Goal: Task Accomplishment & Management: Use online tool/utility

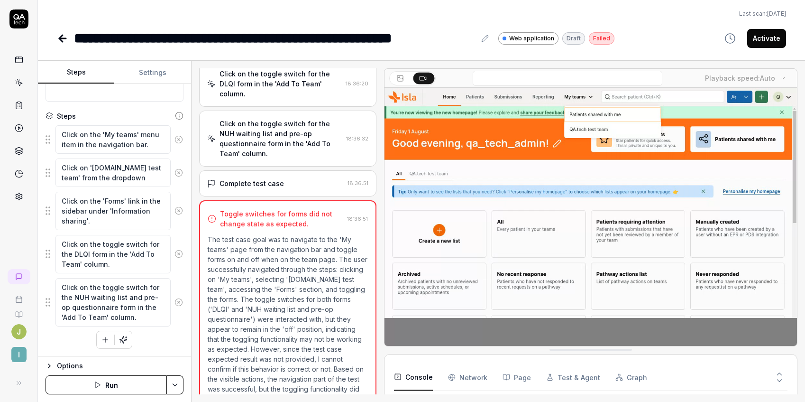
scroll to position [201, 0]
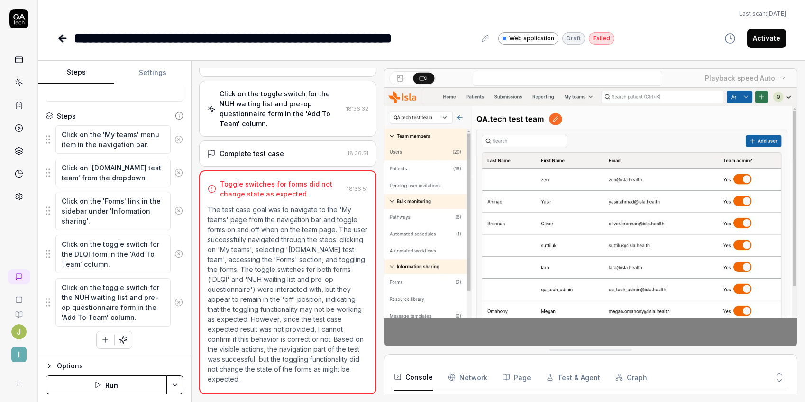
click at [64, 39] on icon at bounding box center [62, 38] width 11 height 11
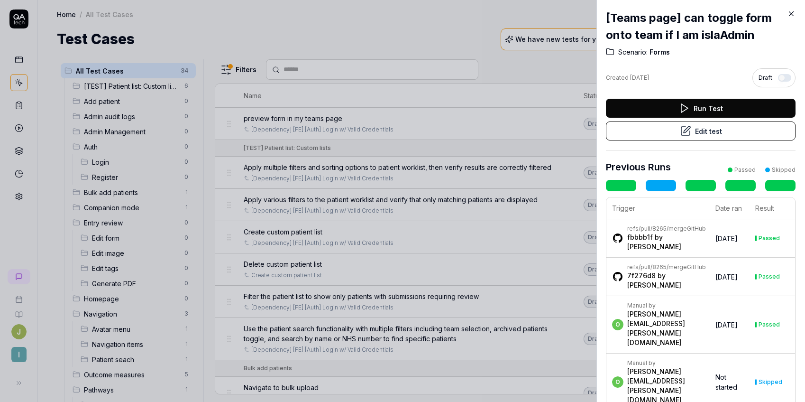
click at [792, 16] on icon at bounding box center [791, 13] width 9 height 9
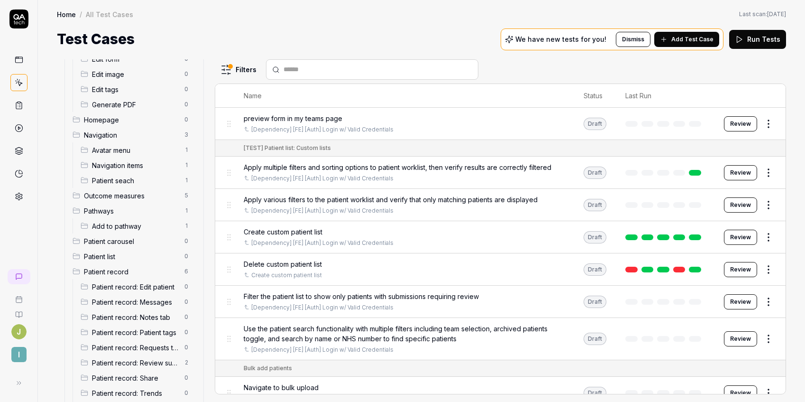
click at [228, 68] on html "J I Home / All Test Cases Home / All Test Cases Last scan: [DATE] Test Cases We…" at bounding box center [402, 201] width 805 height 402
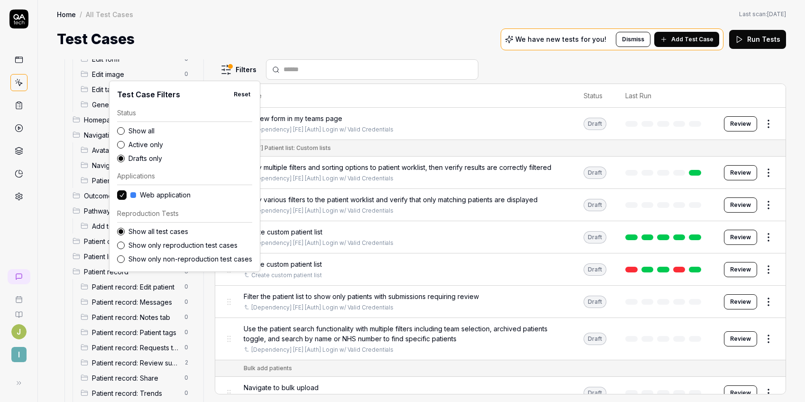
click at [129, 130] on label "Show all" at bounding box center [190, 131] width 124 height 10
click at [125, 130] on button "Show all" at bounding box center [121, 131] width 8 height 8
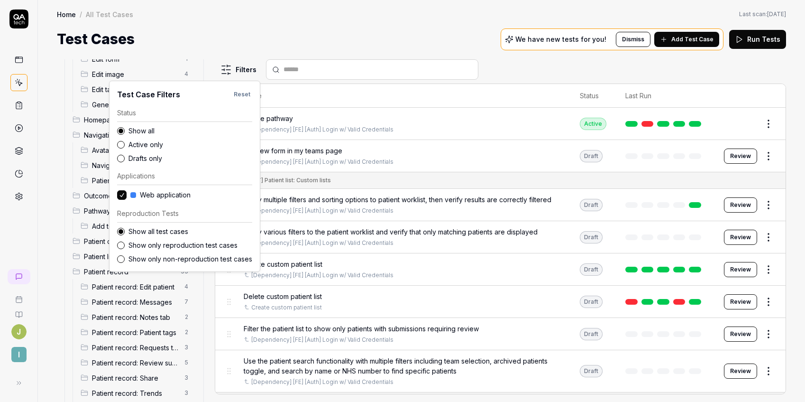
click at [306, 29] on html "J I Home / All Test Cases Home / All Test Cases Last scan: [DATE] Test Cases We…" at bounding box center [402, 201] width 805 height 402
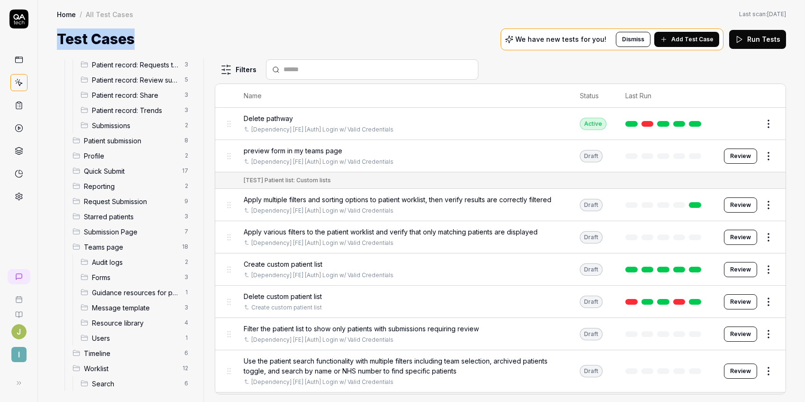
scroll to position [466, 0]
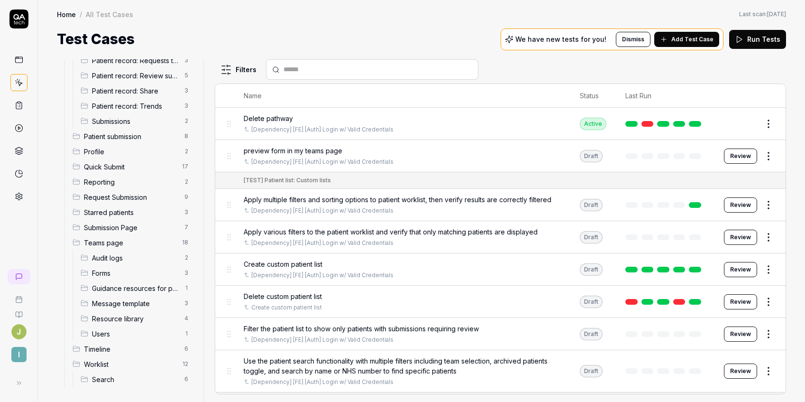
click at [143, 320] on span "Resource library" at bounding box center [135, 318] width 87 height 10
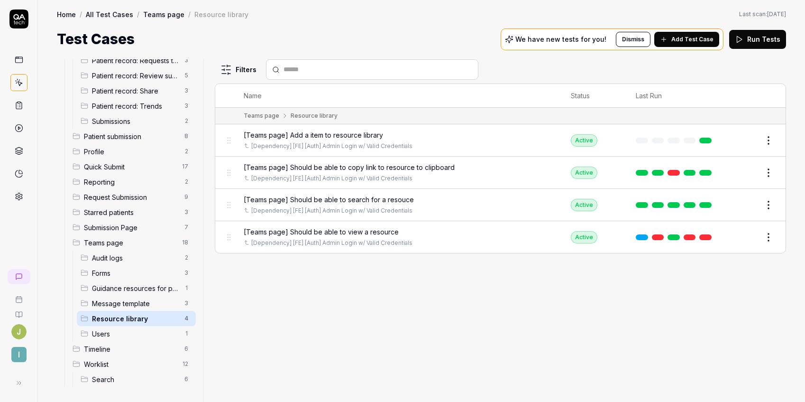
click at [348, 231] on span "[Teams page] Should be able to view a resource" at bounding box center [321, 232] width 155 height 10
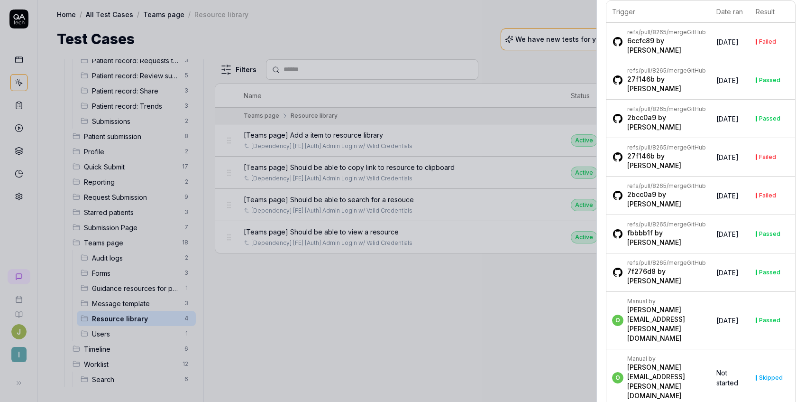
scroll to position [92, 0]
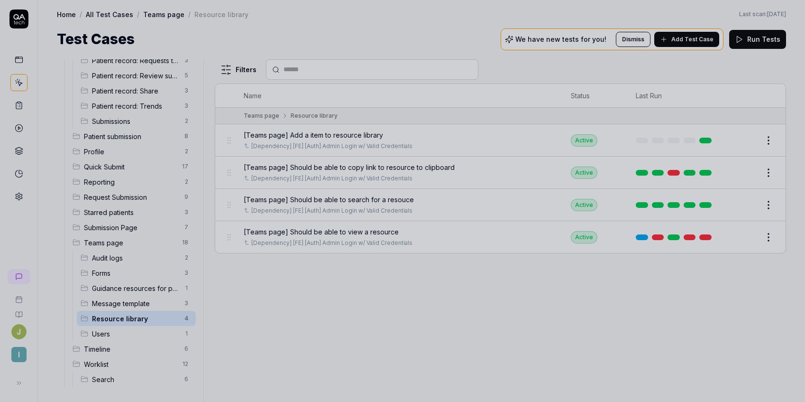
click at [325, 312] on div at bounding box center [402, 201] width 805 height 402
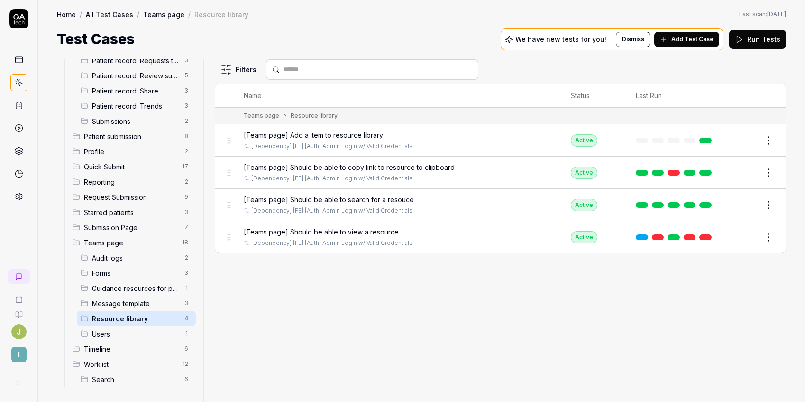
click at [745, 236] on button "Edit" at bounding box center [745, 236] width 23 height 15
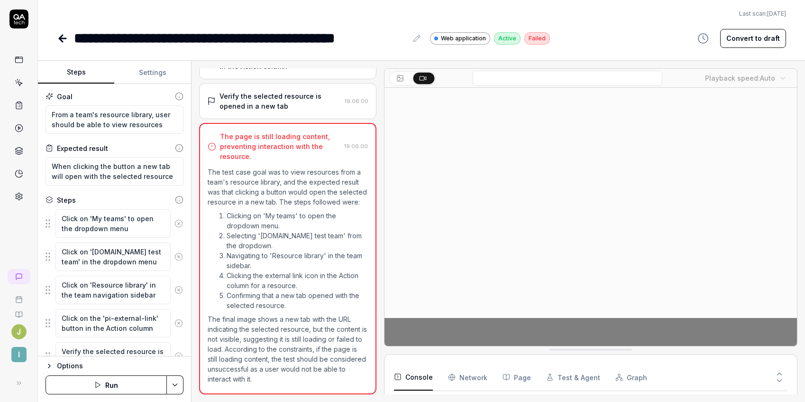
scroll to position [27, 0]
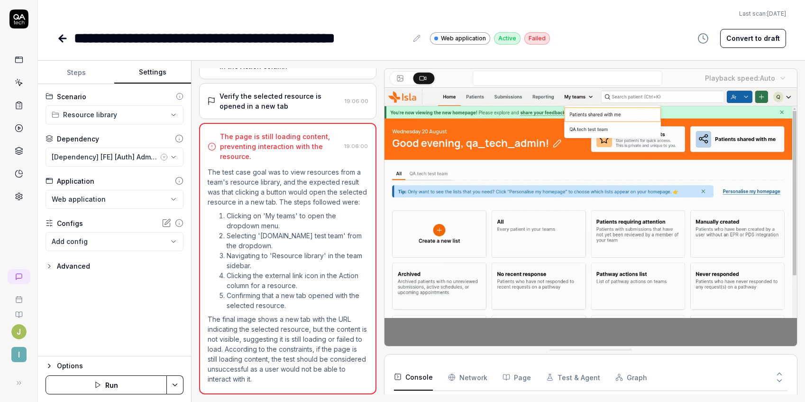
click at [153, 77] on button "Settings" at bounding box center [152, 72] width 76 height 23
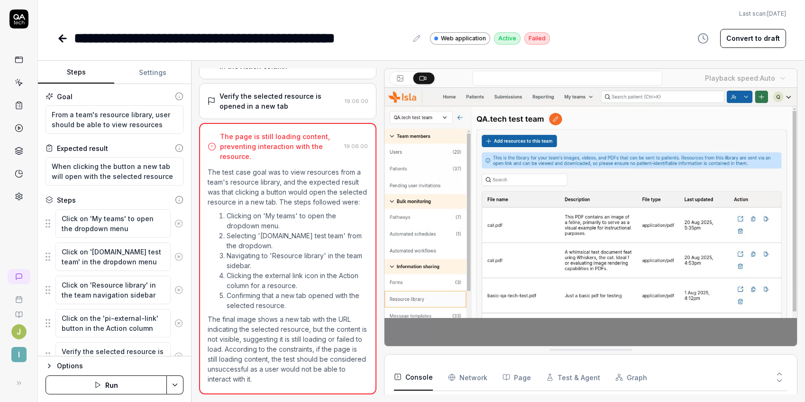
click at [78, 75] on button "Steps" at bounding box center [76, 72] width 76 height 23
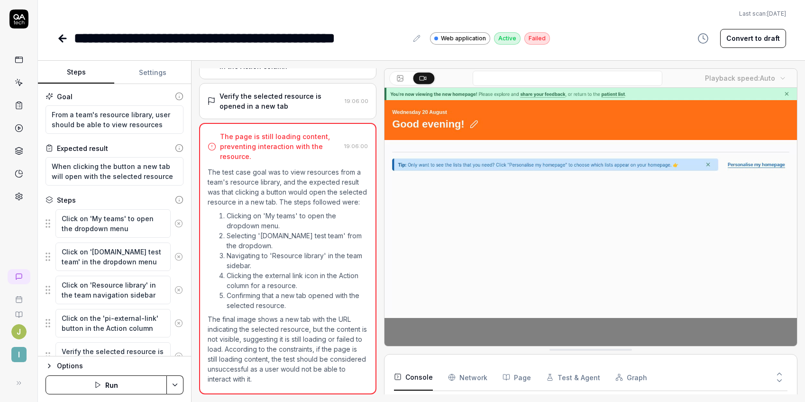
click at [760, 37] on button "Convert to draft" at bounding box center [753, 38] width 66 height 19
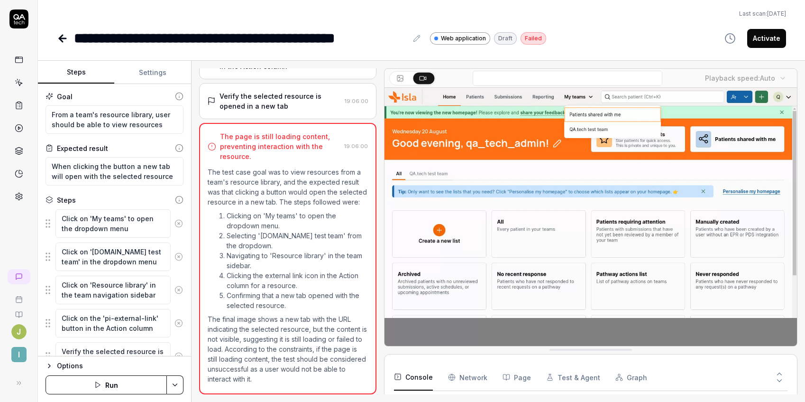
type textarea "*"
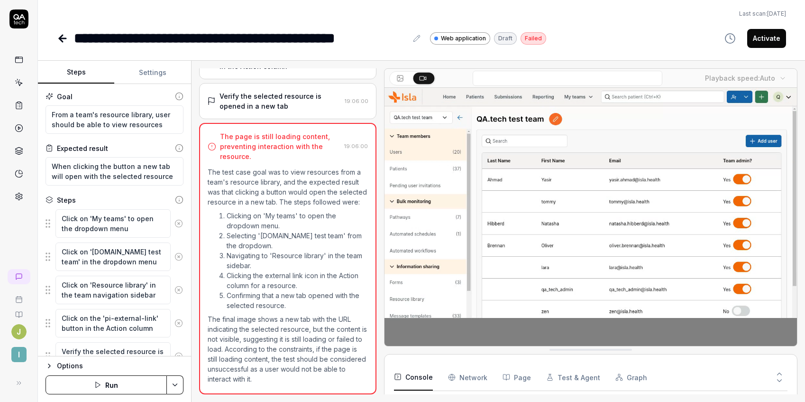
click at [148, 78] on button "Settings" at bounding box center [152, 72] width 76 height 23
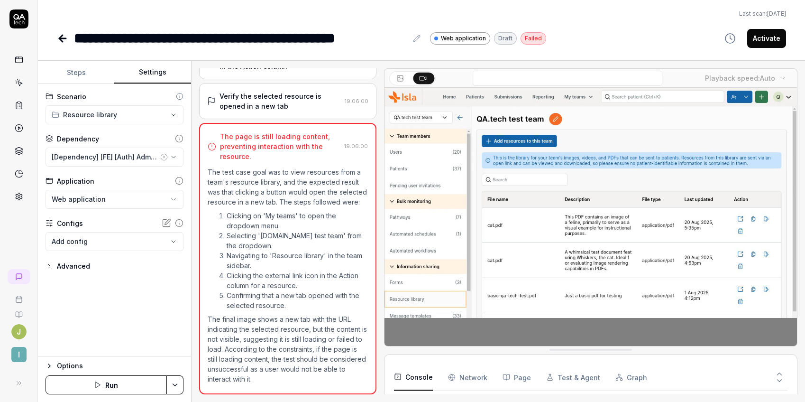
click at [59, 268] on div "Advanced" at bounding box center [73, 265] width 33 height 11
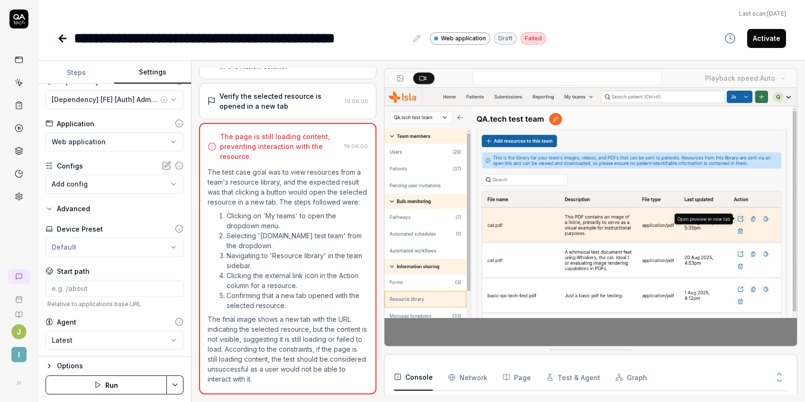
scroll to position [58, 0]
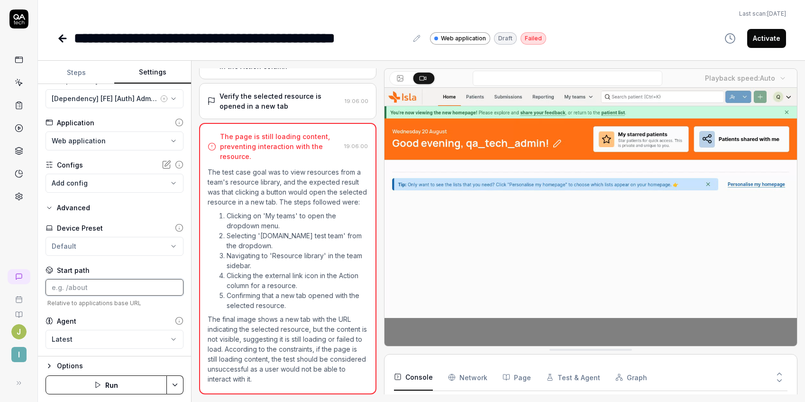
click at [91, 289] on input at bounding box center [115, 287] width 138 height 17
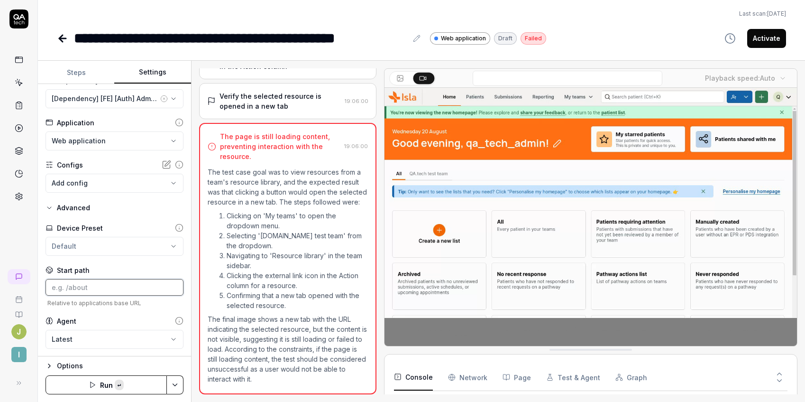
paste input "/teams/mraAA22eUUcqxrOniRzz/resources"
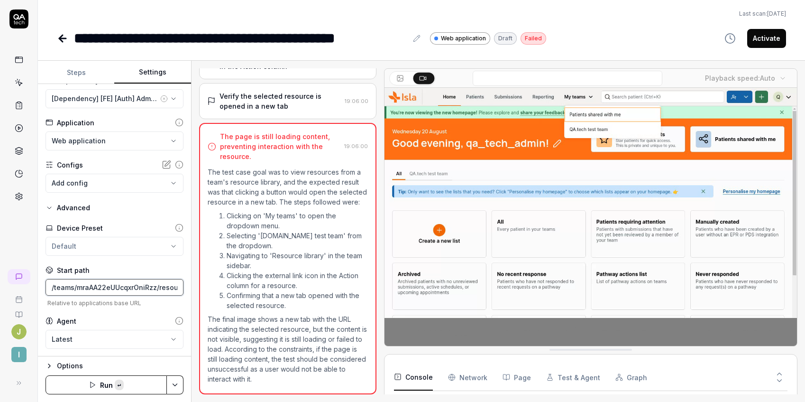
scroll to position [0, 20]
type input "/teams/mraAA22eUUcqxrOniRzz/resources"
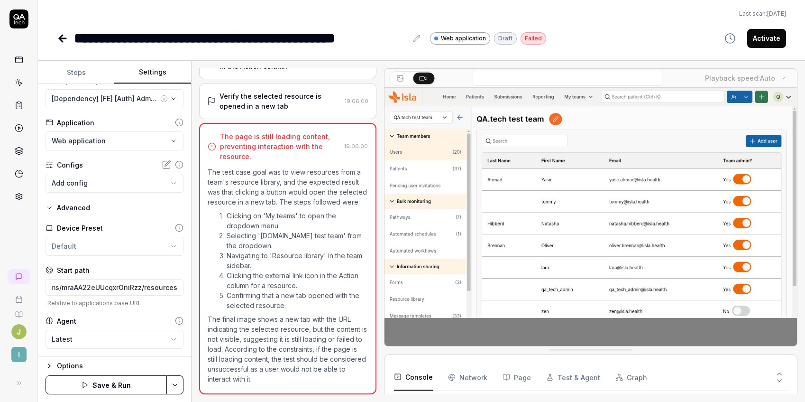
scroll to position [0, 0]
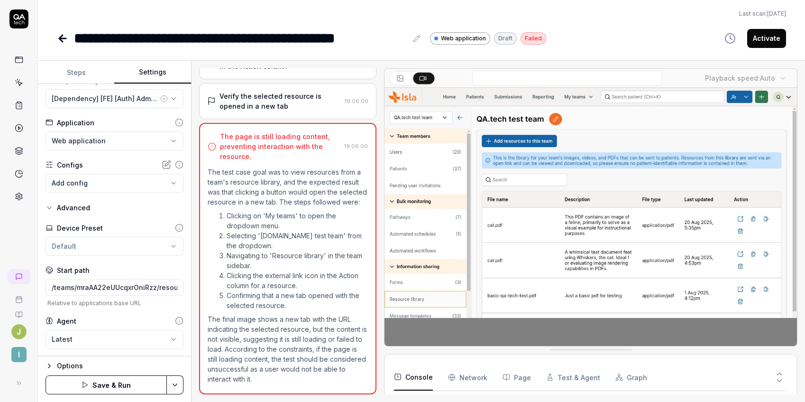
click at [82, 379] on button "Save & Run" at bounding box center [106, 384] width 121 height 19
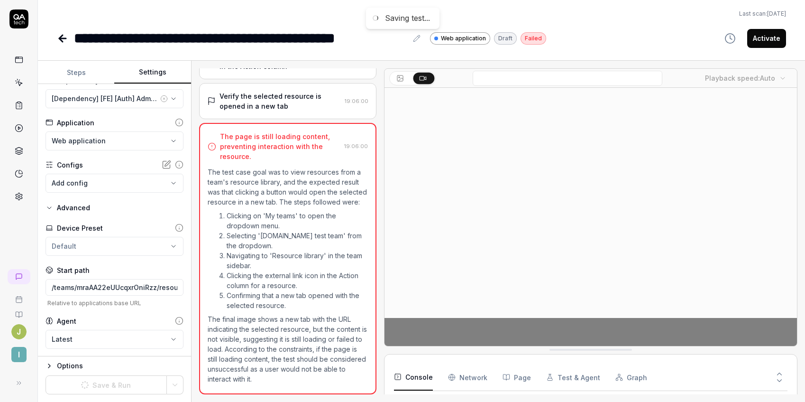
click at [82, 70] on button "Steps" at bounding box center [76, 72] width 76 height 23
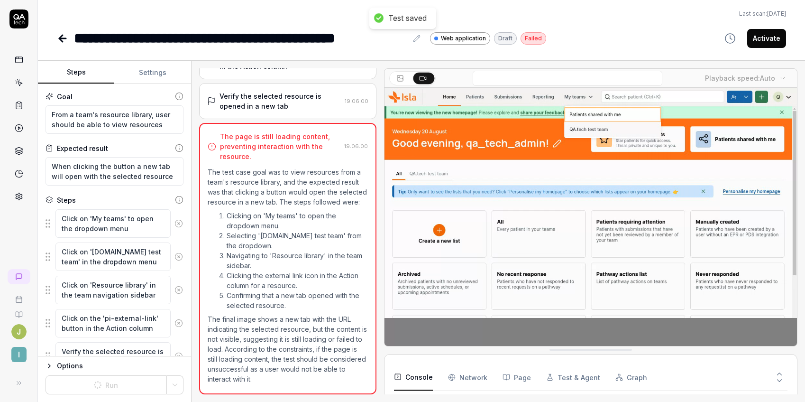
click at [178, 222] on icon at bounding box center [179, 223] width 2 height 2
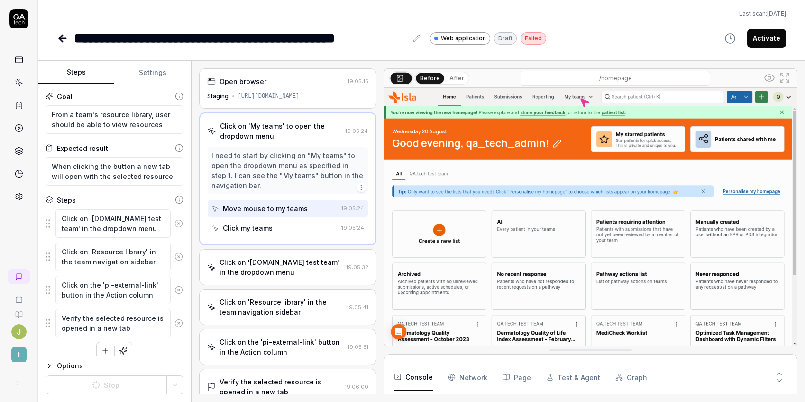
click at [174, 223] on icon at bounding box center [178, 223] width 9 height 9
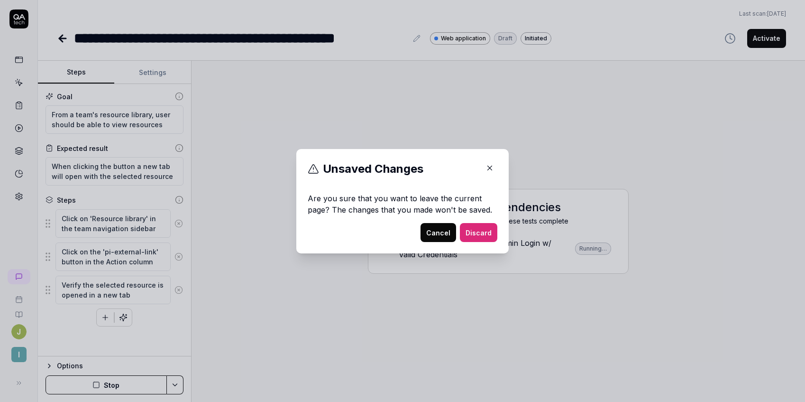
click at [439, 231] on button "Cancel" at bounding box center [439, 232] width 36 height 19
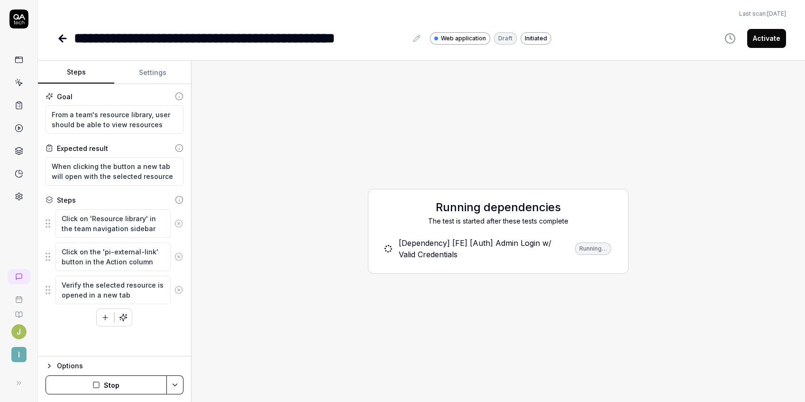
click at [105, 376] on button "Stop" at bounding box center [106, 384] width 121 height 19
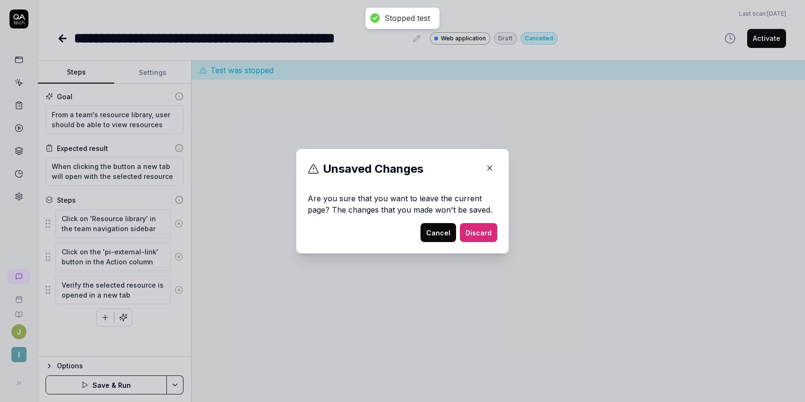
click at [465, 232] on button "Discard" at bounding box center [478, 232] width 37 height 19
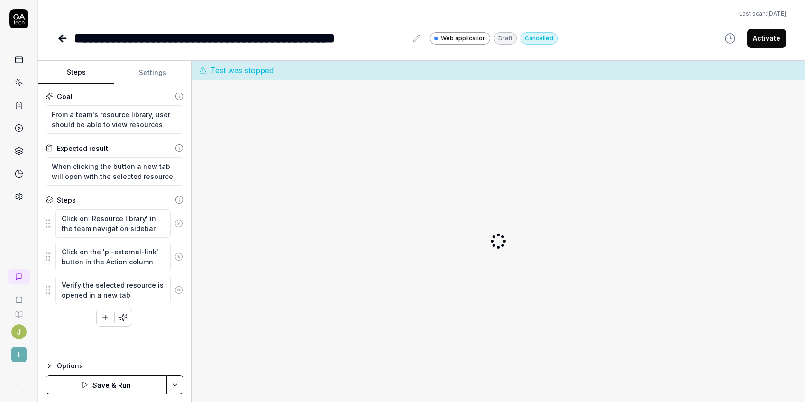
click at [149, 75] on button "Settings" at bounding box center [152, 72] width 76 height 23
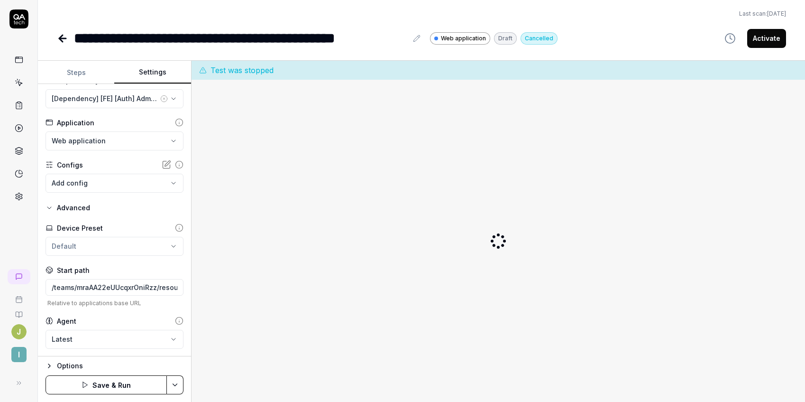
click at [82, 73] on button "Steps" at bounding box center [76, 72] width 76 height 23
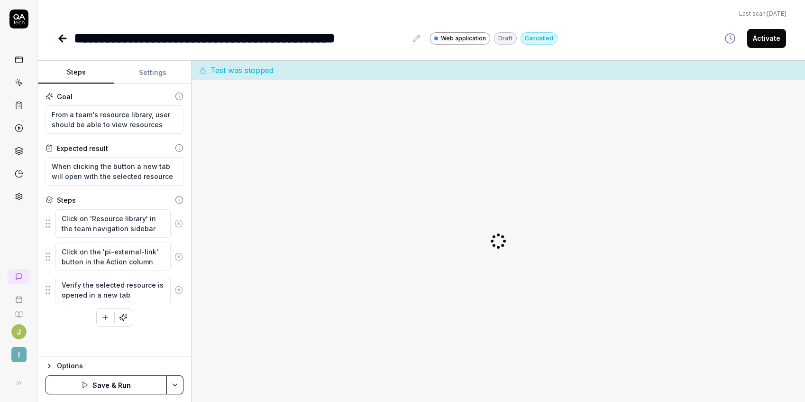
click at [178, 222] on icon at bounding box center [179, 223] width 2 height 2
click at [81, 380] on button "Save & Run" at bounding box center [106, 384] width 121 height 19
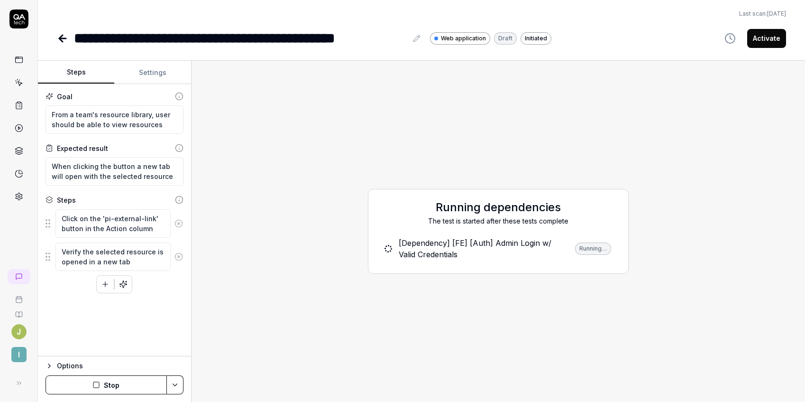
click at [152, 69] on button "Settings" at bounding box center [152, 72] width 76 height 23
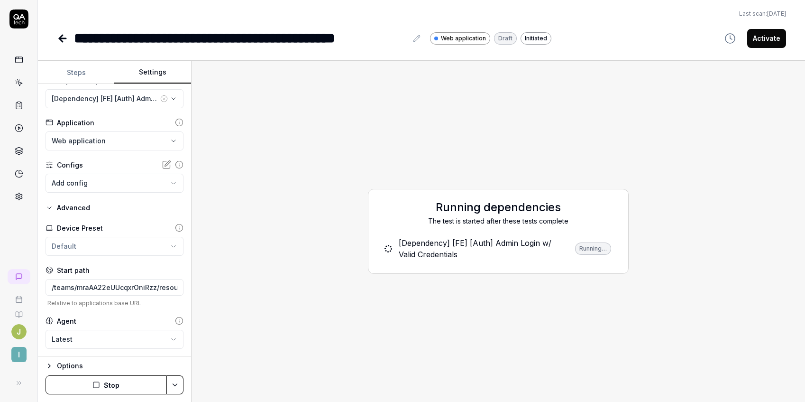
click at [90, 76] on button "Steps" at bounding box center [76, 72] width 76 height 23
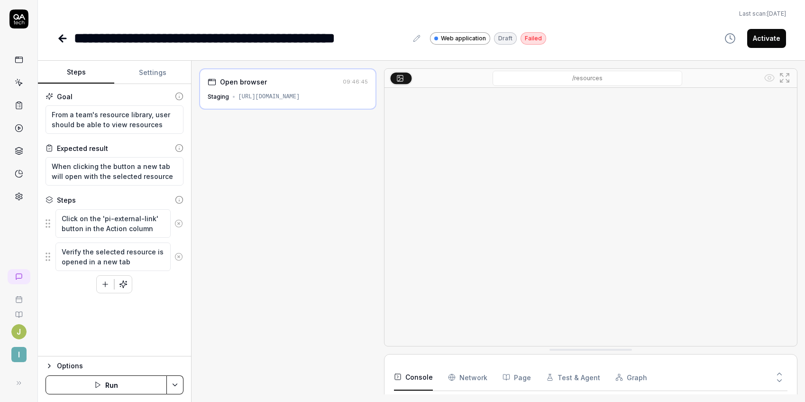
scroll to position [27, 0]
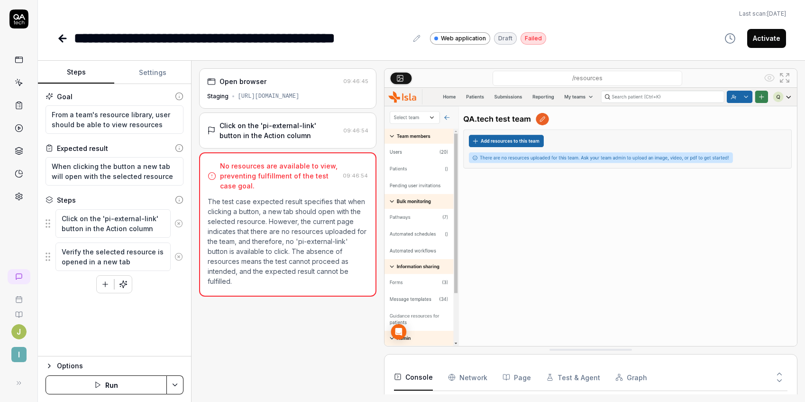
click at [290, 349] on div "Open browser 09:46:45 Staging [URL][DOMAIN_NAME] Click on the 'pi-external-link…" at bounding box center [287, 231] width 177 height 326
click at [111, 382] on button "Run" at bounding box center [106, 384] width 121 height 19
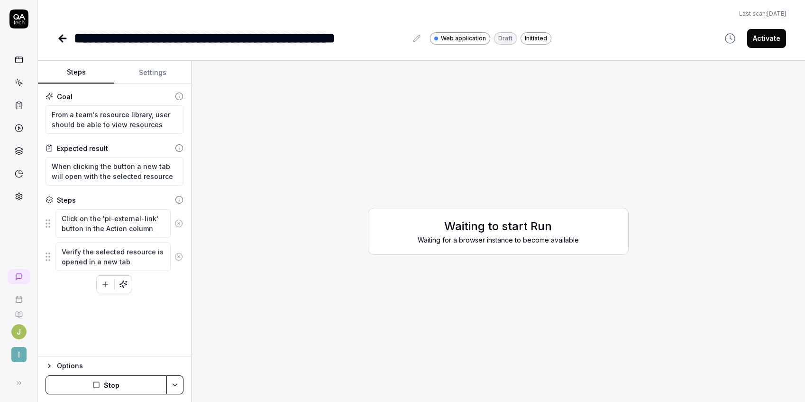
click at [329, 152] on div "Waiting to start Run Waiting for a browser instance to become available" at bounding box center [498, 231] width 598 height 326
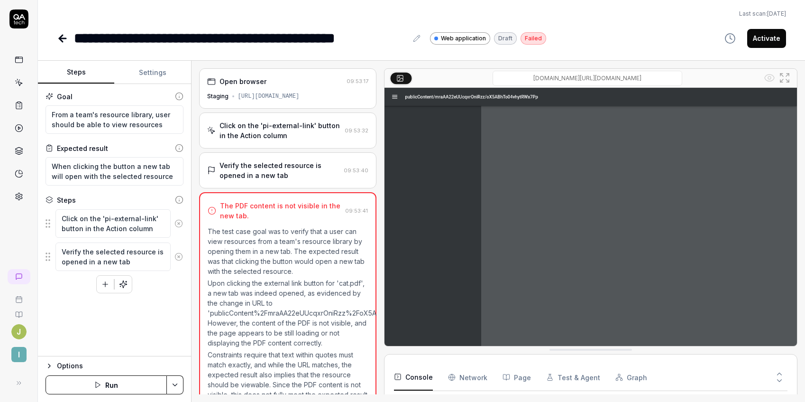
type textarea "*"
click at [605, 78] on input "[DOMAIN_NAME][URL][DOMAIN_NAME]" at bounding box center [588, 78] width 190 height 15
drag, startPoint x: 515, startPoint y: 77, endPoint x: 590, endPoint y: 77, distance: 75.4
click at [590, 77] on input "[DOMAIN_NAME][URL][DOMAIN_NAME]" at bounding box center [588, 78] width 190 height 15
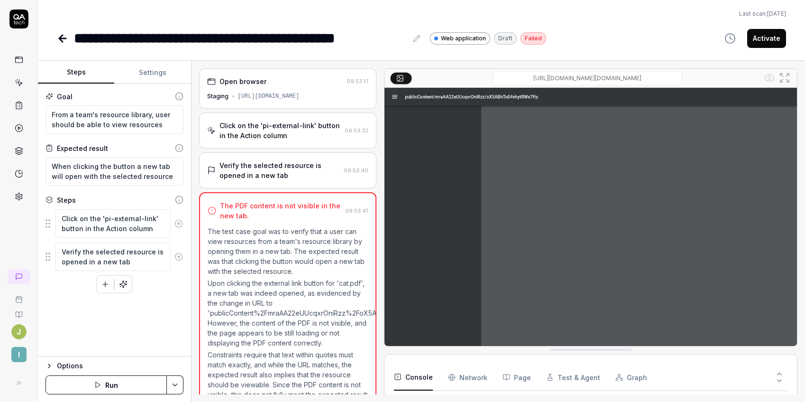
type input "[URL][DOMAIN_NAME][DOMAIN_NAME]"
click at [582, 81] on input "[URL][DOMAIN_NAME][DOMAIN_NAME]" at bounding box center [588, 78] width 190 height 15
click at [155, 302] on div "Goal From a team's resource library, user should be able to view resources Expe…" at bounding box center [114, 220] width 153 height 272
click at [130, 253] on textarea "Verify the selected resource is opened in a new tab" at bounding box center [112, 256] width 115 height 28
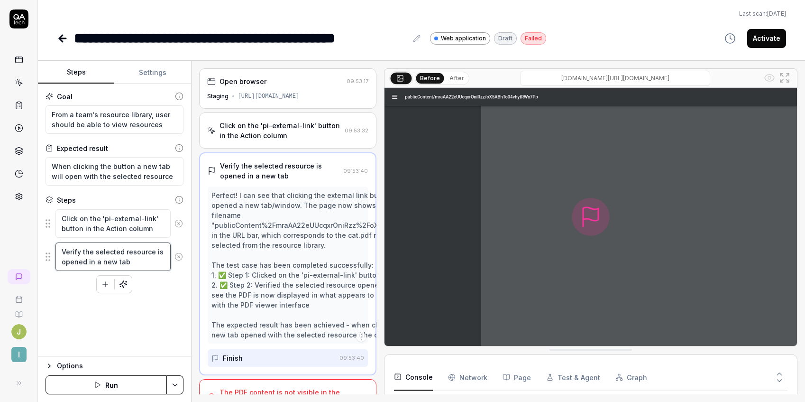
click at [111, 260] on textarea "Verify the selected resource is opened in a new tab" at bounding box center [112, 256] width 115 height 28
drag, startPoint x: 130, startPoint y: 259, endPoint x: 96, endPoint y: 252, distance: 35.4
click at [96, 252] on textarea "Verify the selected resource is opened in a new tab" at bounding box center [112, 256] width 115 height 28
click at [77, 304] on div "Goal From a team's resource library, user should be able to view resources Expe…" at bounding box center [114, 220] width 153 height 272
click at [104, 284] on icon "button" at bounding box center [105, 284] width 5 height 0
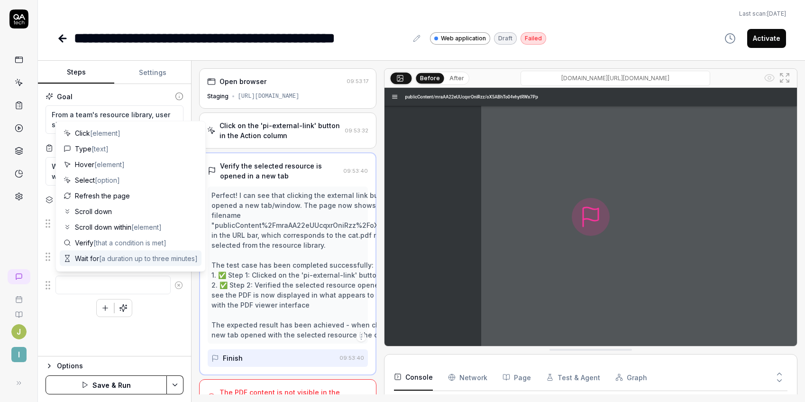
click at [98, 252] on div "Wait for [a duration up to three minutes]" at bounding box center [131, 258] width 142 height 16
type textarea "*"
type textarea "Wait for"
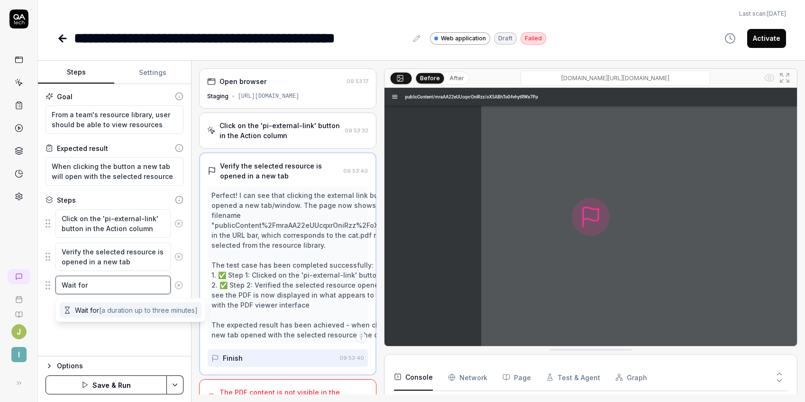
type textarea "*"
type textarea "Wait for 4"
type textarea "*"
type textarea "Wait for 4"
type textarea "*"
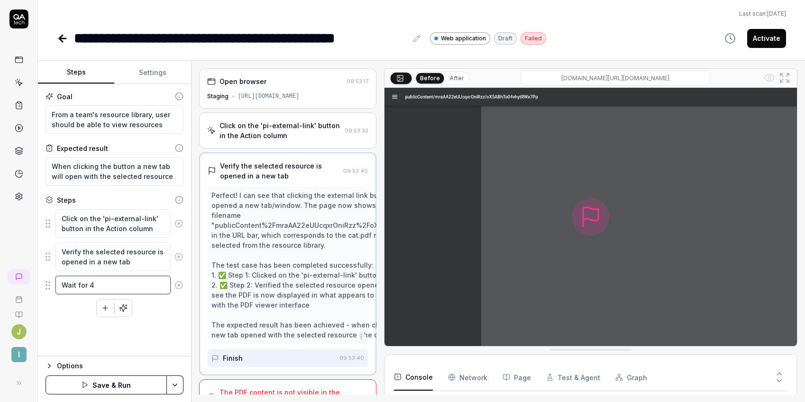
type textarea "Wait for 4 s"
type textarea "*"
type textarea "Wait for 4 se"
type textarea "*"
type textarea "Wait for 4 sec"
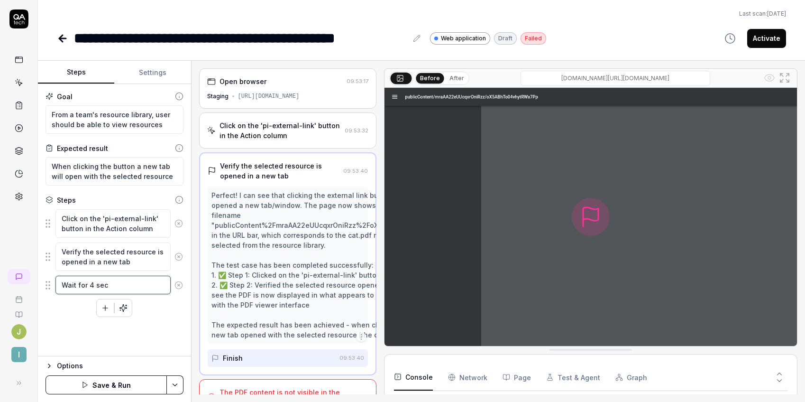
type textarea "*"
type textarea "Wait for 4 seco"
type textarea "*"
type textarea "Wait for 4 secon"
type textarea "*"
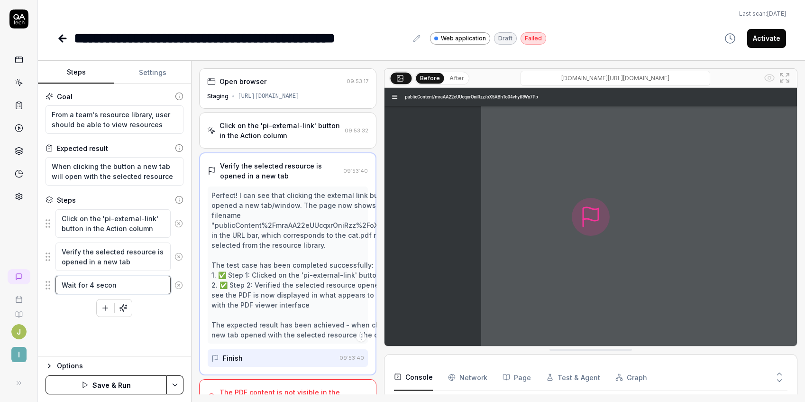
type textarea "Wait for 4 second"
type textarea "*"
type textarea "Wait for 4 seconds"
click at [48, 308] on div "Click on the 'pi-external-link' button in the Action column Verify the selected…" at bounding box center [115, 263] width 138 height 108
drag, startPoint x: 47, startPoint y: 290, endPoint x: 45, endPoint y: 255, distance: 35.1
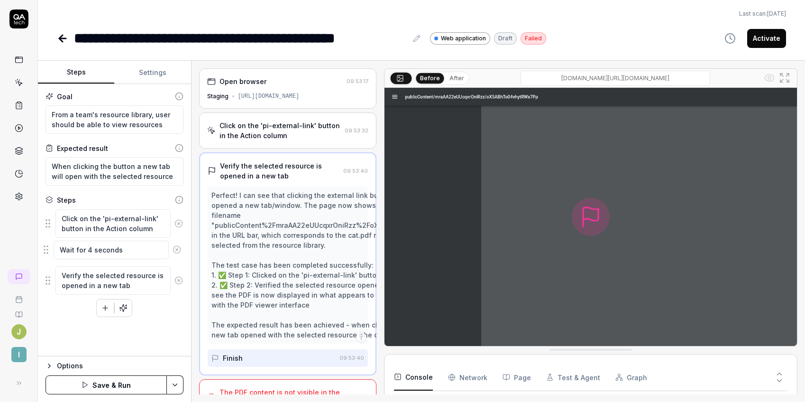
click at [46, 255] on fieldset "Click on the 'pi-external-link' button in the Action column Verify the selected…" at bounding box center [115, 252] width 138 height 86
click at [131, 284] on textarea "Verify the selected resource is opened in a new tab" at bounding box center [112, 280] width 115 height 28
click at [87, 385] on icon "button" at bounding box center [85, 385] width 8 height 8
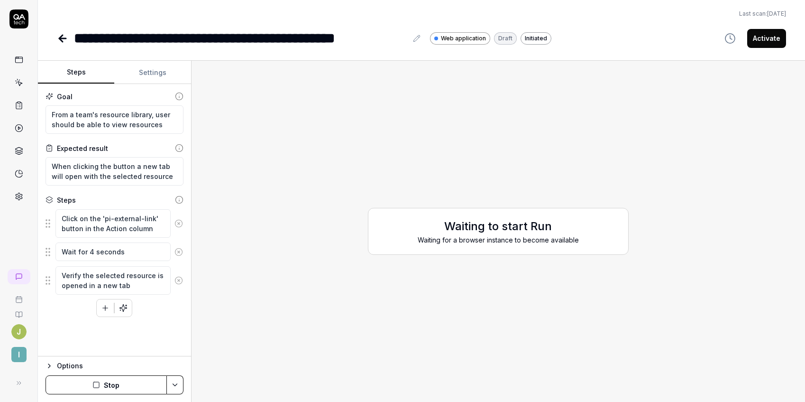
click at [171, 317] on div "Goal From a team's resource library, user should be able to view resources Expe…" at bounding box center [114, 220] width 153 height 272
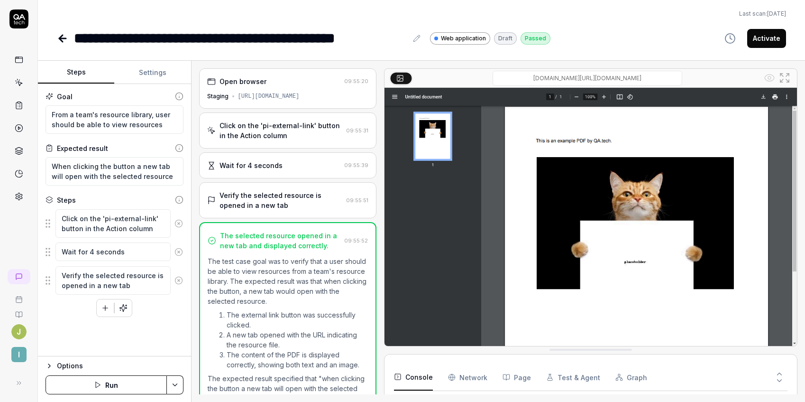
scroll to position [27, 0]
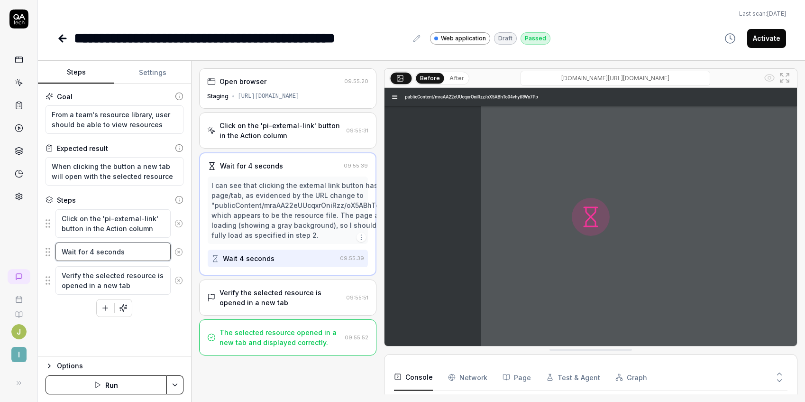
click at [88, 250] on textarea "Wait for 4 seconds" at bounding box center [112, 251] width 115 height 18
type textarea "*"
type textarea "Wait for 5 seconds"
click at [70, 325] on div "Goal From a team's resource library, user should be able to view resources Expe…" at bounding box center [114, 220] width 153 height 272
click at [76, 382] on button "Save & Run" at bounding box center [106, 384] width 121 height 19
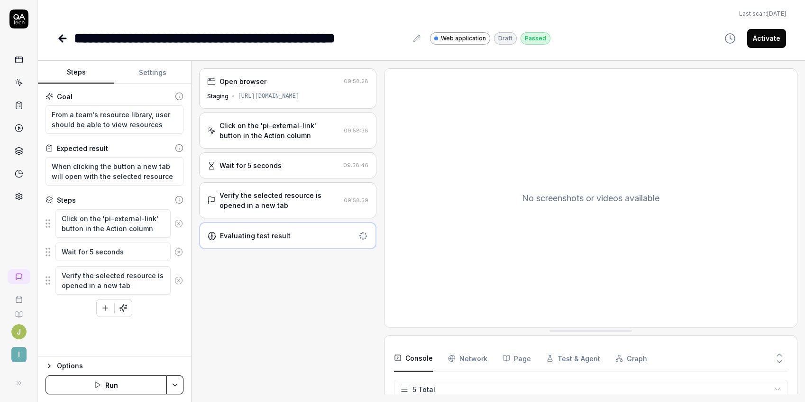
click at [246, 295] on div "Open browser 09:58:28 Staging [URL][DOMAIN_NAME] Click on the 'pi-external-link…" at bounding box center [287, 231] width 177 height 326
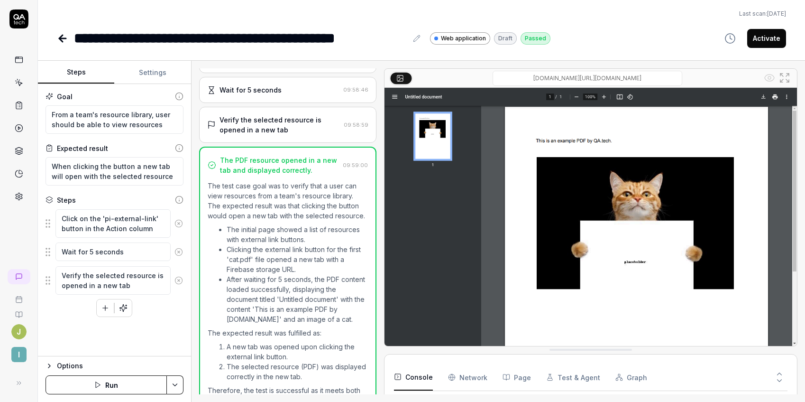
scroll to position [107, 0]
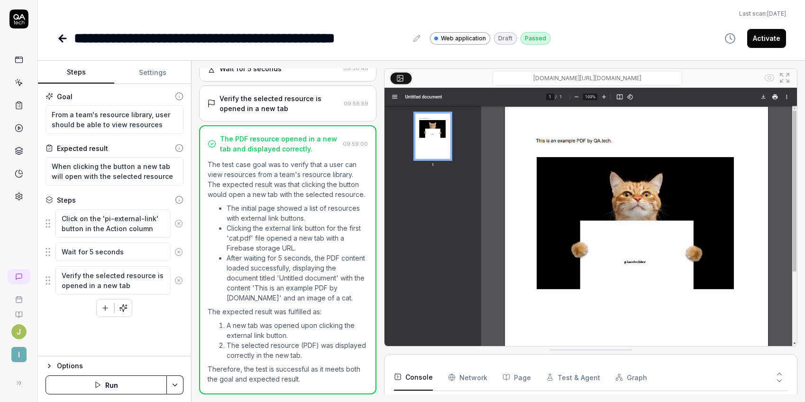
click at [782, 37] on button "Activate" at bounding box center [766, 38] width 39 height 19
click at [62, 38] on icon at bounding box center [62, 38] width 7 height 0
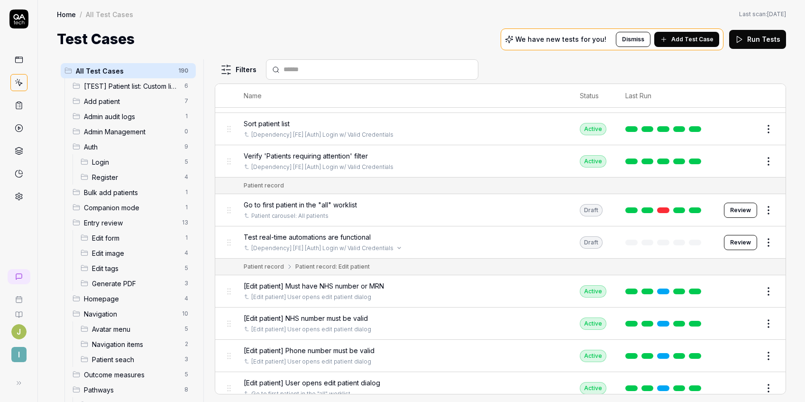
scroll to position [2636, 0]
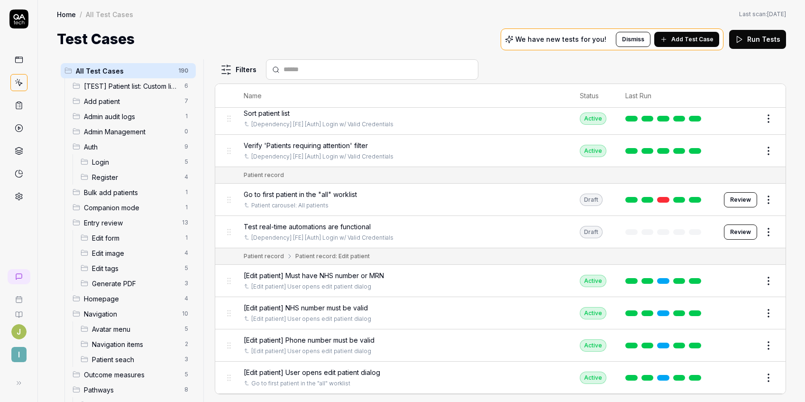
click at [330, 189] on span "Go to first patient in the "all" worklist" at bounding box center [300, 194] width 113 height 10
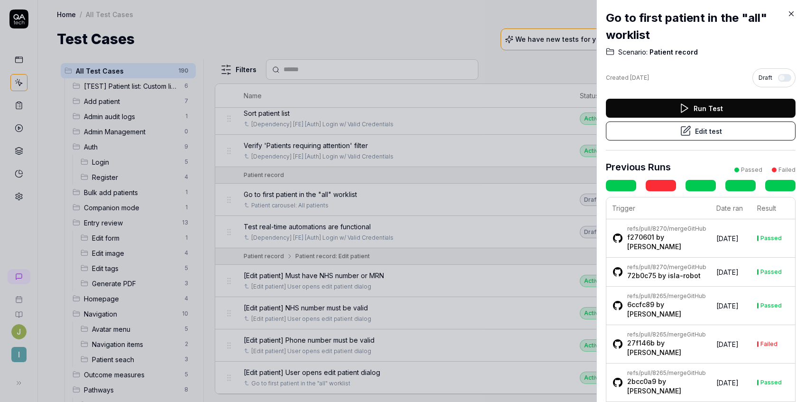
click at [698, 133] on button "Edit test" at bounding box center [701, 130] width 190 height 19
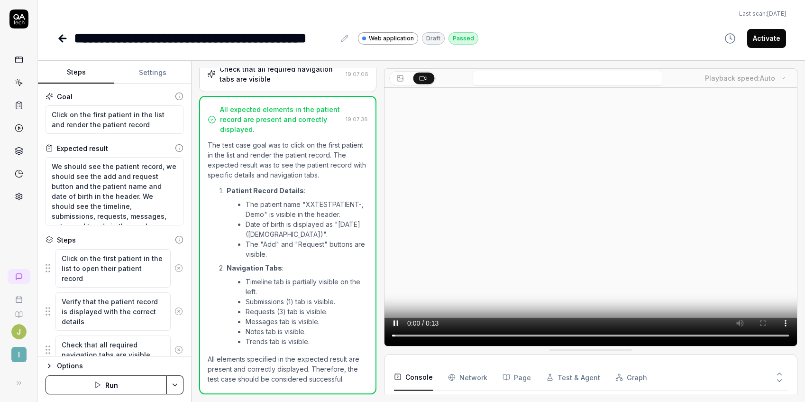
scroll to position [65, 0]
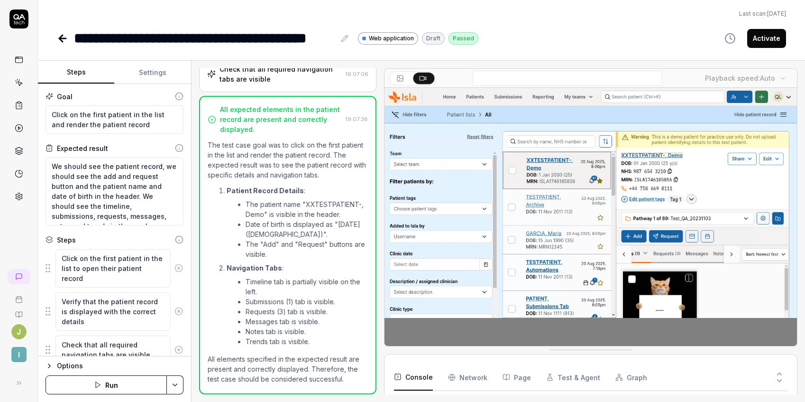
click at [152, 68] on button "Settings" at bounding box center [152, 72] width 76 height 23
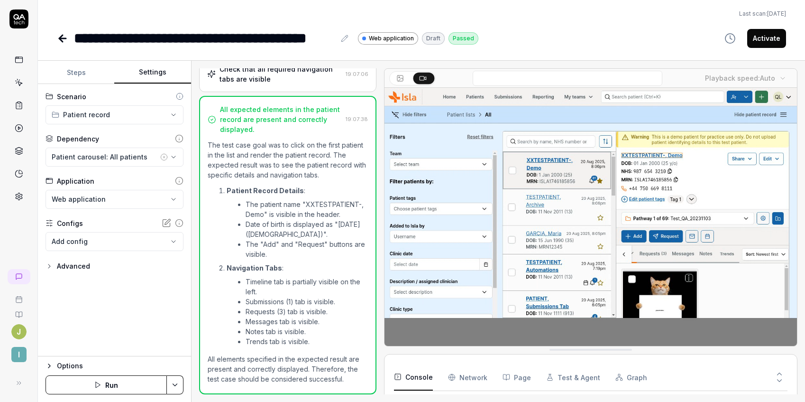
click at [48, 262] on icon "button" at bounding box center [50, 266] width 8 height 8
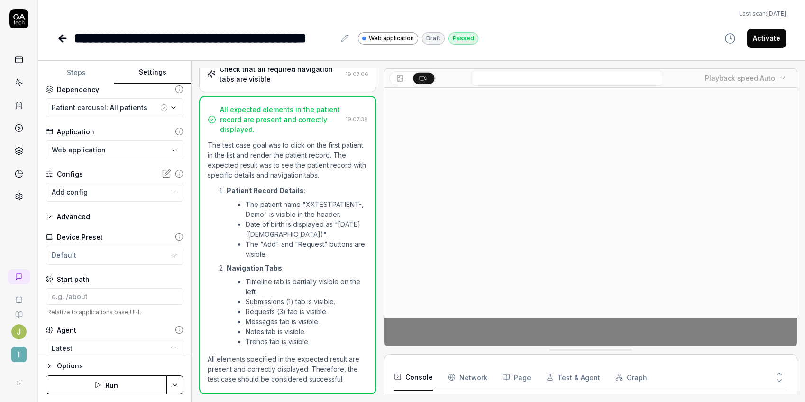
scroll to position [58, 0]
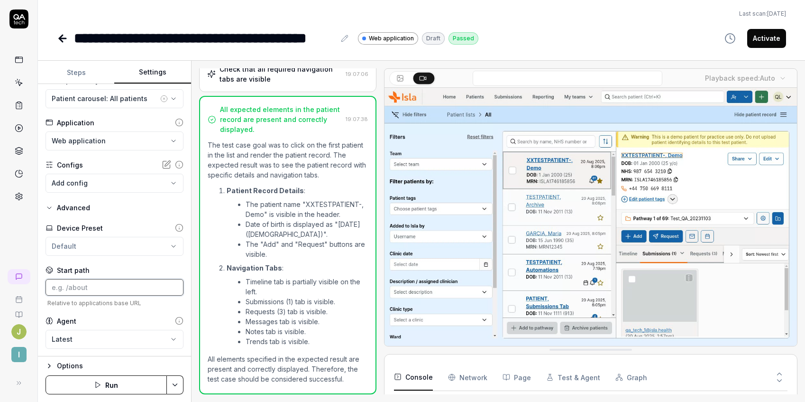
click at [111, 288] on input at bounding box center [115, 287] width 138 height 17
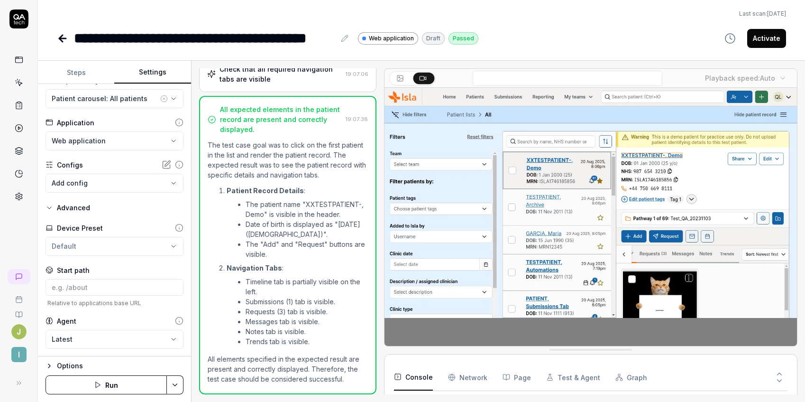
click at [81, 80] on button "Steps" at bounding box center [76, 72] width 76 height 23
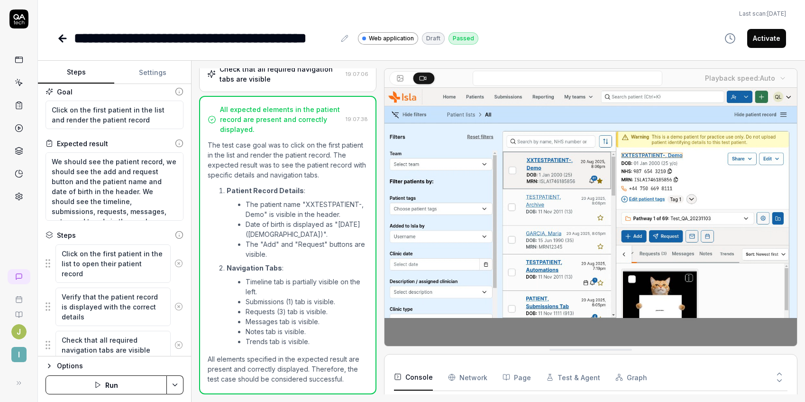
scroll to position [0, 0]
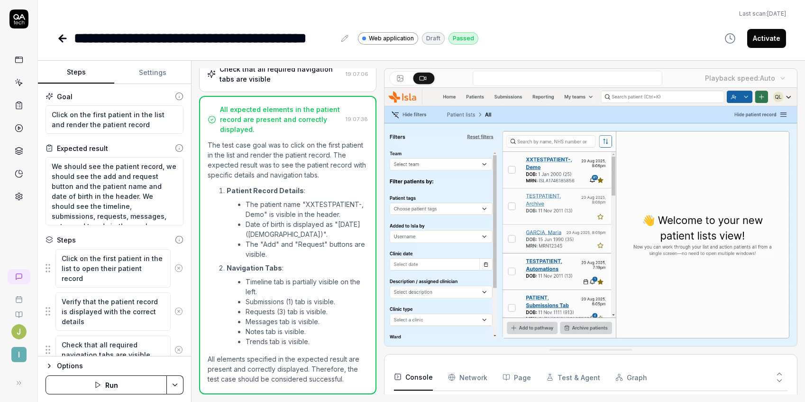
type textarea "*"
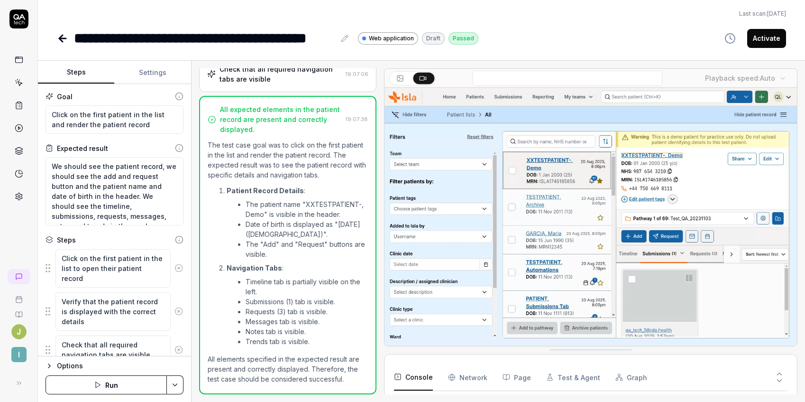
click at [139, 72] on button "Settings" at bounding box center [152, 72] width 76 height 23
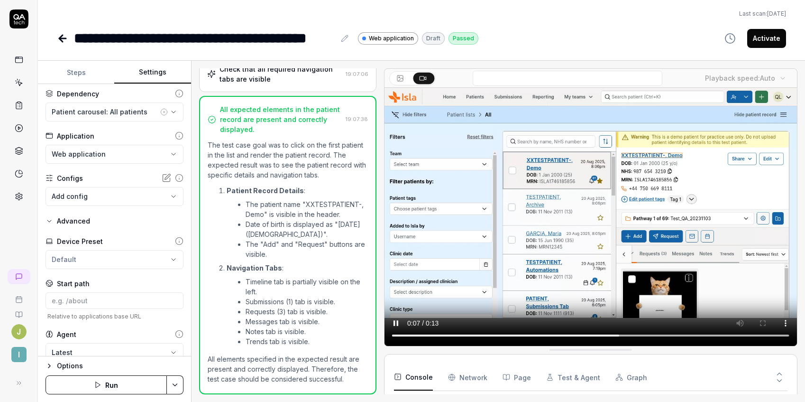
scroll to position [47, 0]
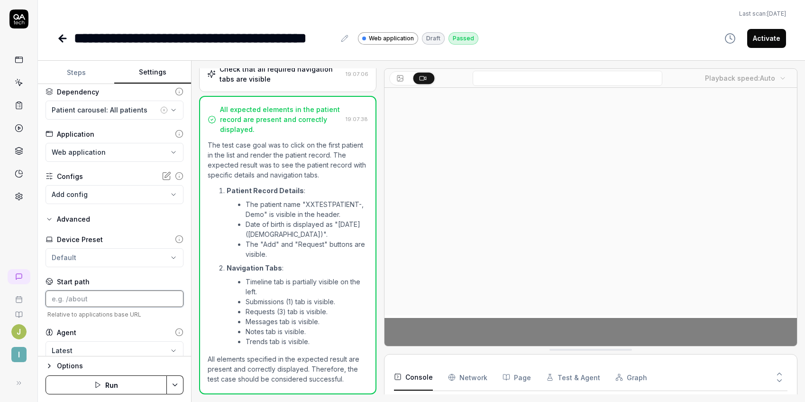
click at [85, 298] on input at bounding box center [115, 298] width 138 height 17
paste input "/worklist/patients/All/team/all?from=homepage"
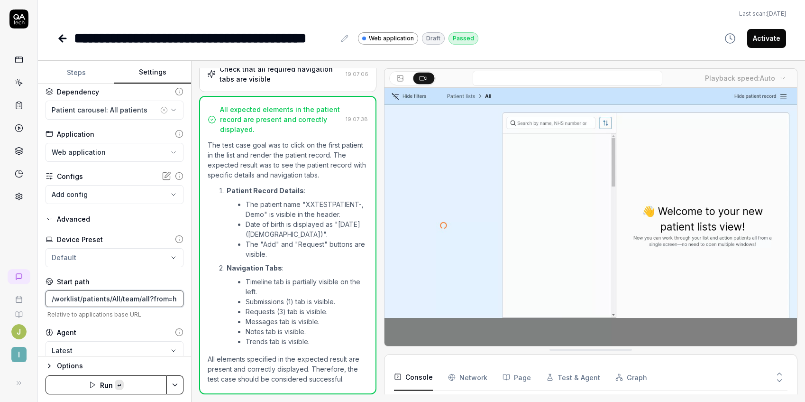
scroll to position [0, 32]
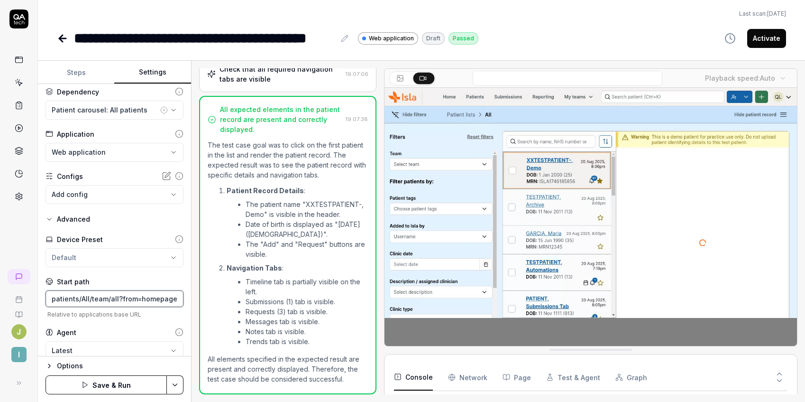
type input "/worklist/patients/All/team/all?from=homepage"
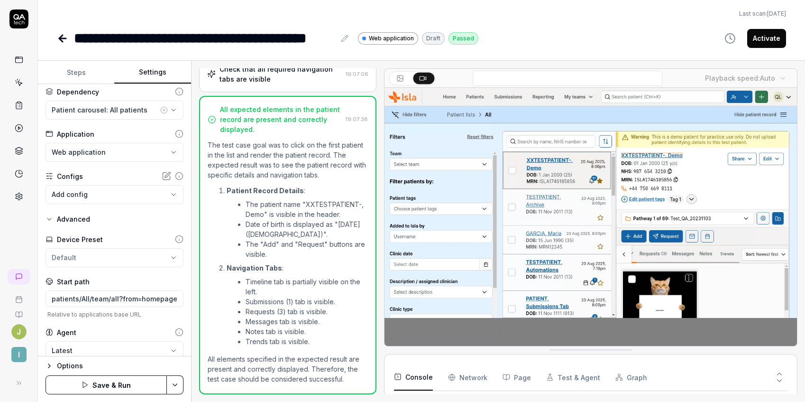
scroll to position [0, 0]
click at [118, 276] on div "Start path" at bounding box center [115, 281] width 138 height 10
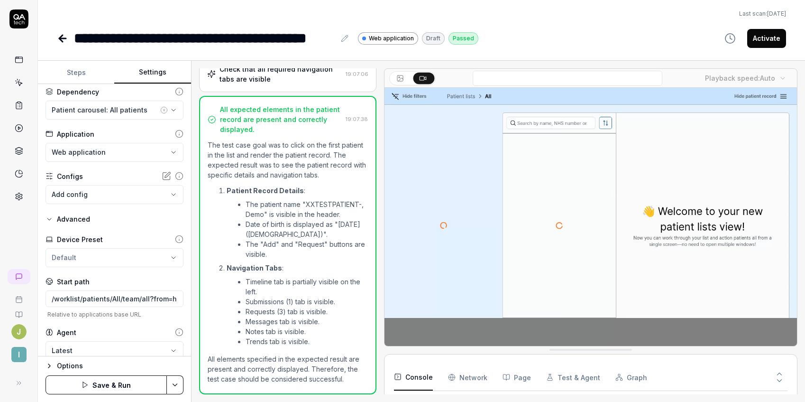
click at [93, 383] on button "Save & Run" at bounding box center [106, 384] width 121 height 19
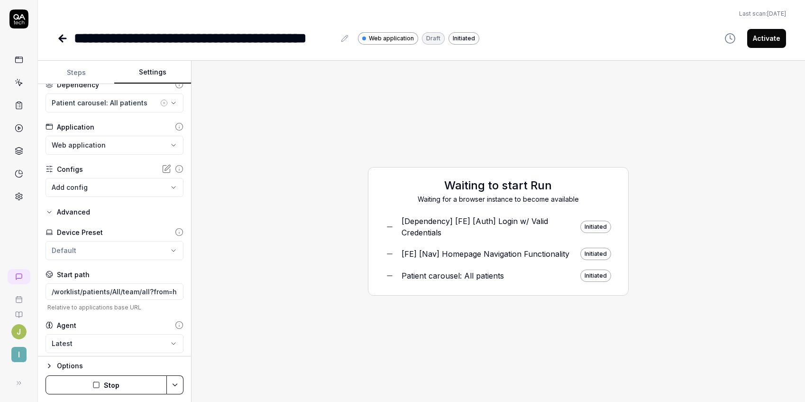
scroll to position [58, 0]
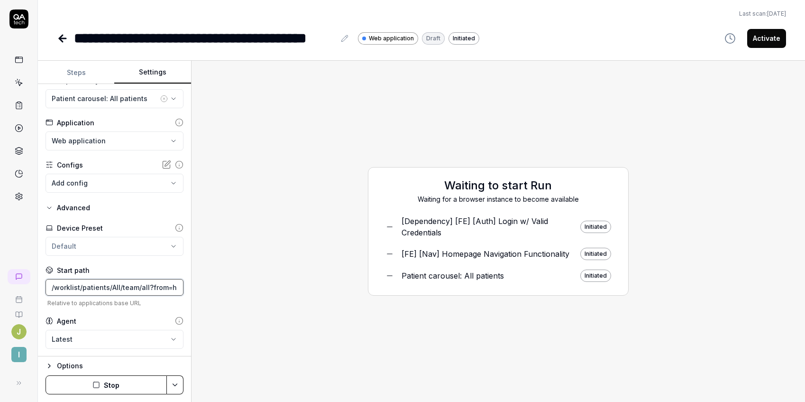
click at [132, 285] on input "/worklist/patients/All/team/all?from=homepage" at bounding box center [115, 287] width 138 height 17
click at [115, 378] on button "Stop" at bounding box center [106, 384] width 121 height 19
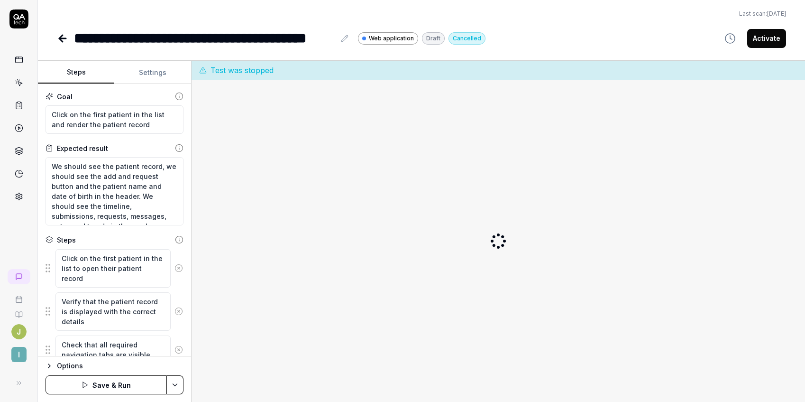
click at [73, 71] on button "Steps" at bounding box center [76, 72] width 76 height 23
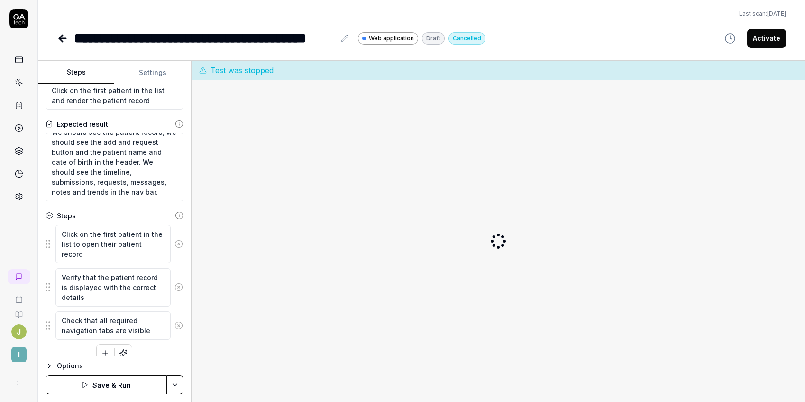
scroll to position [37, 0]
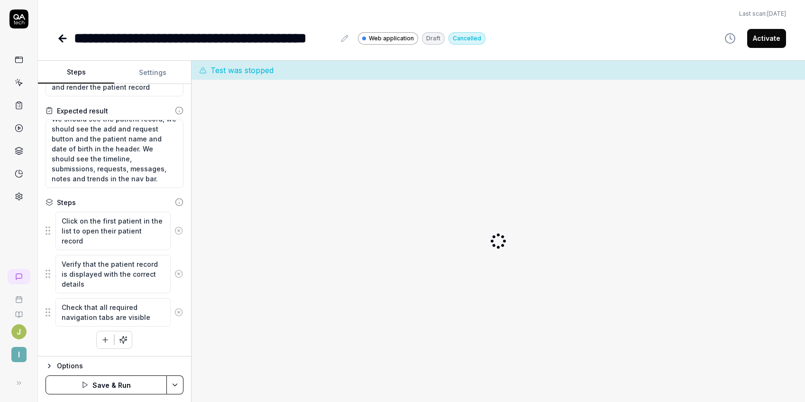
type textarea "*"
click at [152, 69] on button "Settings" at bounding box center [152, 72] width 76 height 23
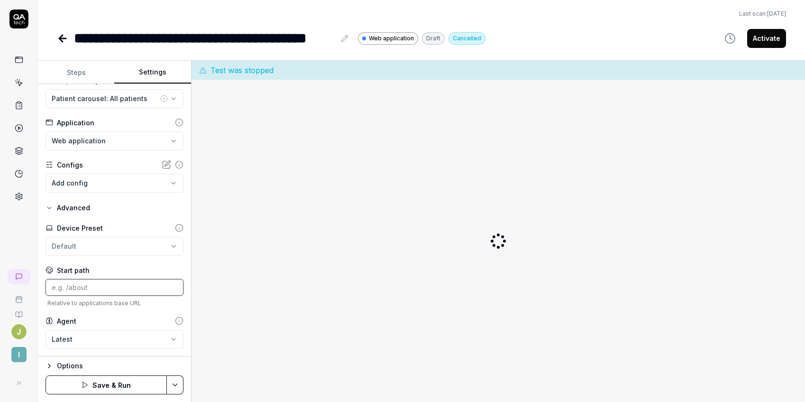
click at [99, 290] on input at bounding box center [115, 287] width 138 height 17
paste input "/patients"
type input "/patients"
click at [128, 270] on div "Start path" at bounding box center [115, 270] width 138 height 10
click at [99, 379] on button "Save & Run" at bounding box center [106, 384] width 121 height 19
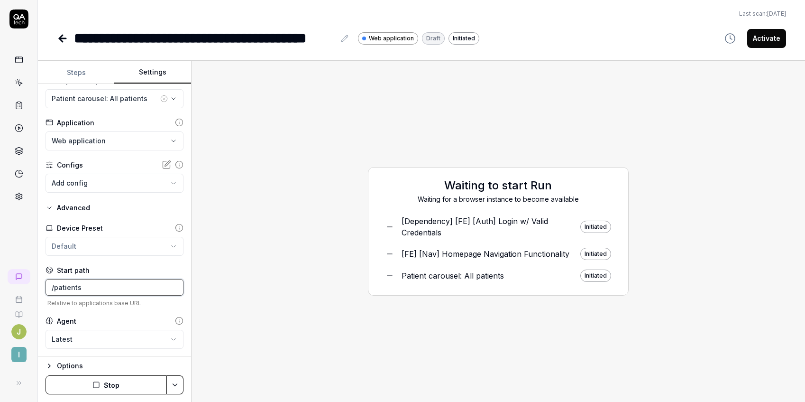
click at [90, 285] on input "/patients" at bounding box center [115, 287] width 138 height 17
click at [125, 387] on button "Stop" at bounding box center [106, 384] width 121 height 19
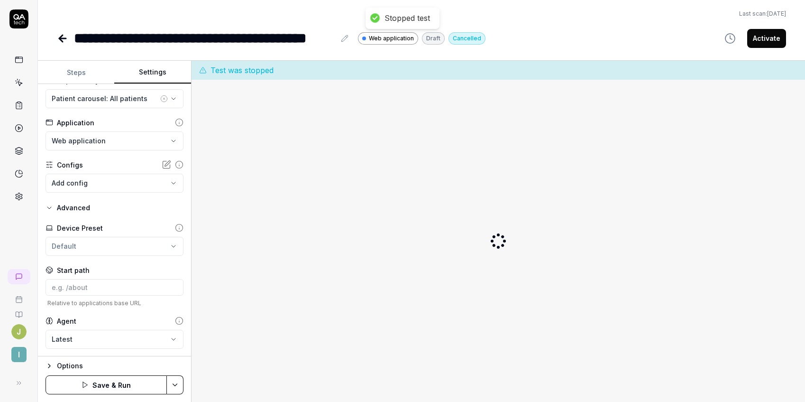
click at [61, 38] on icon at bounding box center [62, 38] width 7 height 0
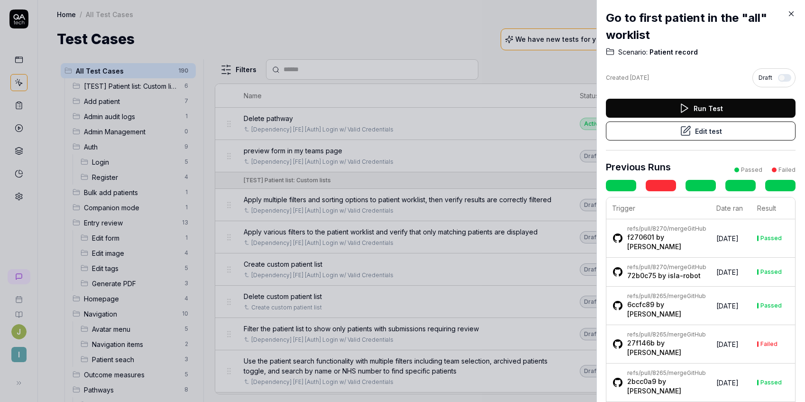
click at [791, 12] on icon at bounding box center [791, 13] width 9 height 9
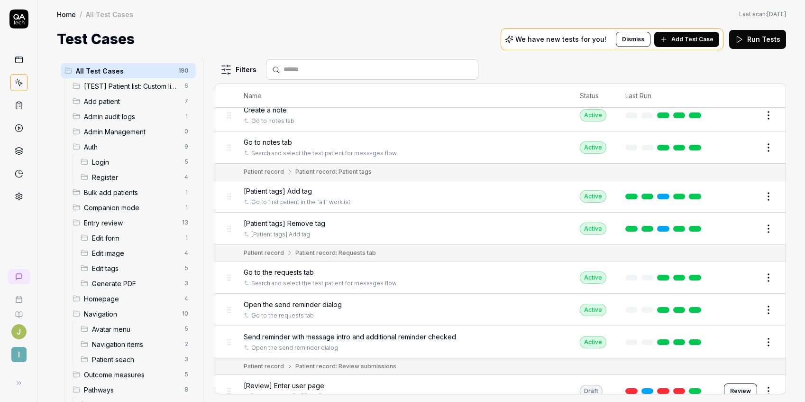
scroll to position [3206, 0]
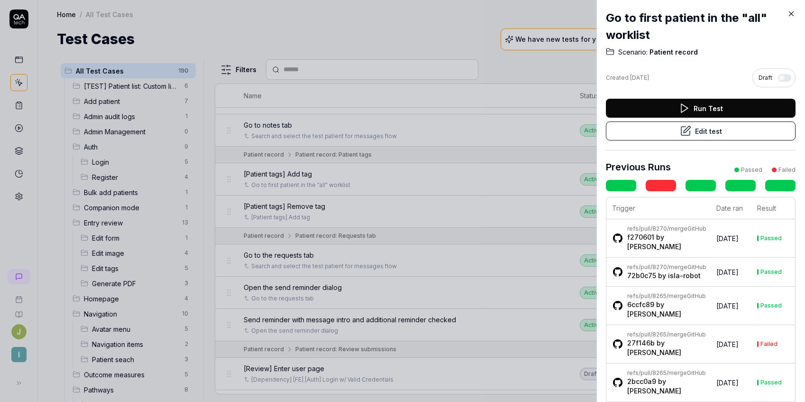
click at [709, 132] on button "Edit test" at bounding box center [701, 130] width 190 height 19
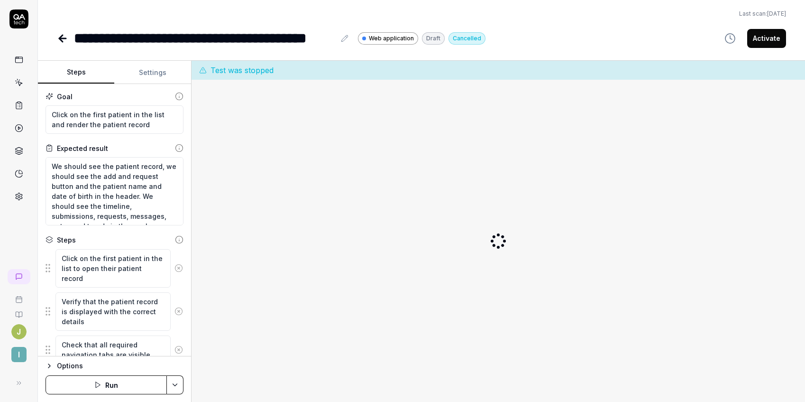
type textarea "*"
click at [344, 39] on icon at bounding box center [345, 39] width 8 height 8
click at [78, 35] on div "**********" at bounding box center [204, 37] width 261 height 21
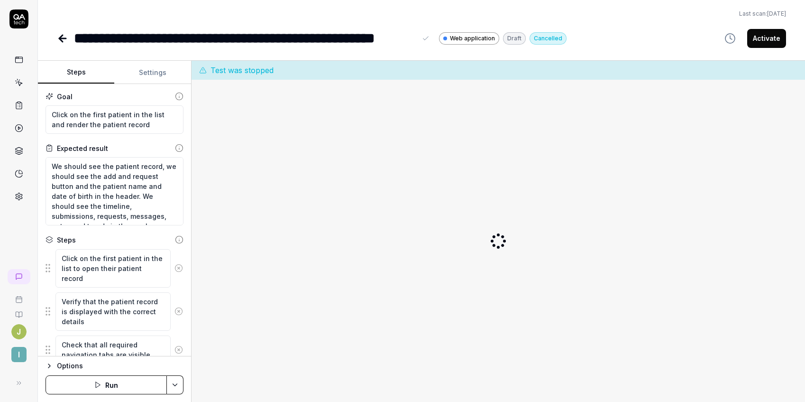
click at [590, 43] on div "**********" at bounding box center [421, 37] width 729 height 21
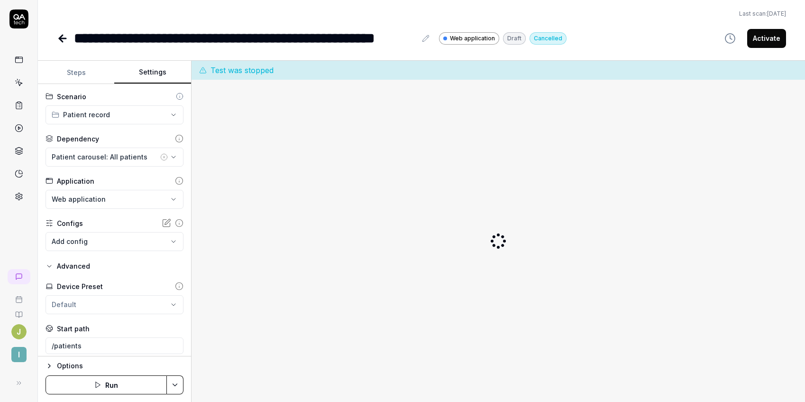
click at [163, 73] on button "Settings" at bounding box center [152, 72] width 76 height 23
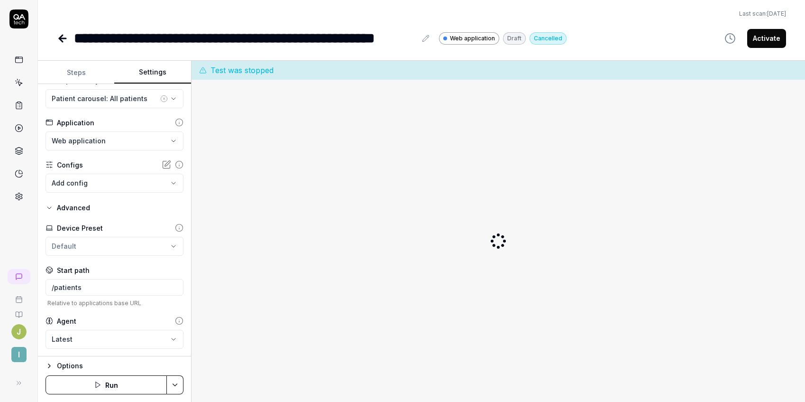
click at [61, 38] on icon at bounding box center [62, 38] width 7 height 0
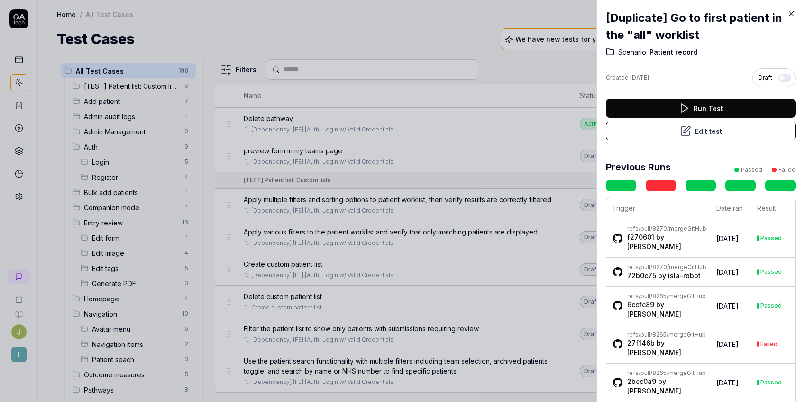
click at [793, 14] on icon at bounding box center [791, 13] width 9 height 9
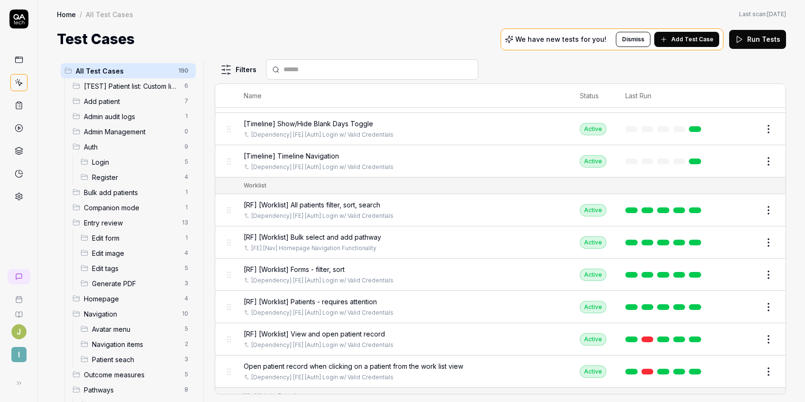
scroll to position [6385, 0]
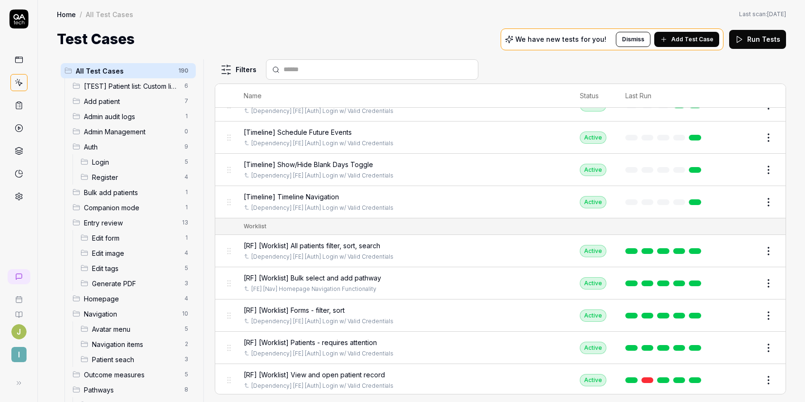
click at [224, 66] on html "J I Home / All Test Cases Home / All Test Cases Last scan: [DATE] Test Cases We…" at bounding box center [402, 201] width 805 height 402
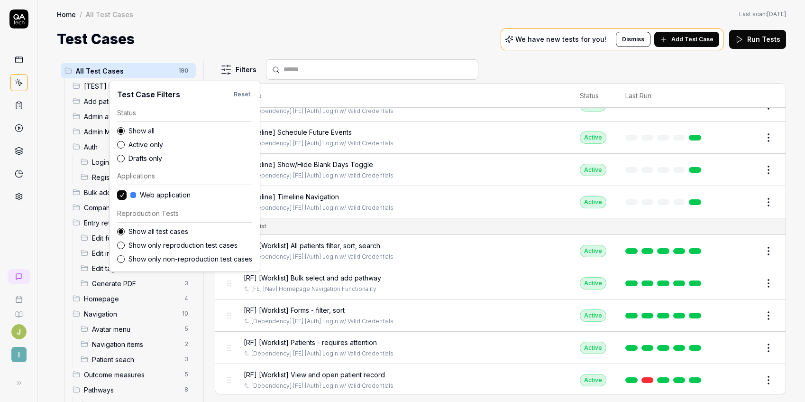
click at [138, 161] on label "Drafts only" at bounding box center [190, 158] width 124 height 10
click at [125, 161] on button "Drafts only" at bounding box center [121, 159] width 8 height 8
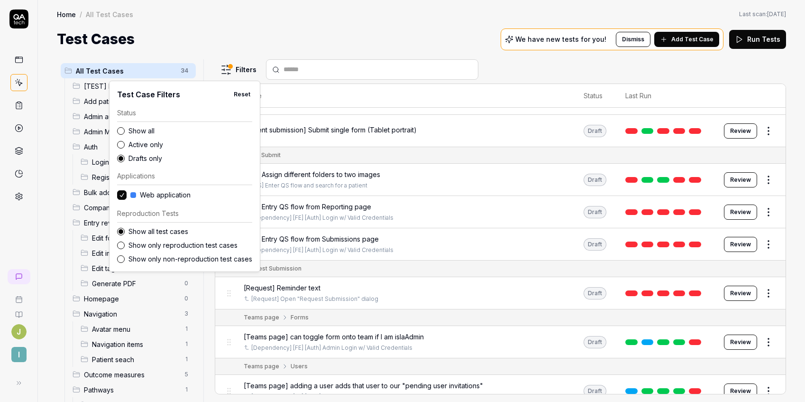
click at [419, 30] on html "J I Home / All Test Cases Home / All Test Cases Last scan: [DATE] Test Cases We…" at bounding box center [402, 201] width 805 height 402
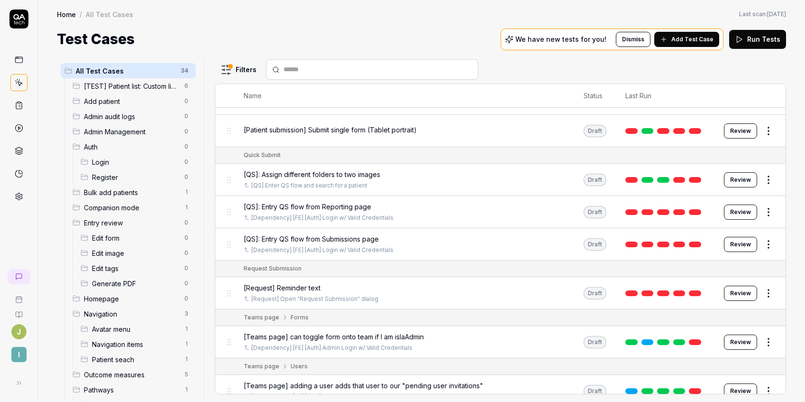
click at [452, 380] on span "[Teams page] adding a user adds that user to our "pending user invitations"" at bounding box center [363, 385] width 239 height 10
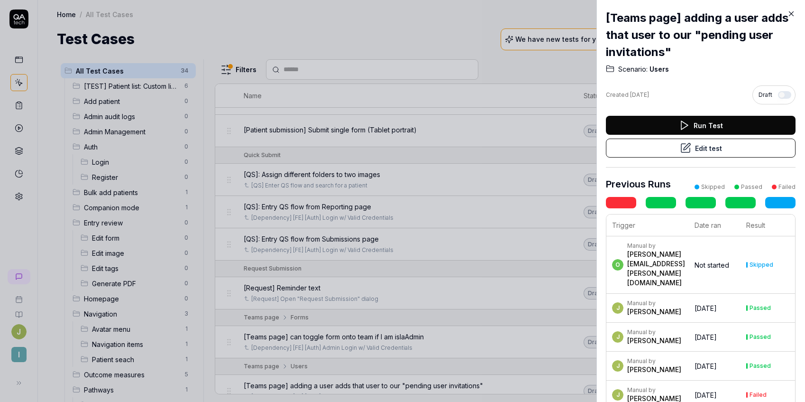
click at [733, 143] on button "Edit test" at bounding box center [701, 147] width 190 height 19
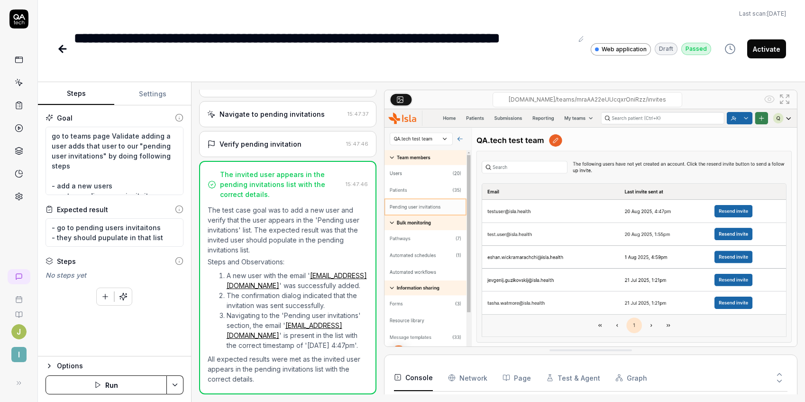
scroll to position [27, 0]
type textarea "*"
click at [675, 102] on input "[DOMAIN_NAME]/teams/mraAA22eUUcqxrOniRzz/invites" at bounding box center [588, 99] width 190 height 15
drag, startPoint x: 577, startPoint y: 97, endPoint x: 706, endPoint y: 101, distance: 129.5
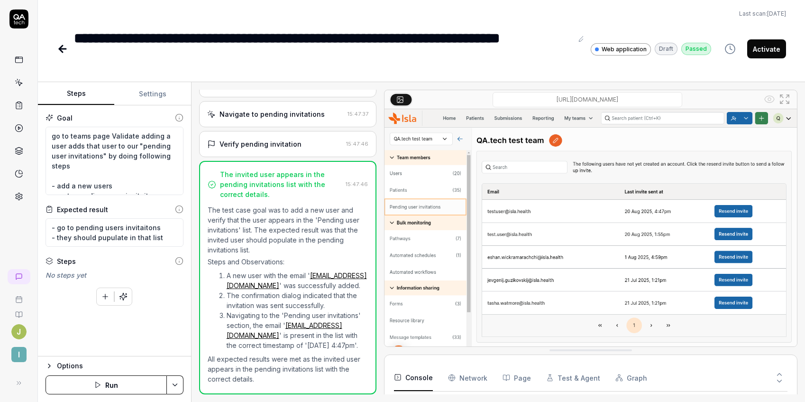
click at [706, 101] on div "[DOMAIN_NAME]/teams/mraAA22eUUcqxrOniRzz/invites" at bounding box center [587, 99] width 349 height 15
type input "[URL][DOMAIN_NAME]"
type textarea "*"
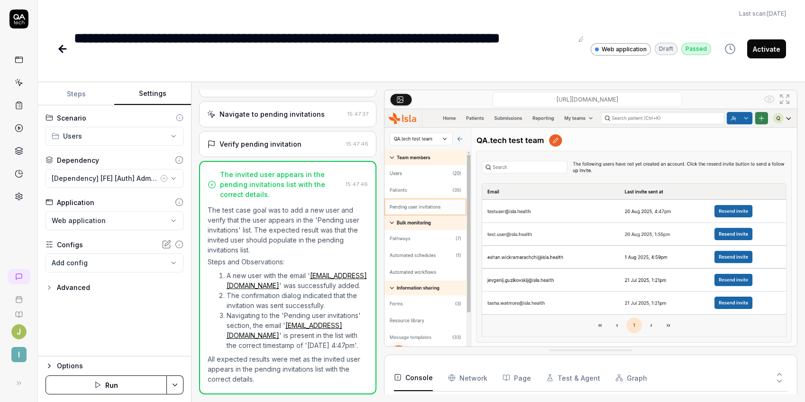
click at [144, 92] on button "Settings" at bounding box center [152, 93] width 76 height 23
click at [53, 287] on button "Advanced" at bounding box center [68, 287] width 45 height 11
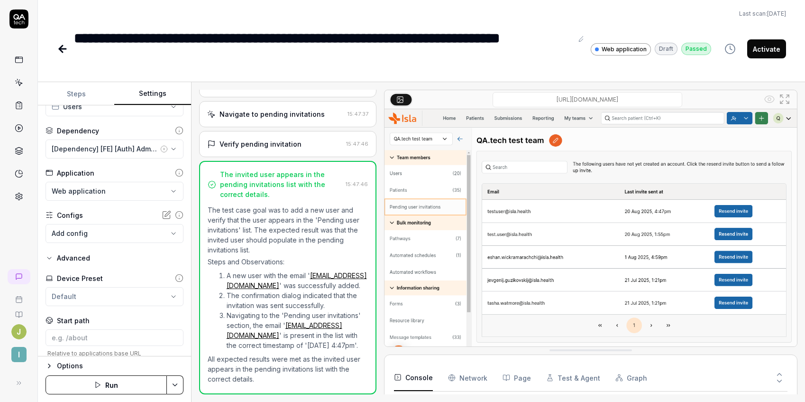
scroll to position [80, 0]
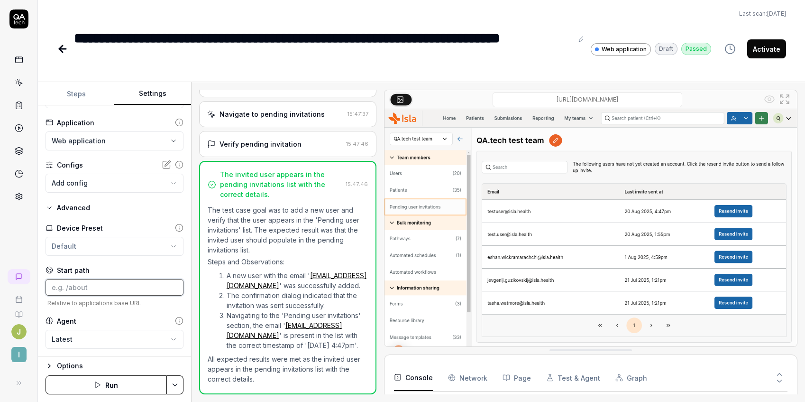
click at [100, 287] on input at bounding box center [115, 287] width 138 height 17
paste input "/teams/mraAA22eUUcqxrOniRzz/invites"
type input "/teams/mraAA22eUUcqxrOniRzz/invites"
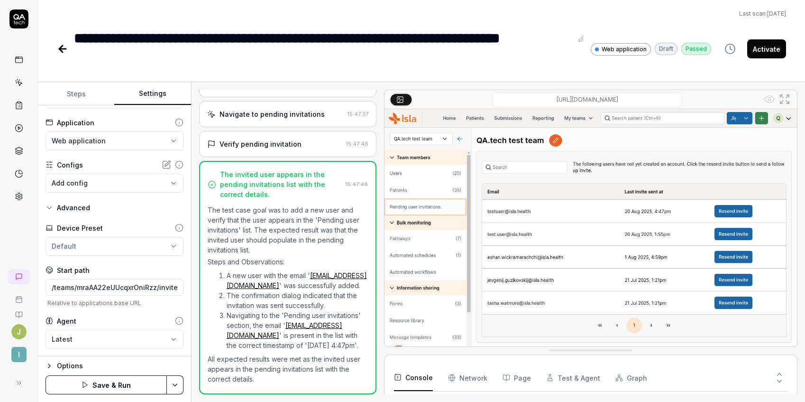
click at [116, 267] on div "Start path" at bounding box center [115, 270] width 138 height 10
click at [81, 88] on button "Steps" at bounding box center [76, 93] width 76 height 23
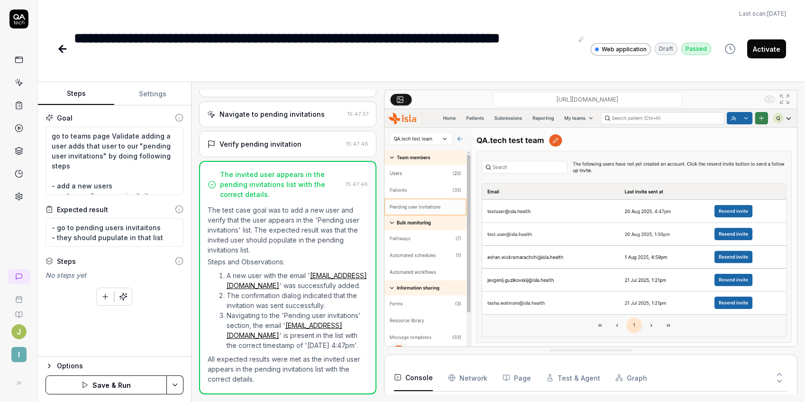
click at [100, 261] on div "Steps" at bounding box center [115, 261] width 138 height 10
click at [292, 57] on div "**********" at bounding box center [323, 48] width 499 height 43
click at [173, 382] on html "**********" at bounding box center [402, 201] width 805 height 402
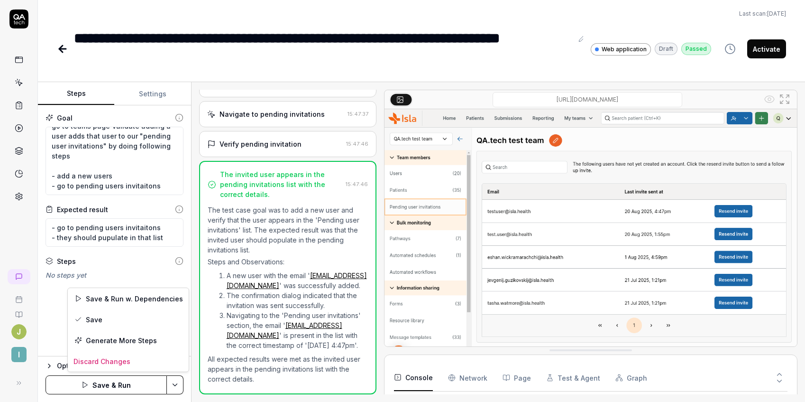
drag, startPoint x: 192, startPoint y: 56, endPoint x: 176, endPoint y: 67, distance: 19.0
click at [191, 56] on html "**********" at bounding box center [402, 201] width 805 height 402
click at [64, 49] on icon at bounding box center [62, 49] width 7 height 0
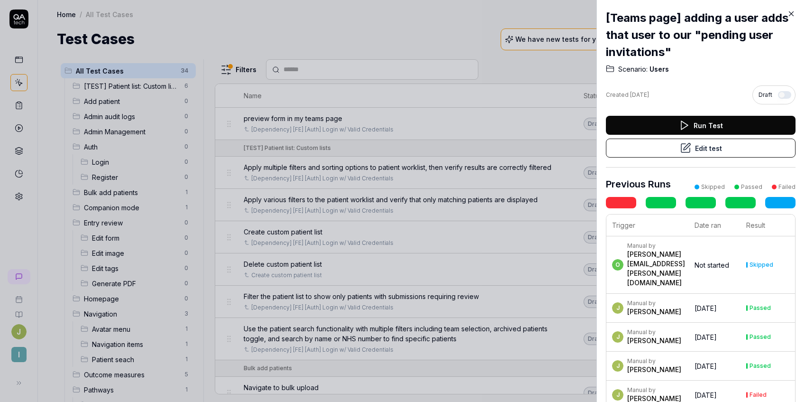
click at [788, 11] on icon at bounding box center [791, 13] width 9 height 9
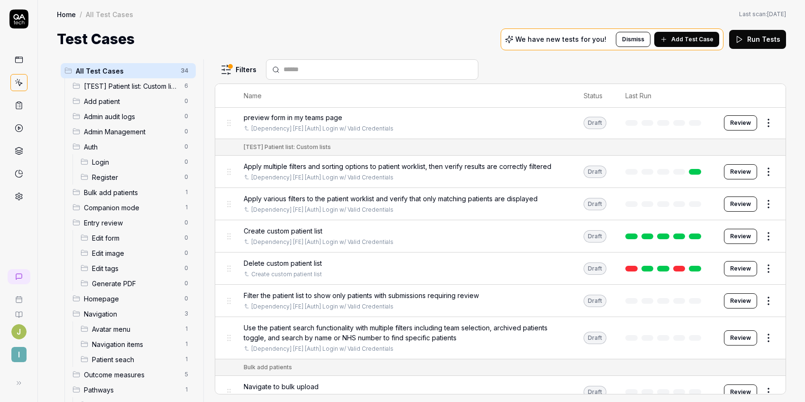
scroll to position [2, 0]
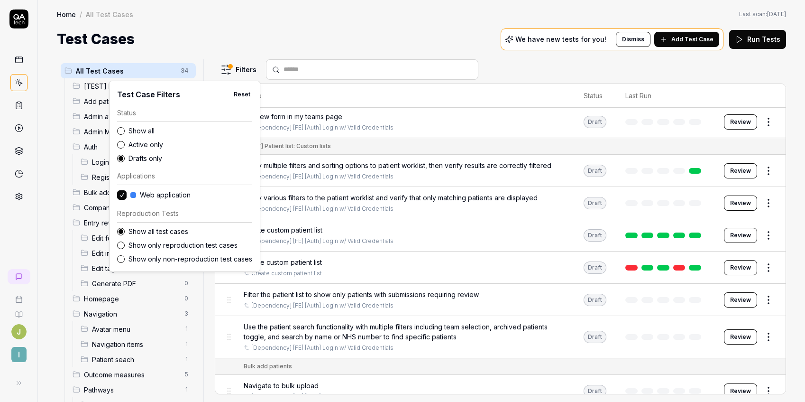
click at [242, 70] on html "J I Home / All Test Cases Home / All Test Cases Last scan: [DATE] Test Cases We…" at bounding box center [402, 201] width 805 height 402
click at [345, 25] on html "J I Home / All Test Cases Home / All Test Cases Last scan: [DATE] Test Cases We…" at bounding box center [402, 201] width 805 height 402
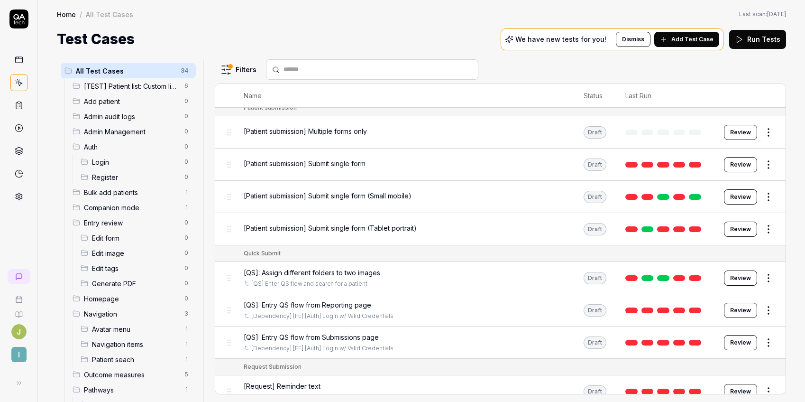
scroll to position [1072, 0]
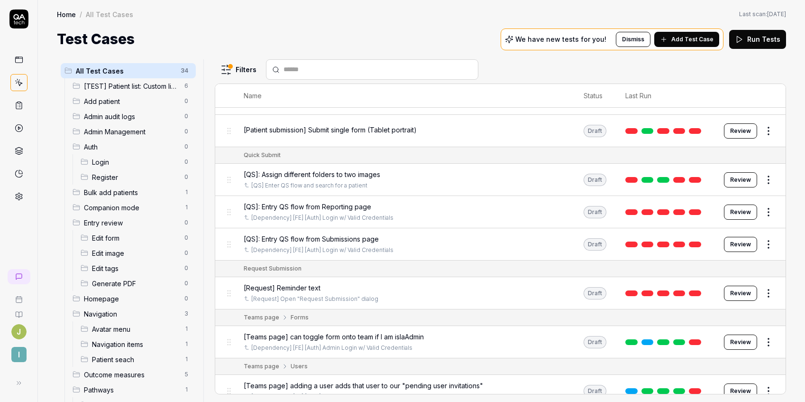
click at [412, 331] on span "[Teams page] can toggle form onto team if I am islaAdmin" at bounding box center [334, 336] width 180 height 10
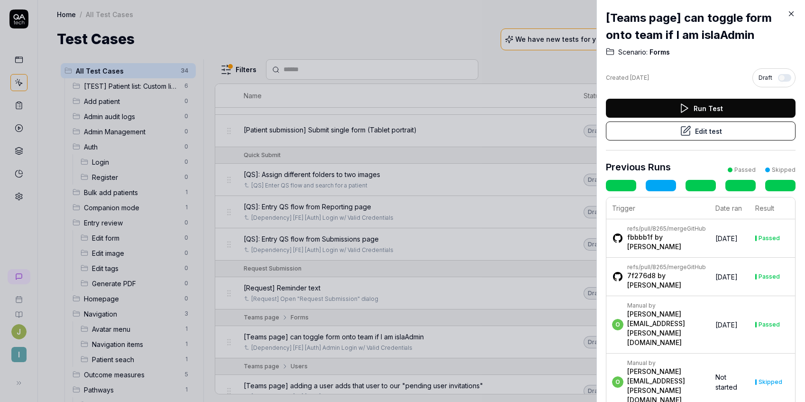
click at [714, 130] on button "Edit test" at bounding box center [701, 130] width 190 height 19
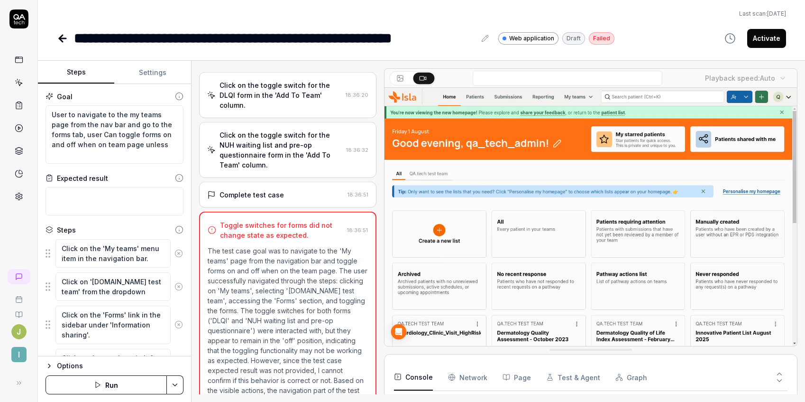
scroll to position [201, 0]
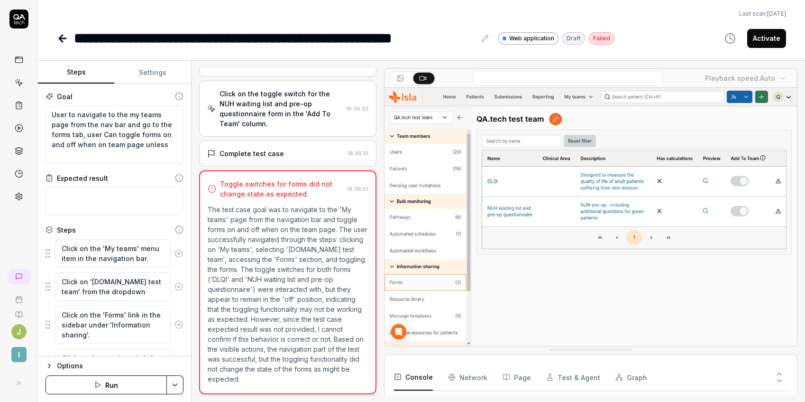
click at [146, 73] on button "Settings" at bounding box center [152, 72] width 76 height 23
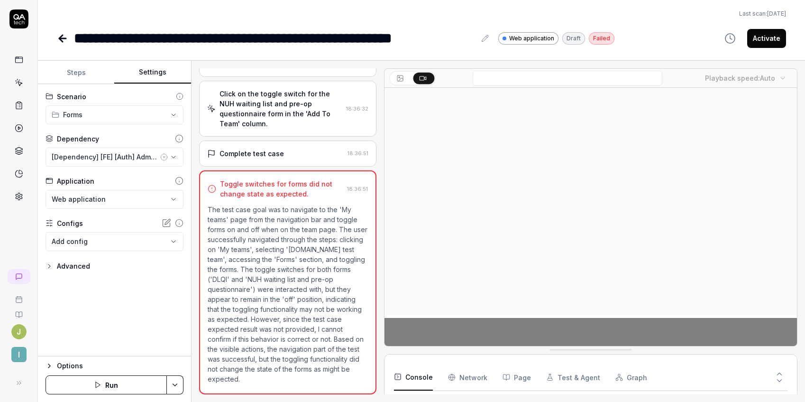
click at [64, 38] on icon at bounding box center [62, 38] width 7 height 0
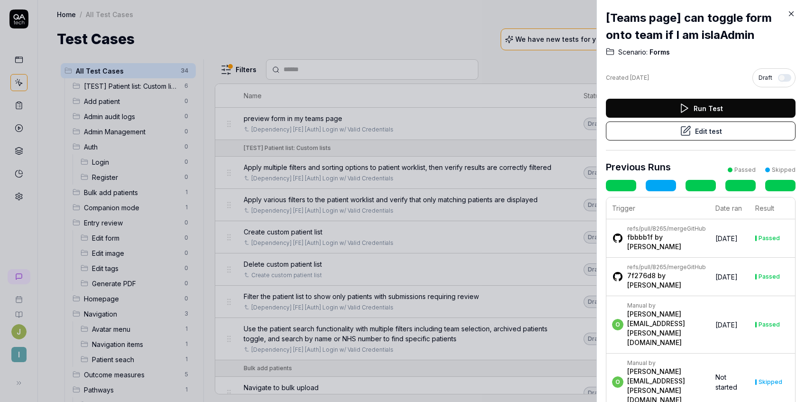
click at [707, 131] on button "Edit test" at bounding box center [701, 130] width 190 height 19
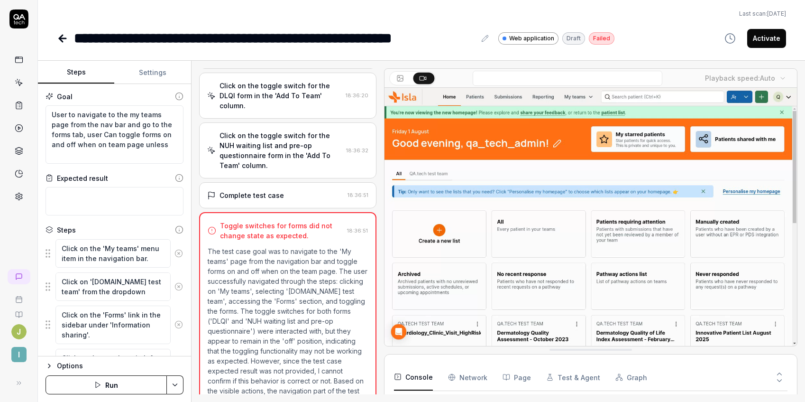
scroll to position [148, 0]
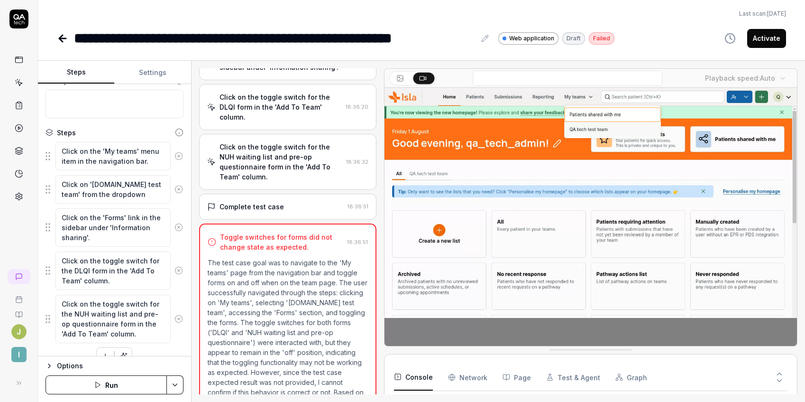
scroll to position [98, 0]
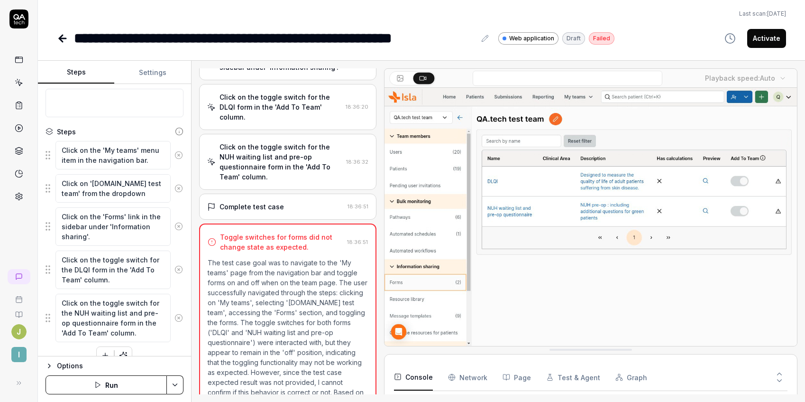
type textarea "*"
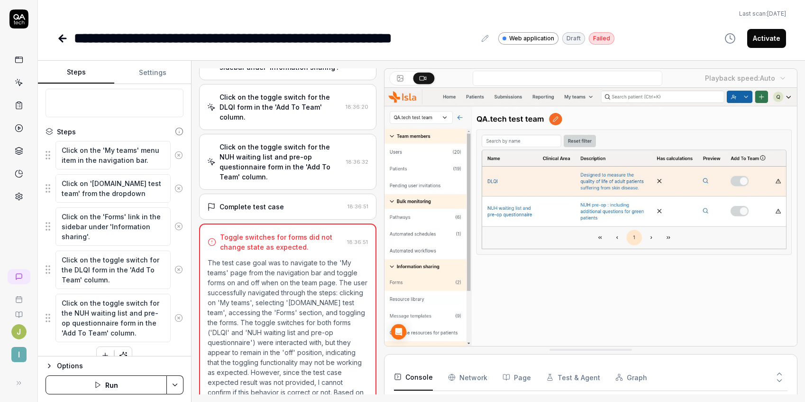
click at [156, 74] on button "Settings" at bounding box center [152, 72] width 76 height 23
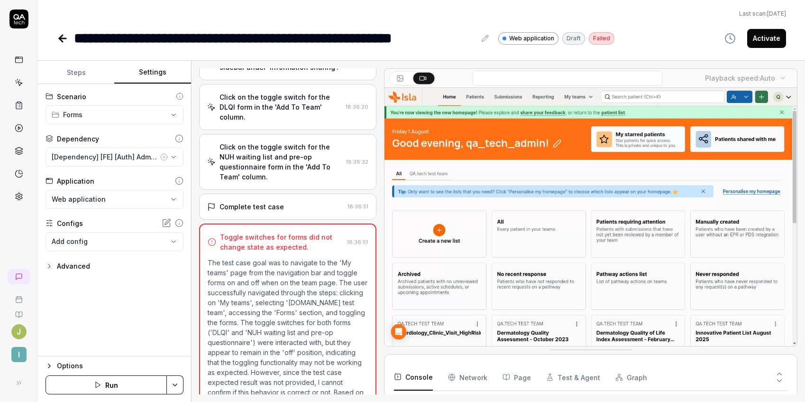
click at [51, 268] on icon "button" at bounding box center [50, 266] width 8 height 8
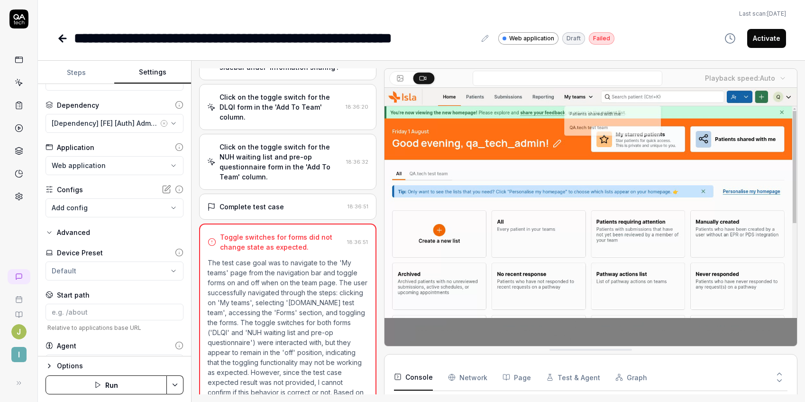
scroll to position [58, 0]
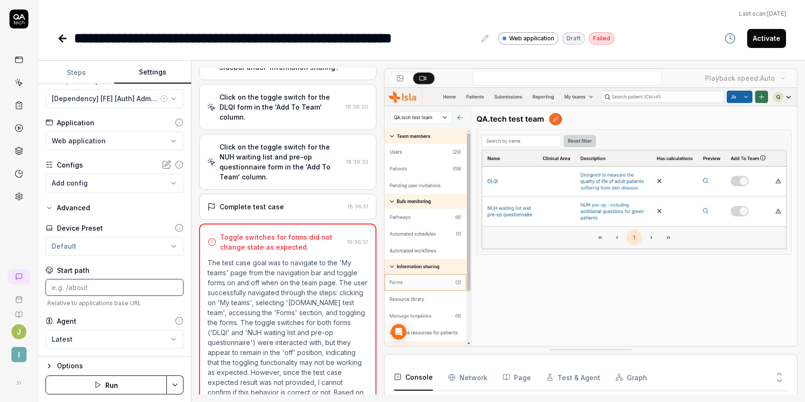
click at [81, 284] on input at bounding box center [115, 287] width 138 height 17
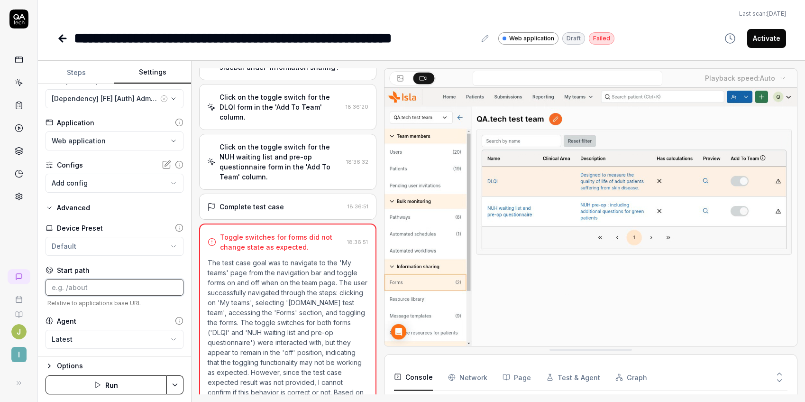
paste input "/teams/mraAA22eUUcqxrOniRzz/forms"
type input "/teams/mraAA22eUUcqxrOniRzz/forms"
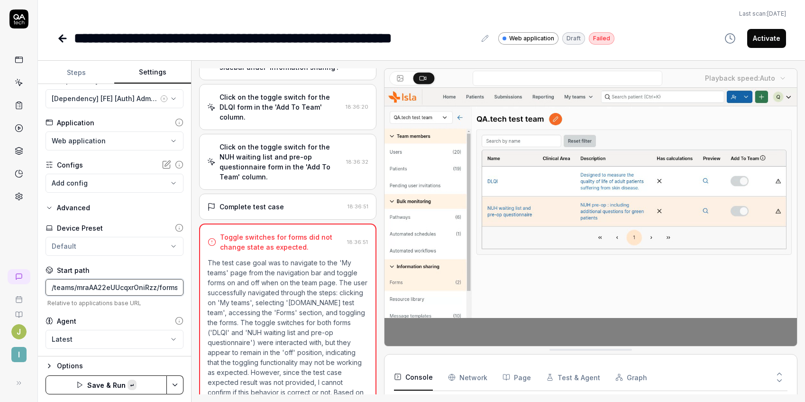
scroll to position [0, 7]
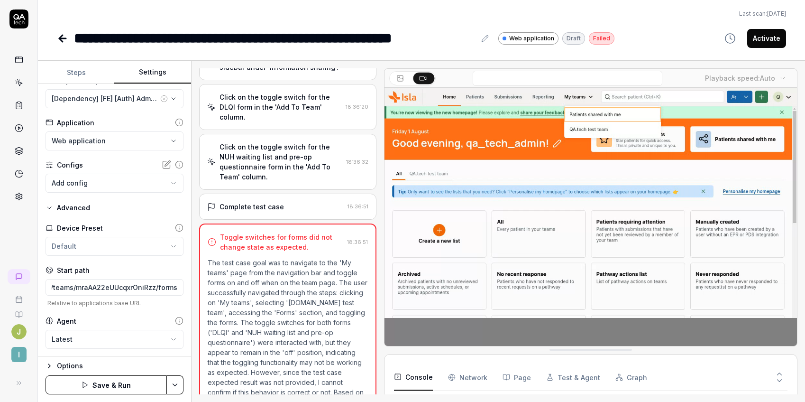
click at [79, 66] on button "Steps" at bounding box center [76, 72] width 76 height 23
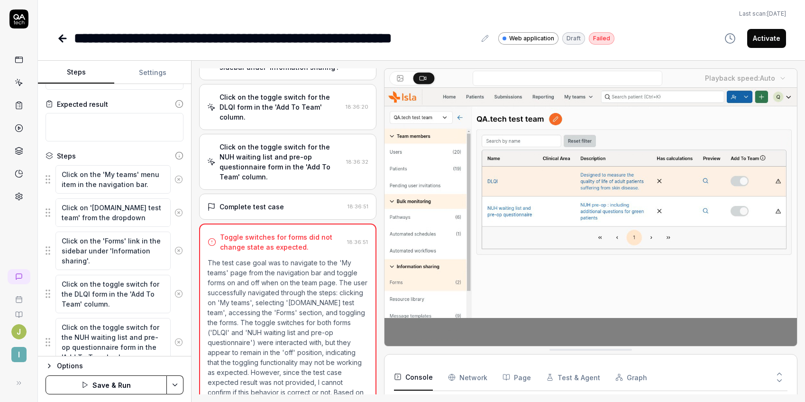
click at [174, 178] on icon at bounding box center [178, 179] width 9 height 9
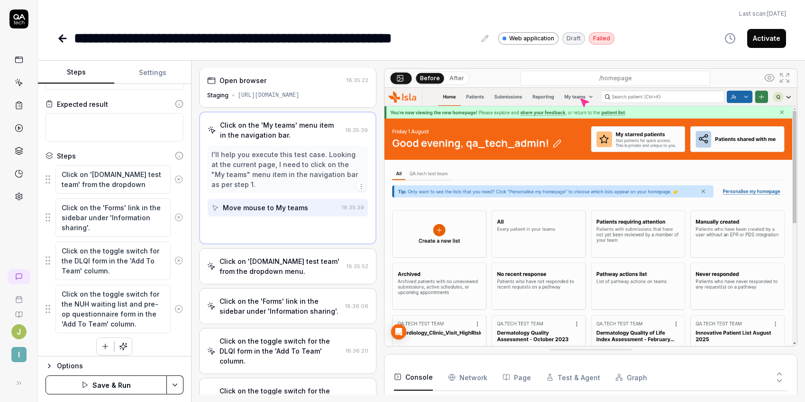
scroll to position [0, 0]
click at [174, 178] on icon at bounding box center [178, 179] width 9 height 9
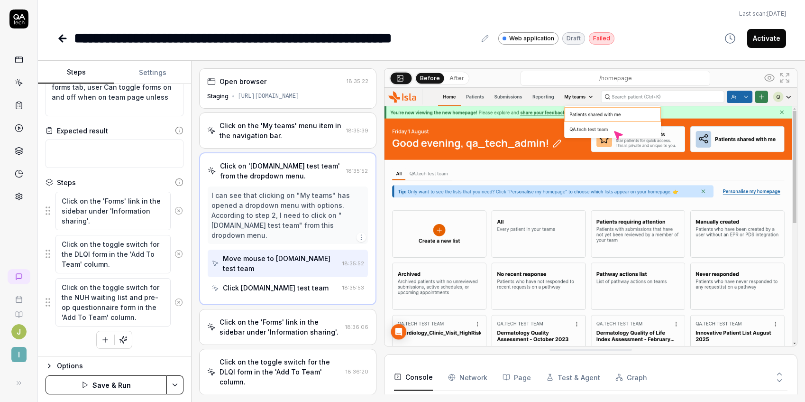
click at [174, 207] on icon at bounding box center [178, 210] width 9 height 9
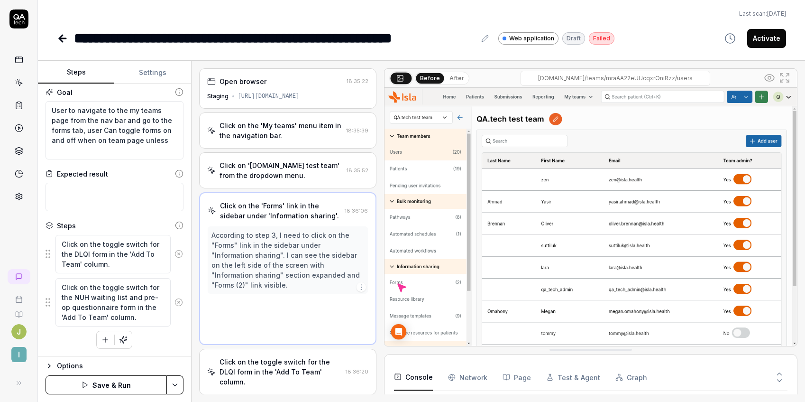
scroll to position [4, 0]
click at [157, 75] on button "Settings" at bounding box center [152, 72] width 76 height 23
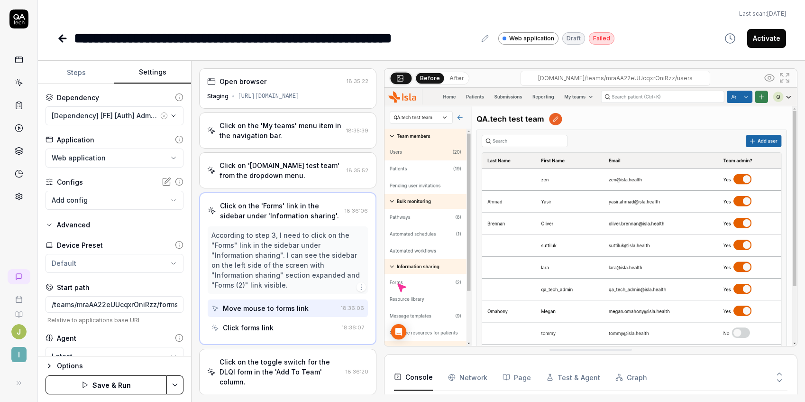
scroll to position [44, 0]
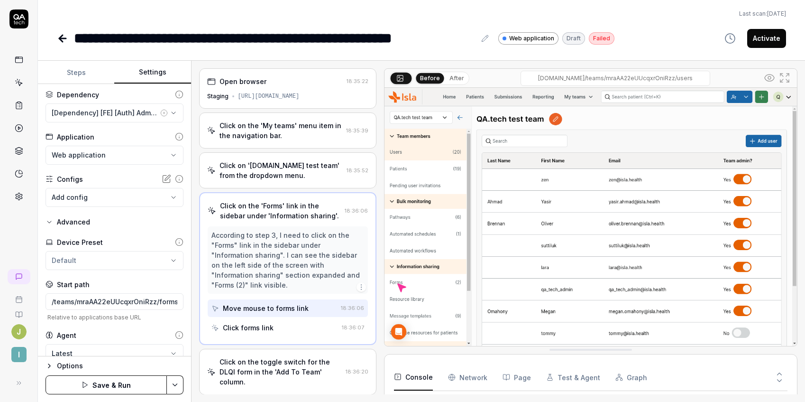
click at [95, 381] on button "Save & Run" at bounding box center [106, 384] width 121 height 19
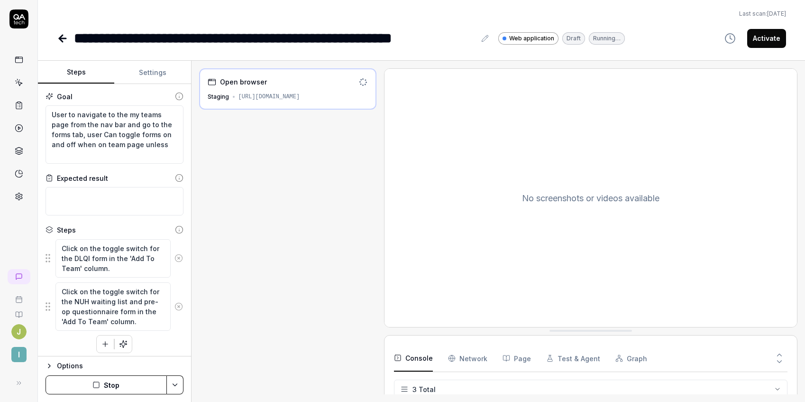
click at [89, 73] on button "Steps" at bounding box center [76, 72] width 76 height 23
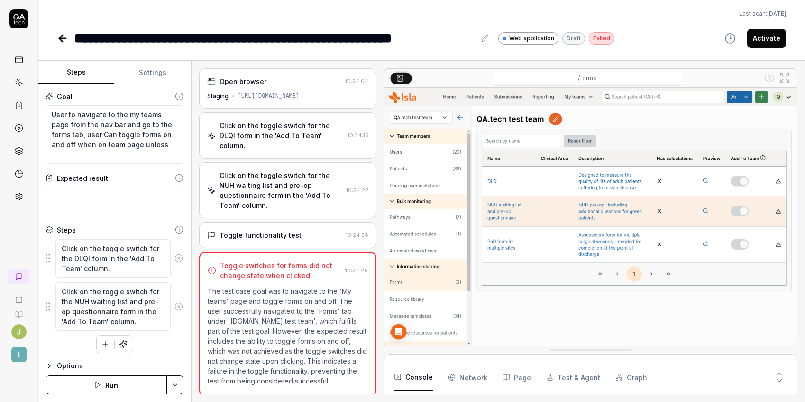
scroll to position [4, 0]
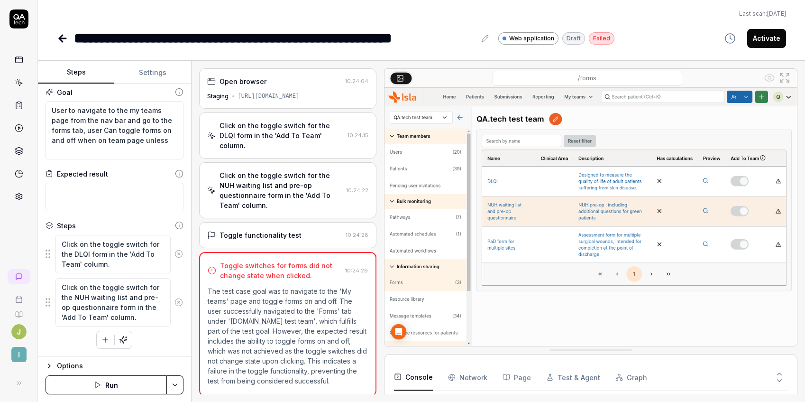
click at [97, 341] on button "button" at bounding box center [105, 339] width 17 height 17
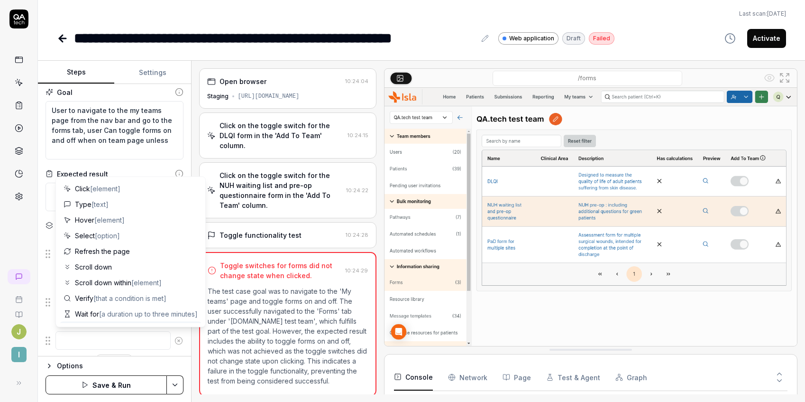
click at [94, 331] on textarea at bounding box center [112, 340] width 115 height 18
click at [129, 221] on div "Hover [element]" at bounding box center [131, 220] width 142 height 16
type textarea "*"
type textarea "Hover"
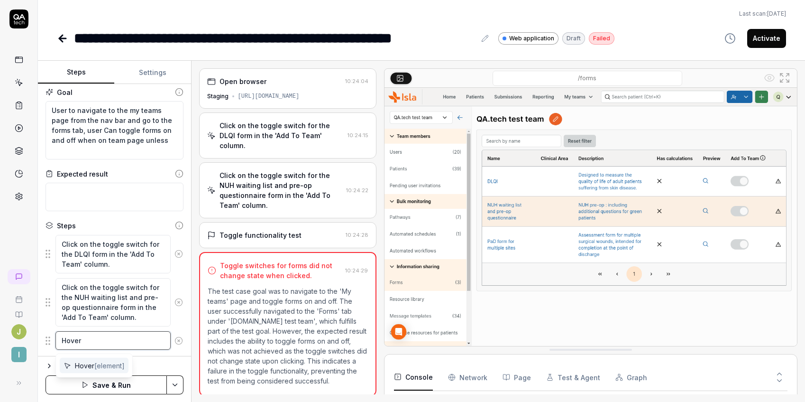
type textarea "*"
type textarea "Hover o"
type textarea "*"
type textarea "Hover on"
type textarea "*"
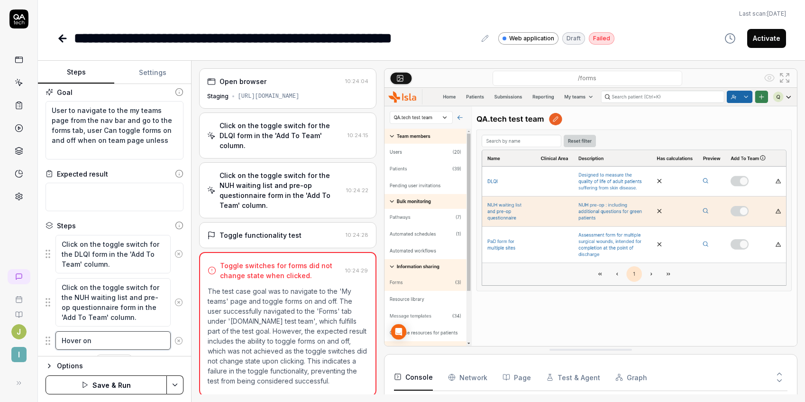
type textarea "Hover on"
paste textarea "ptooltip"
type textarea "*"
type textarea "Hover on ptooltip"
type textarea "*"
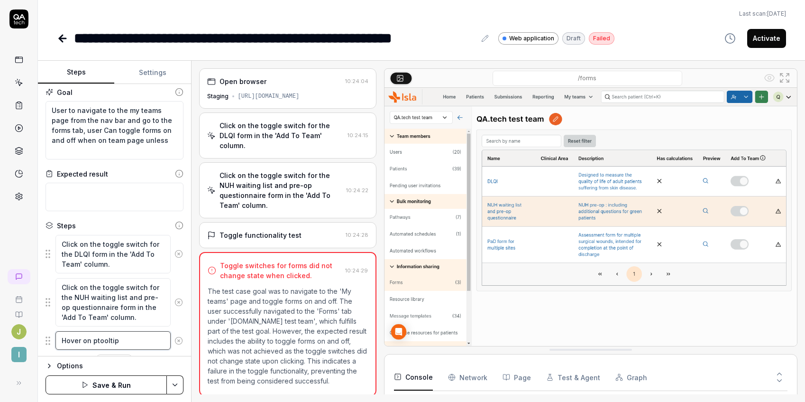
type textarea "Hover on ptooltip"
type textarea "*"
type textarea "Hover on ptooltip n"
type textarea "*"
type textarea "Hover on ptooltip ne"
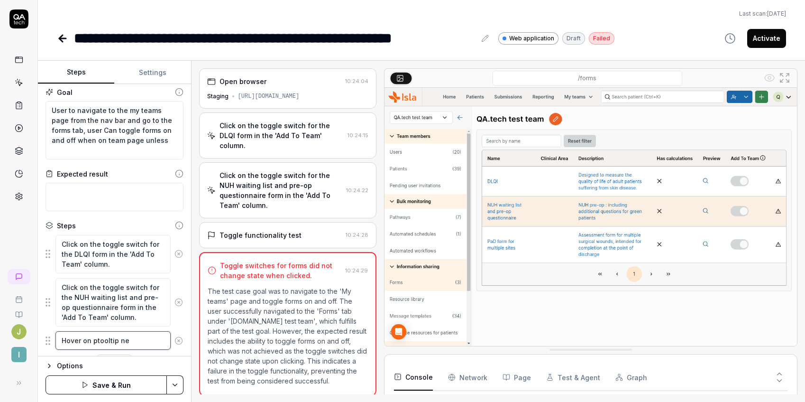
type textarea "*"
type textarea "Hover on ptooltip n"
type textarea "*"
type textarea "Hover on ptooltip"
type textarea "*"
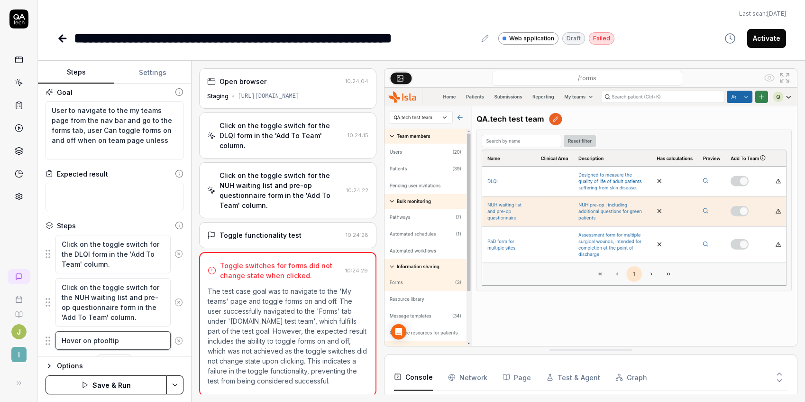
type textarea "Hover on ptooltip"
type textarea "*"
type textarea "Hover on ptooltip"
type textarea "*"
type textarea "Hover on ptooltip n"
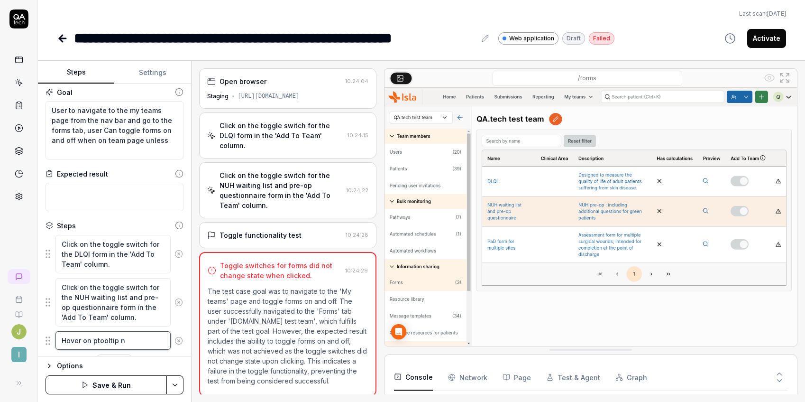
type textarea "*"
type textarea "Hover on ptooltip"
type textarea "*"
type textarea "Hover on ptooltip n"
type textarea "*"
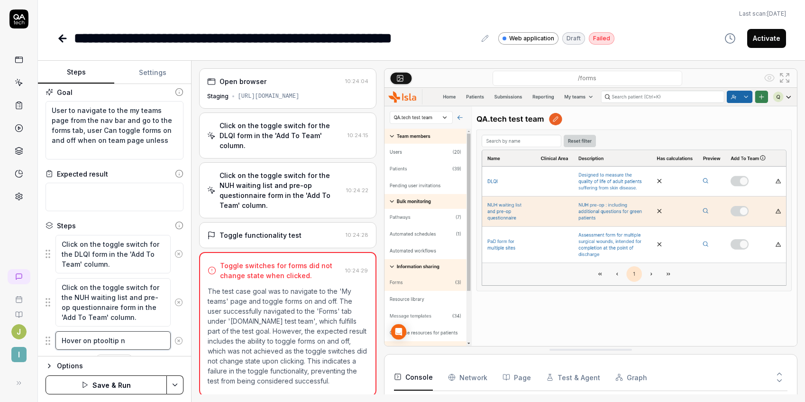
type textarea "Hover on ptooltip ne"
type textarea "*"
type textarea "Hover on ptooltip nex"
type textarea "*"
type textarea "Hover on ptooltip next"
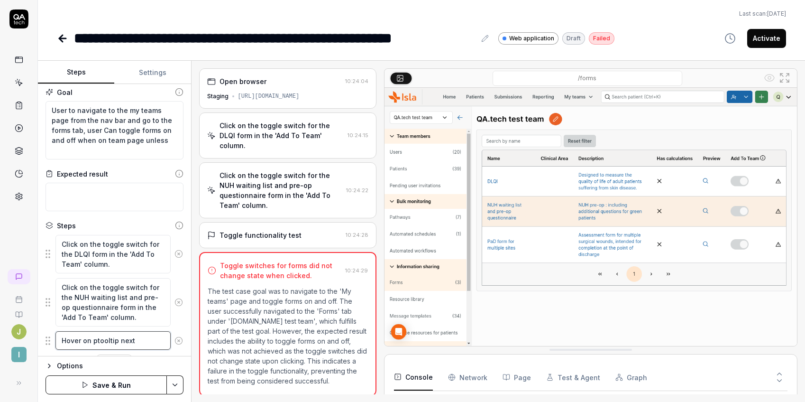
type textarea "*"
type textarea "Hover on ptooltip next"
type textarea "*"
type textarea "Hover on ptooltip next t"
type textarea "*"
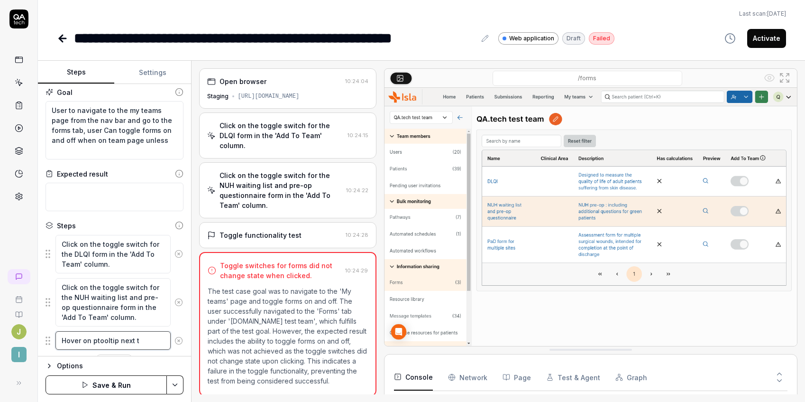
type textarea "Hover on ptooltip next to"
type textarea "*"
type textarea "Hover on ptooltip next to"
paste textarea "Add To Team"
type textarea "*"
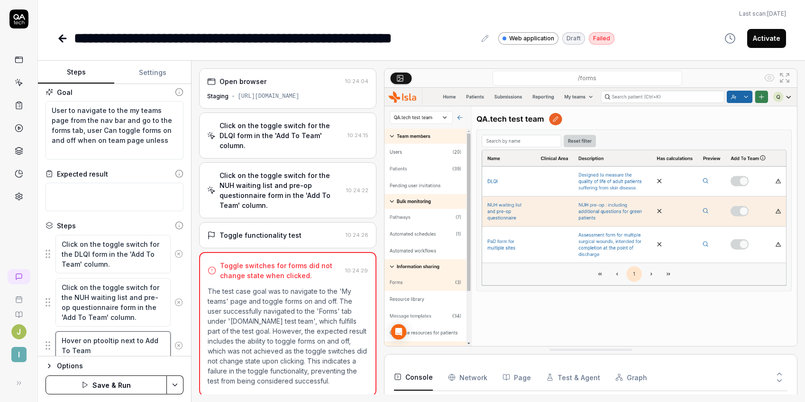
type textarea "Hover on ptooltip next to Add To Team"
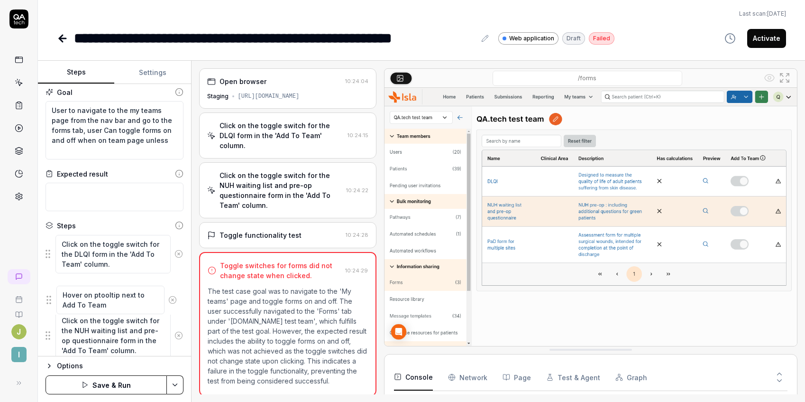
drag, startPoint x: 47, startPoint y: 344, endPoint x: 49, endPoint y: 299, distance: 45.1
click at [49, 299] on fieldset "Click on the toggle switch for the DLQI form in the 'Add To Team' column. Click…" at bounding box center [115, 297] width 138 height 126
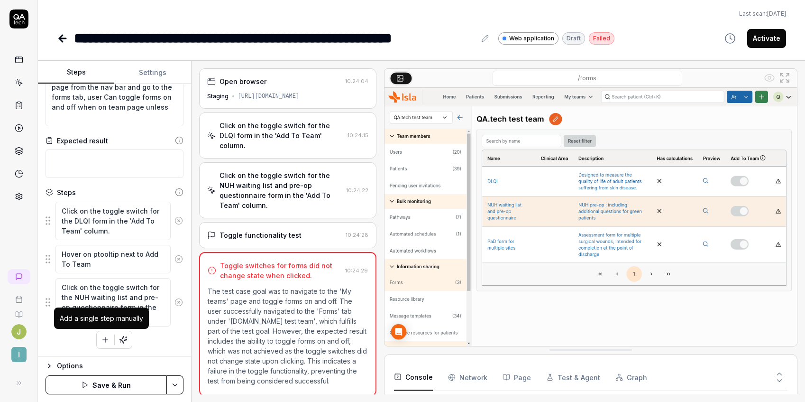
click at [98, 344] on button "button" at bounding box center [105, 339] width 17 height 17
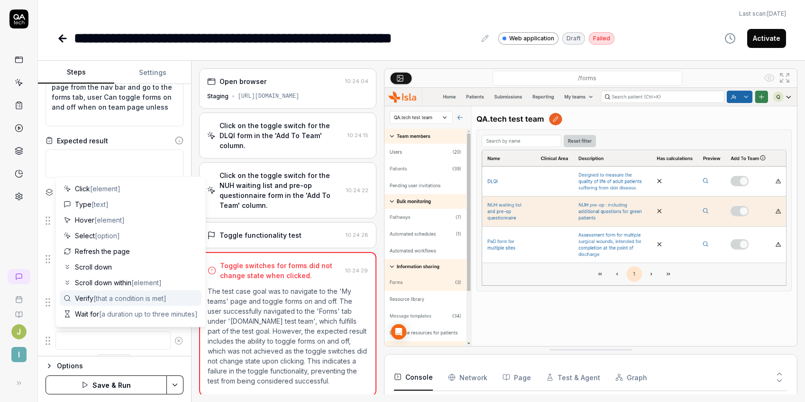
click at [101, 294] on span "[that a condition is met]" at bounding box center [129, 298] width 73 height 8
type textarea "*"
type textarea "Verify"
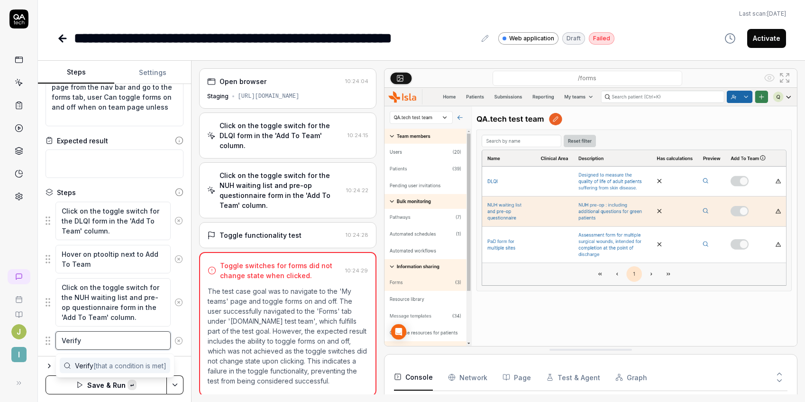
paste textarea "Add To Team"
type textarea "*"
type textarea "Verify Add To Team"
type textarea "*"
type textarea "Verify Add To Team"
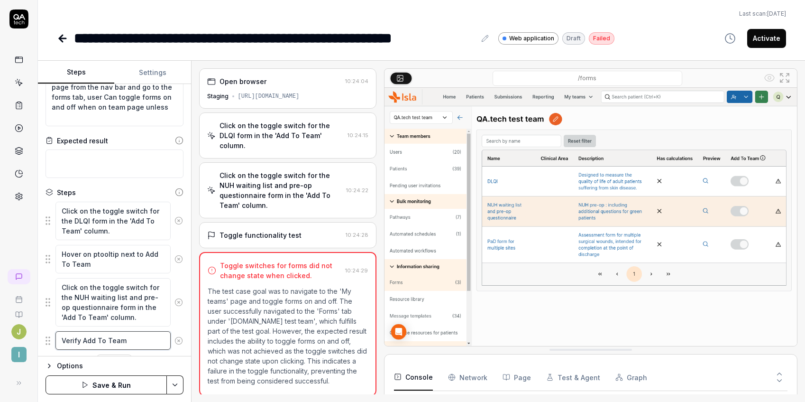
type textarea "*"
type textarea "Verify Add To Tea"
type textarea "*"
type textarea "Verify Add To Te"
type textarea "*"
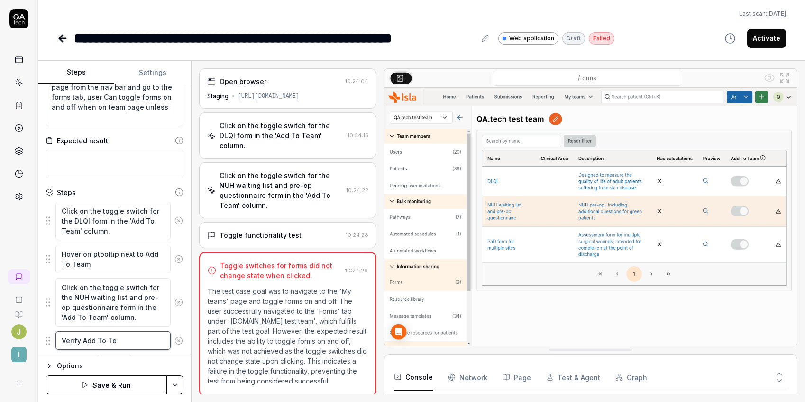
type textarea "Verify Add To T"
type textarea "*"
type textarea "Verify Add To"
type textarea "*"
type textarea "Verify Add To"
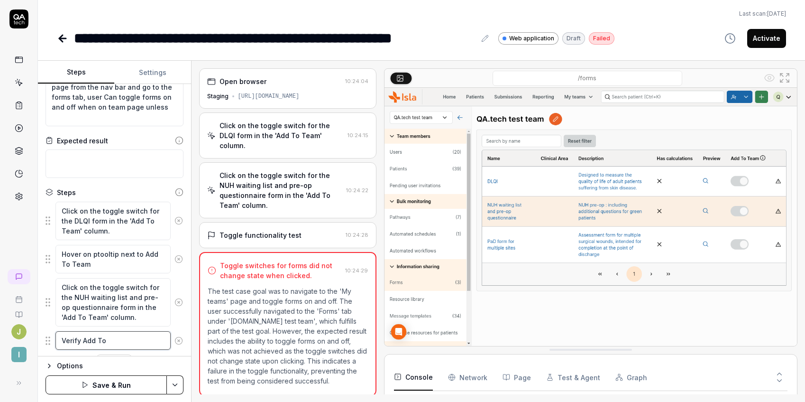
type textarea "*"
type textarea "Verify Add T"
type textarea "*"
type textarea "Verify Add"
type textarea "*"
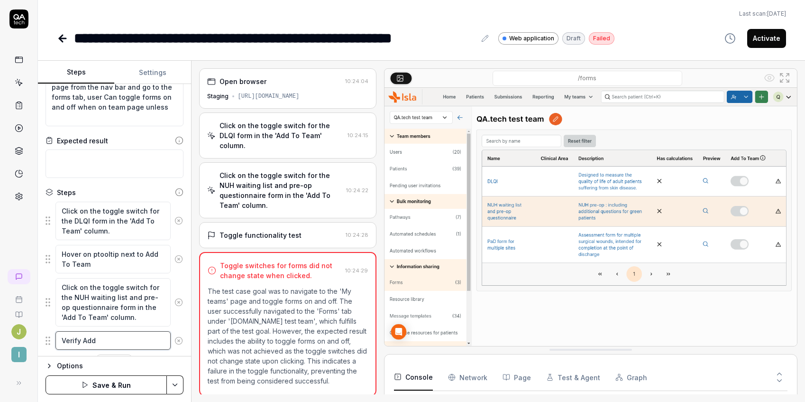
type textarea "Verify Add"
type textarea "*"
type textarea "Verify Ad"
type textarea "*"
type textarea "Verify A"
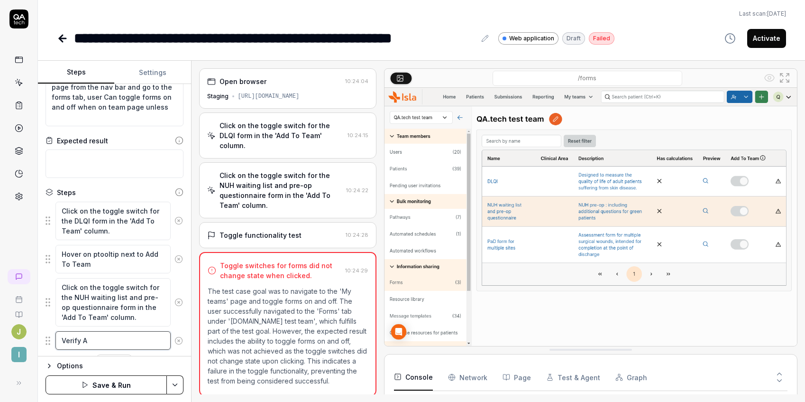
type textarea "*"
type textarea "Verify"
type textarea "*"
type textarea "Verify p"
type textarea "*"
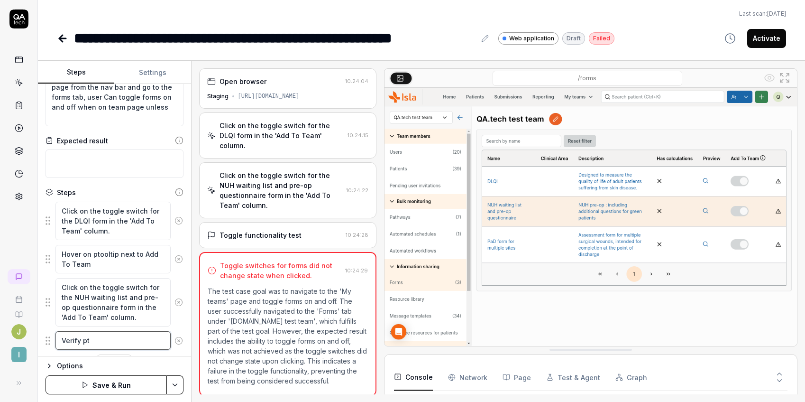
type textarea "Verify pto"
type textarea "*"
type textarea "Verify ptoo"
type textarea "*"
type textarea "Verify ptoolt"
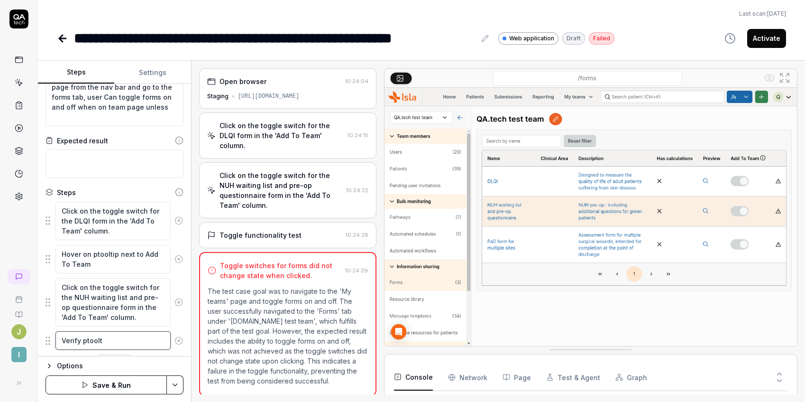
type textarea "*"
type textarea "Verify ptoolti"
type textarea "*"
type textarea "Verify ptooltip"
type textarea "*"
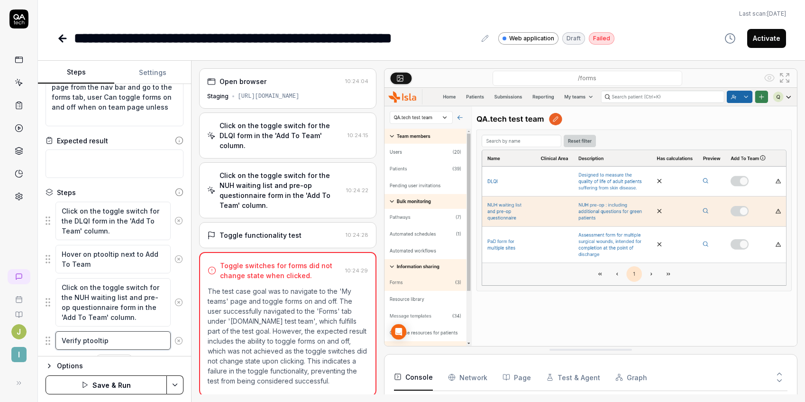
type textarea "Verify ptooltip"
type textarea "*"
type textarea "Verify ptooltip d"
type textarea "*"
type textarea "Verify ptooltip di"
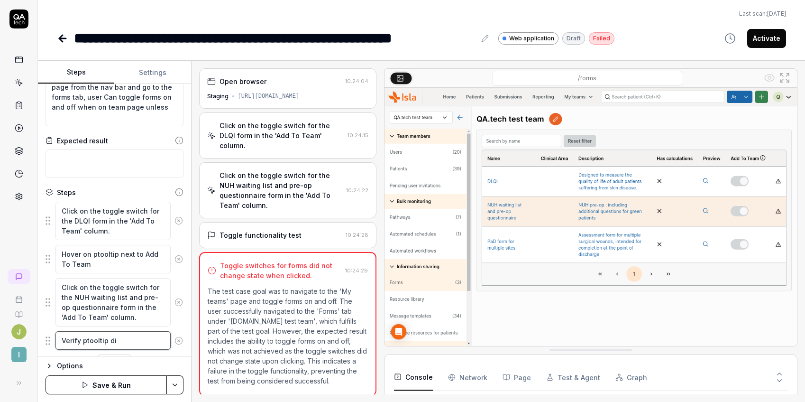
type textarea "*"
type textarea "Verify ptooltip disp"
type textarea "*"
type textarea "Verify ptooltip displ"
type textarea "*"
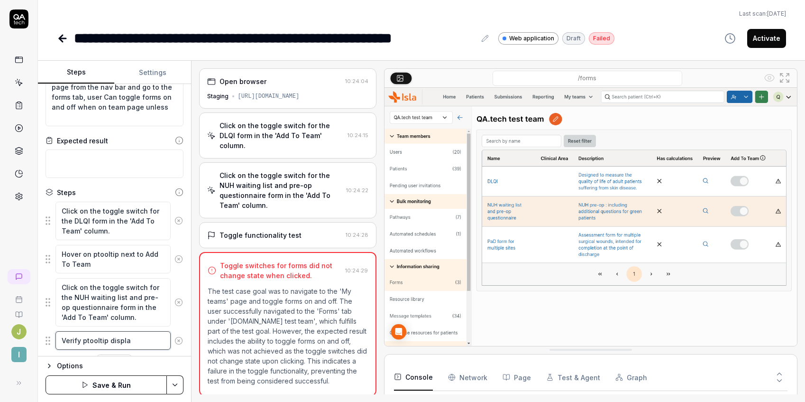
type textarea "Verify ptooltip display"
type textarea "*"
type textarea "Verify ptooltip displayt"
type textarea "*"
type textarea "Verify ptooltip displayts"
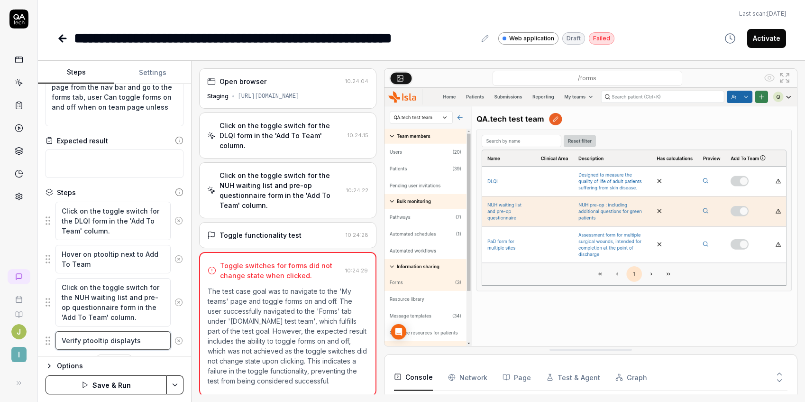
type textarea "*"
type textarea "Verify ptooltip displayt"
type textarea "*"
type textarea "Verify ptooltip display"
type textarea "*"
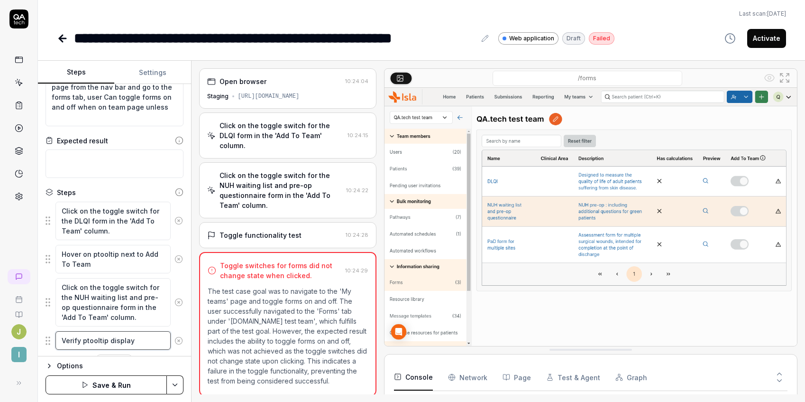
type textarea "Verify ptooltip displays"
type textarea "*"
type textarea "Verify ptooltip displays"
type textarea "*"
type textarea "Verify ptooltip displays ""
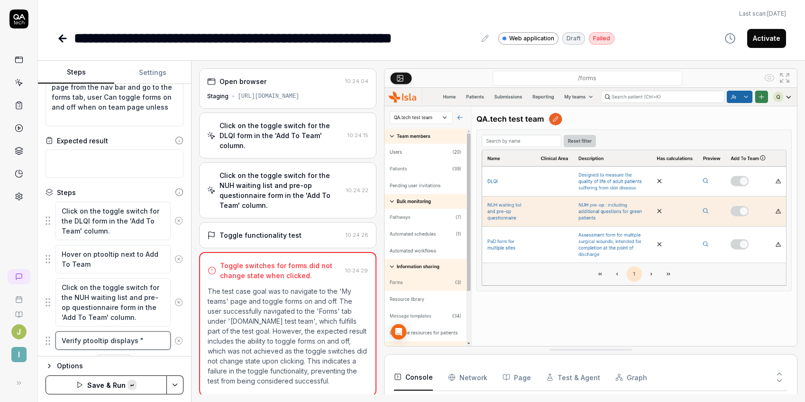
paste textarea "Please get in touch with [PERSON_NAME] if you want to add/remove forms on your …"
type textarea "*"
type textarea "Verify ptooltip displays "Please get in touch with Isla if you want to add/remo…"
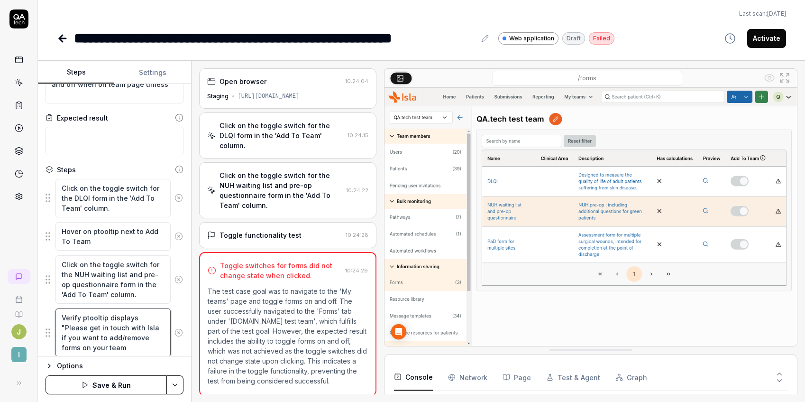
type textarea "*"
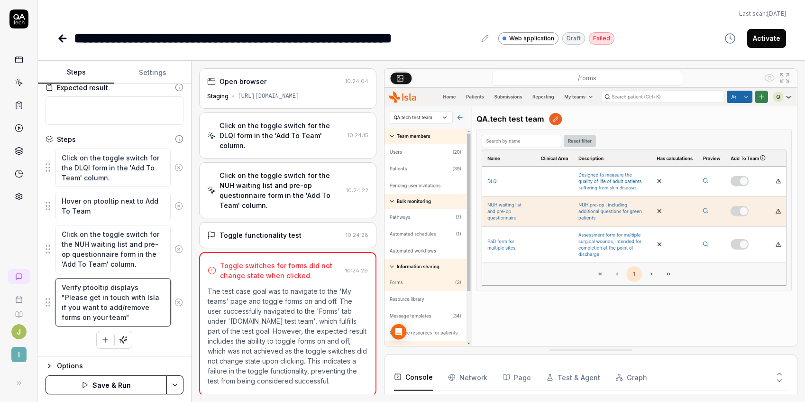
type textarea "Verify ptooltip displays "Please get in touch with Isla if you want to add/remo…"
drag, startPoint x: 49, startPoint y: 245, endPoint x: 49, endPoint y: 298, distance: 53.6
type textarea "*"
click at [265, 44] on div "**********" at bounding box center [275, 37] width 402 height 21
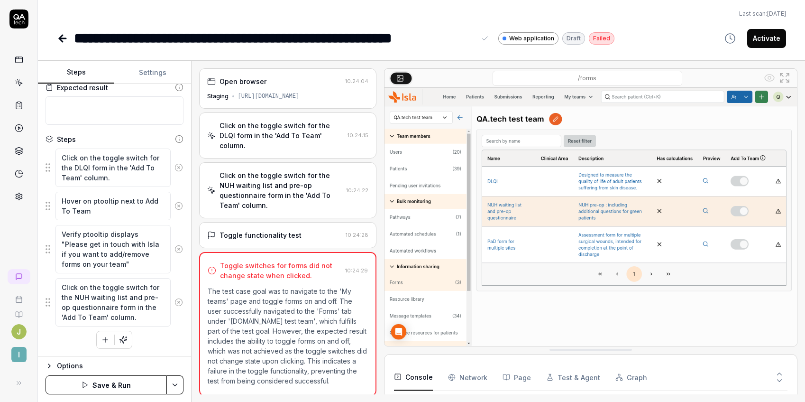
click at [200, 37] on div "**********" at bounding box center [275, 37] width 402 height 21
click at [473, 36] on div "**********" at bounding box center [275, 37] width 402 height 21
click at [199, 36] on div "**********" at bounding box center [275, 37] width 402 height 21
click at [425, 37] on div "**********" at bounding box center [286, 37] width 425 height 21
click at [326, 43] on div "**********" at bounding box center [310, 37] width 472 height 21
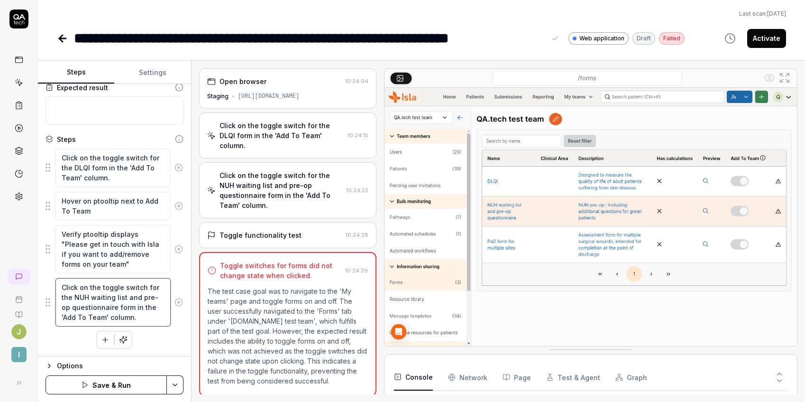
click at [147, 312] on textarea "Click on the toggle switch for the NUH waiting list and pre-op questionnaire fo…" at bounding box center [112, 302] width 115 height 48
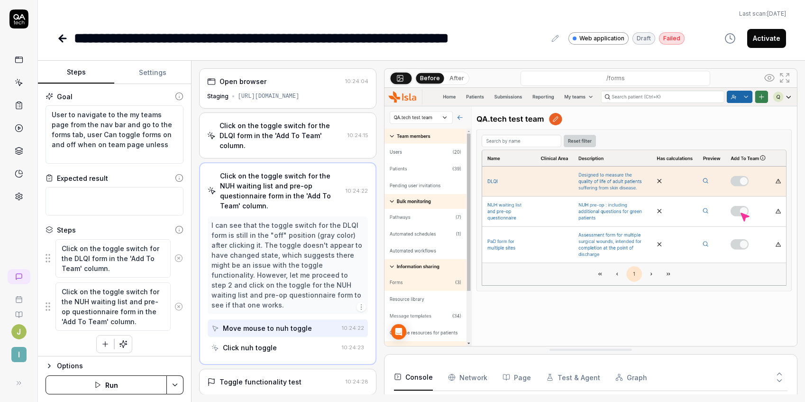
click at [108, 382] on button "Run" at bounding box center [106, 384] width 121 height 19
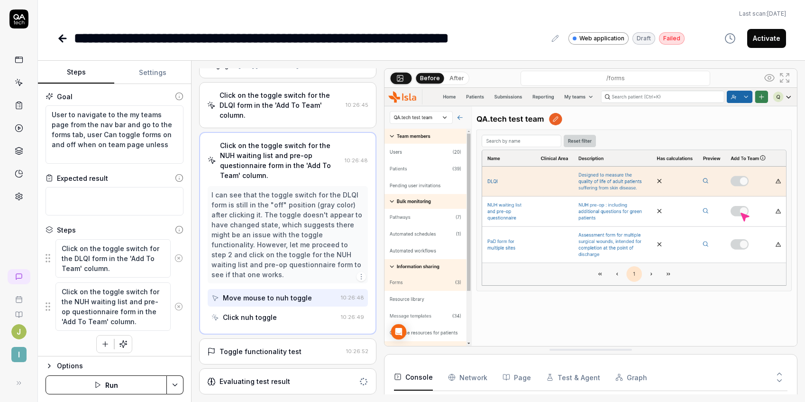
scroll to position [4, 0]
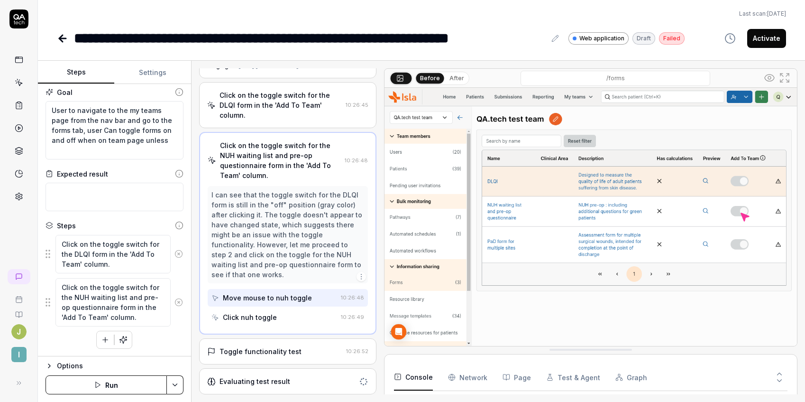
click at [139, 352] on div "Goal User to navigate to the my teams page from the nav bar and go to the forms…" at bounding box center [114, 220] width 153 height 272
click at [100, 332] on button "button" at bounding box center [105, 339] width 17 height 17
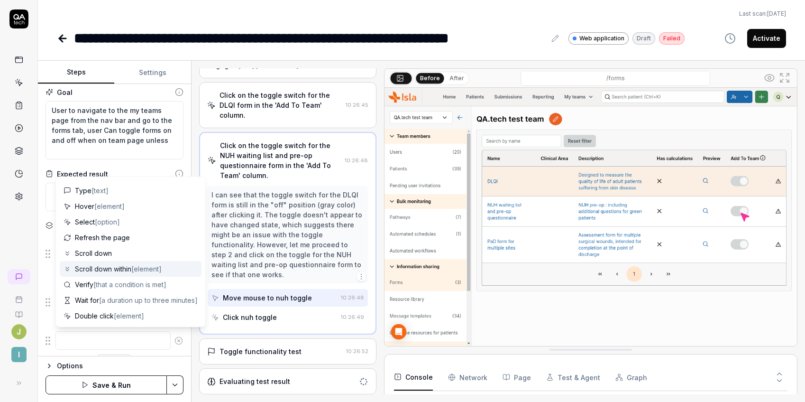
scroll to position [11, 0]
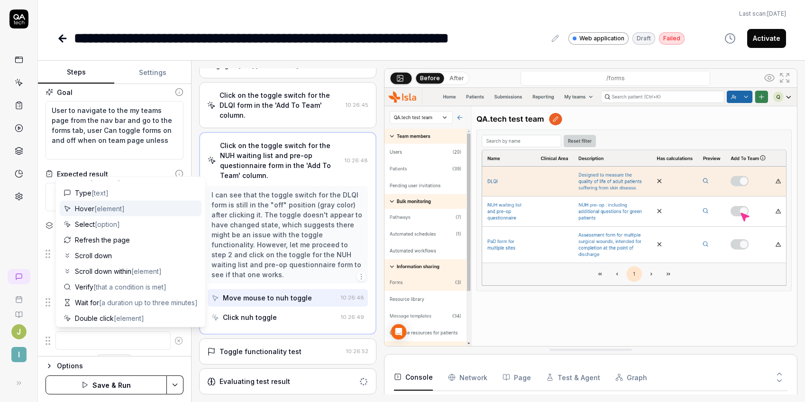
click at [128, 209] on div "Hover [element]" at bounding box center [131, 209] width 142 height 16
type textarea "*"
type textarea "Hover"
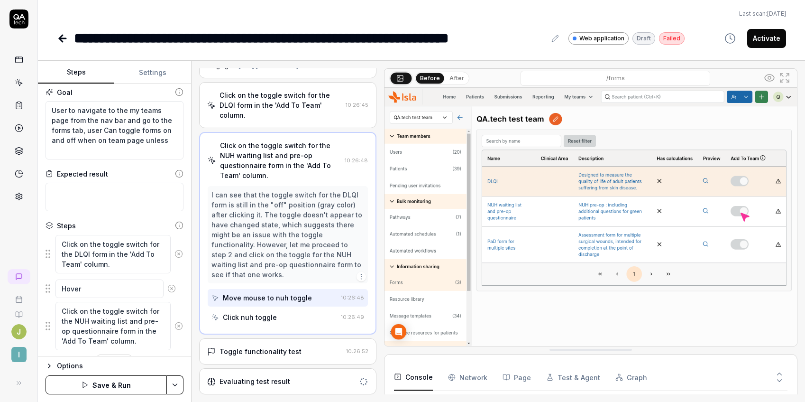
drag, startPoint x: 48, startPoint y: 340, endPoint x: 48, endPoint y: 290, distance: 50.7
click at [48, 290] on fieldset "Click on the toggle switch for the DLQI form in the 'Add To Team' column. Click…" at bounding box center [115, 292] width 138 height 116
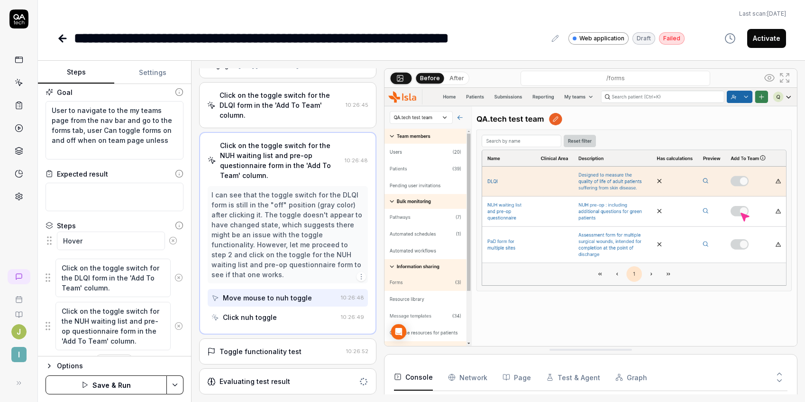
drag, startPoint x: 47, startPoint y: 286, endPoint x: 48, endPoint y: 240, distance: 46.5
click at [48, 240] on fieldset "Click on the toggle switch for the DLQI form in the 'Add To Team' column. Hover…" at bounding box center [115, 292] width 138 height 116
click at [99, 246] on textarea "Hover" at bounding box center [112, 244] width 115 height 18
paste textarea "Please get in touch with [PERSON_NAME] if you want to add/remove forms on your …"
type textarea "*"
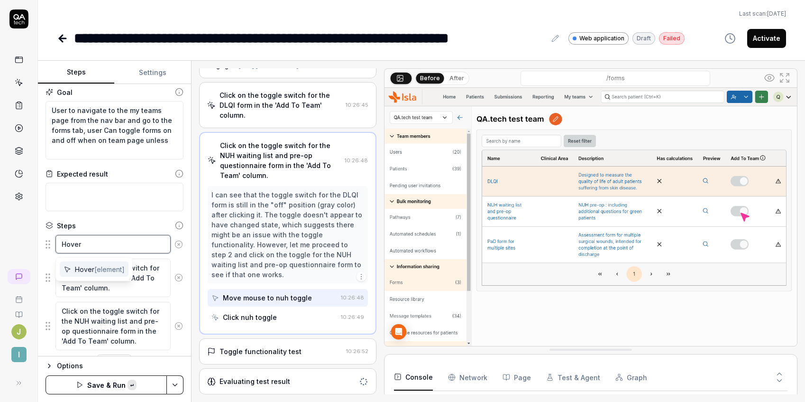
type textarea "Hover Please get in touch with Isla if you want to add/remove forms on your team"
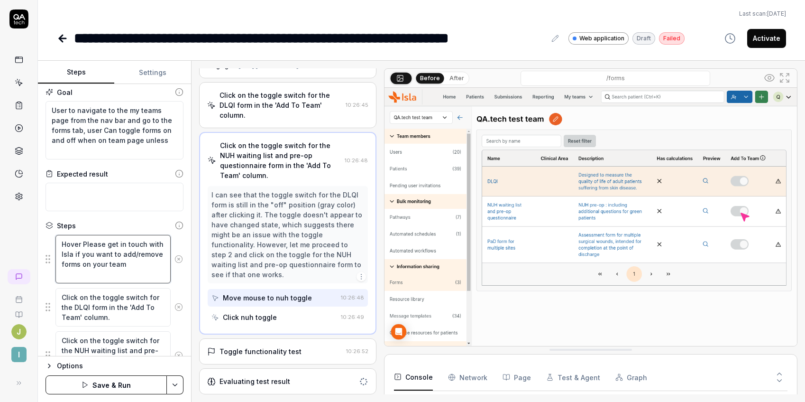
type textarea "*"
type textarea "Hover"
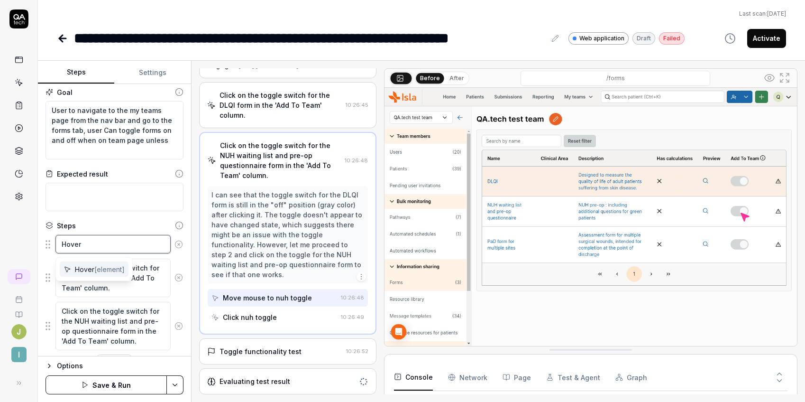
type textarea "*"
type textarea "Hover o"
type textarea "*"
type textarea "Hover on"
type textarea "*"
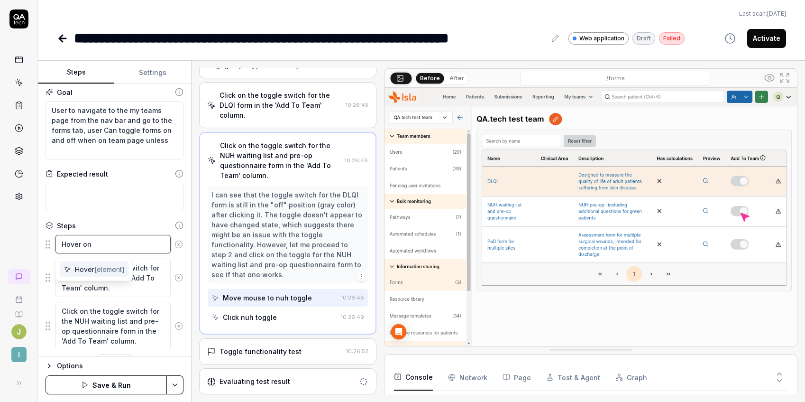
type textarea "Hover on"
type textarea "*"
type textarea "Hover on p"
type textarea "*"
type textarea "Hover on pl"
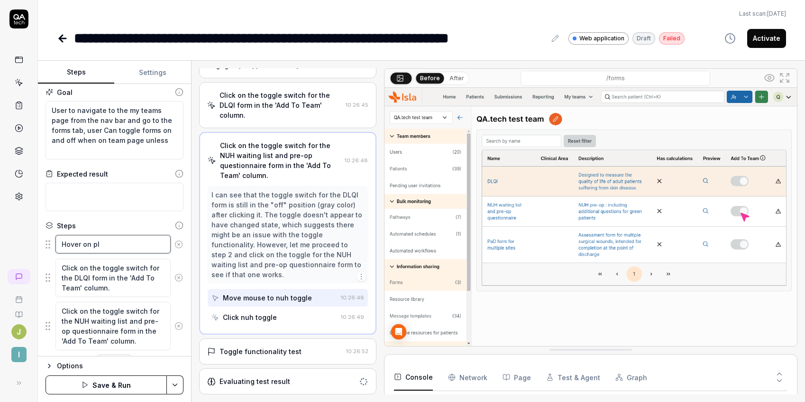
type textarea "*"
type textarea "Hover on plt"
type textarea "*"
type textarea "Hover on plto"
type textarea "*"
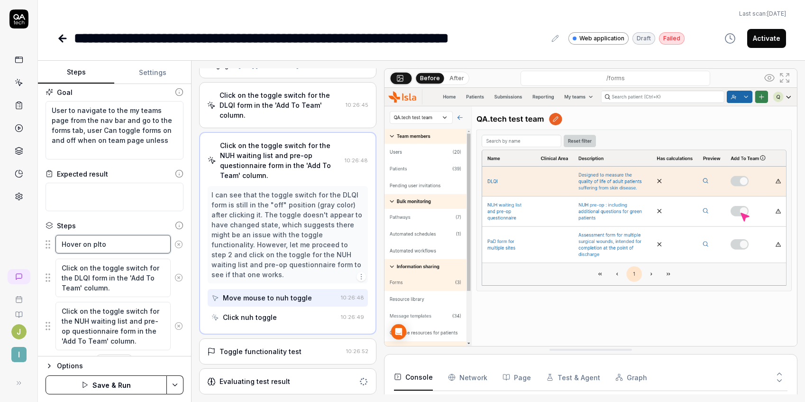
type textarea "Hover on pltoo"
type textarea "*"
type textarea "Hover on pltool"
type textarea "*"
type textarea "Hover on pltoolt"
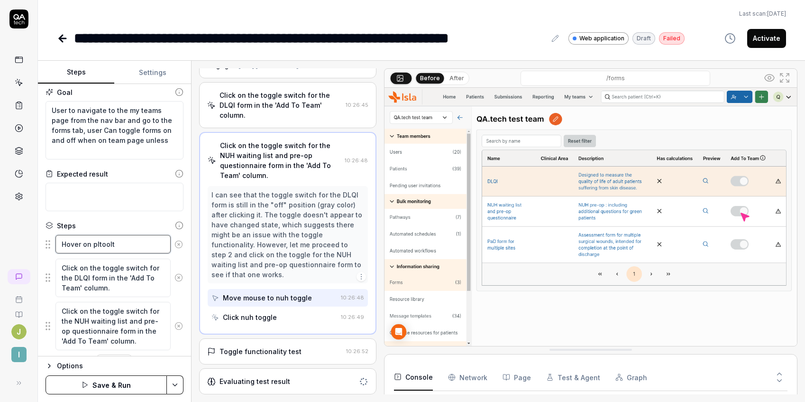
type textarea "*"
type textarea "Hover on pltoolti"
type textarea "*"
type textarea "Hover on pltooltip"
type textarea "*"
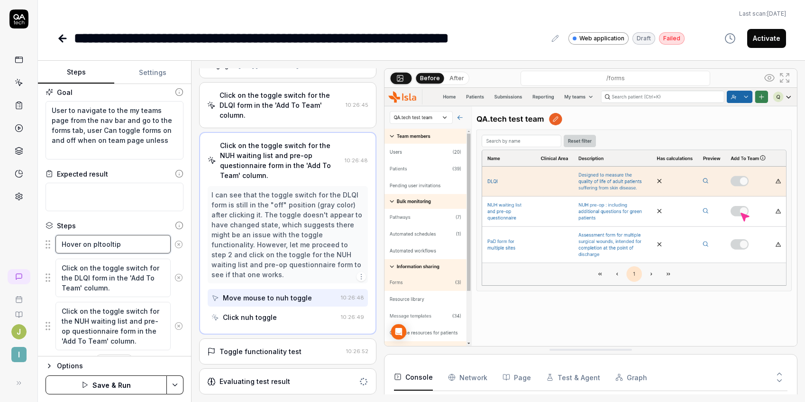
type textarea "Hover on pltooltip e"
type textarea "*"
type textarea "Hover on pltooltip en"
type textarea "*"
type textarea "Hover on pltooltip enx"
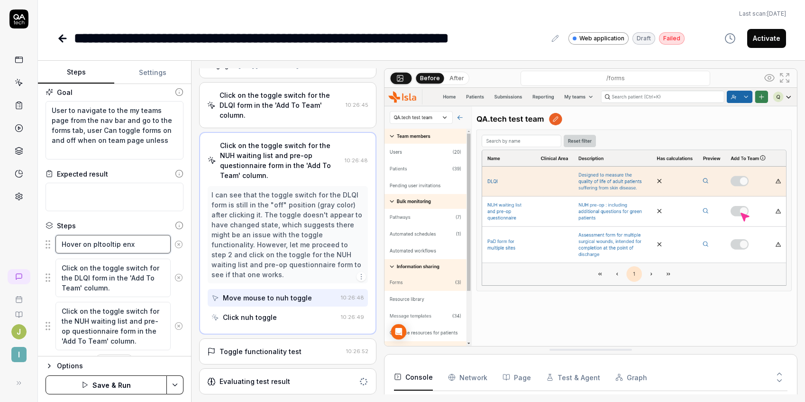
type textarea "*"
type textarea "Hover on pltooltip enxt"
type textarea "*"
type textarea "Hover on pltooltip enxt"
type textarea "*"
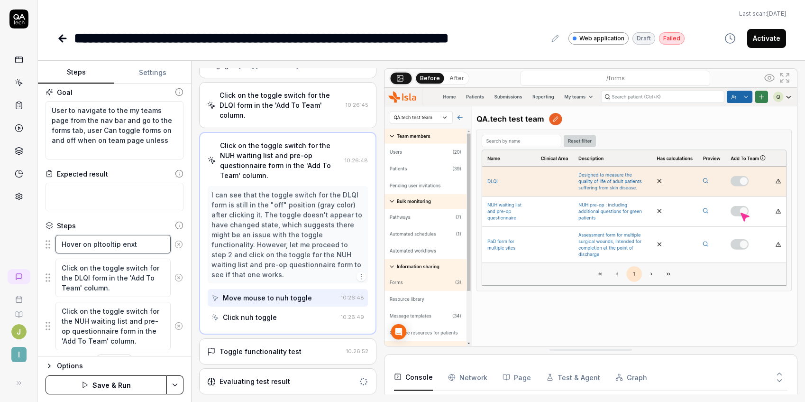
type textarea "Hover on pltooltip enxt t"
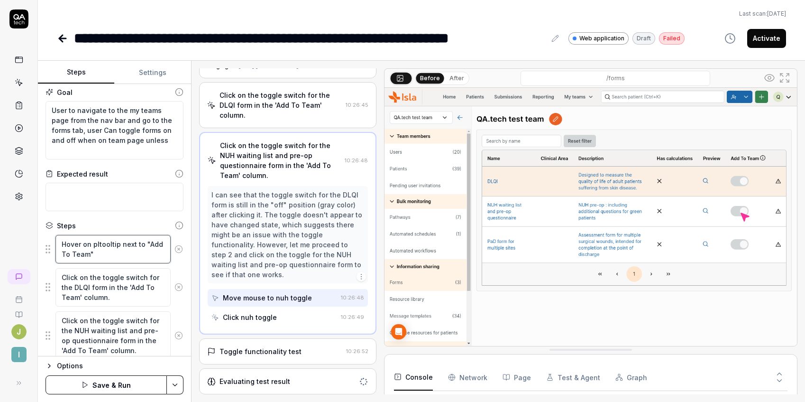
scroll to position [37, 0]
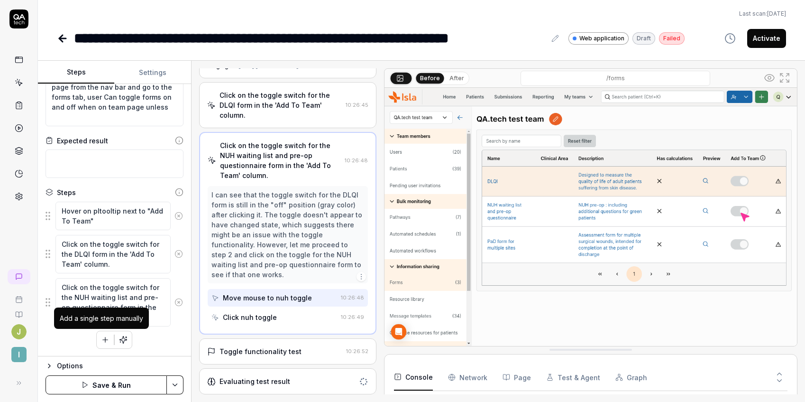
click at [101, 342] on icon "button" at bounding box center [105, 339] width 9 height 9
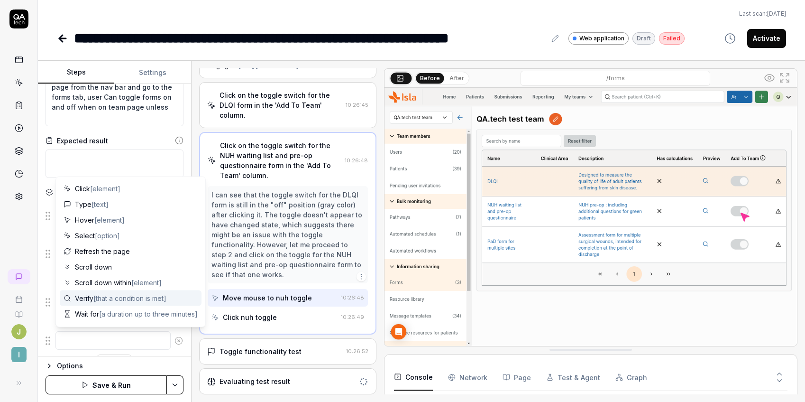
click at [89, 296] on span "Verify [that a condition is met]" at bounding box center [121, 298] width 92 height 10
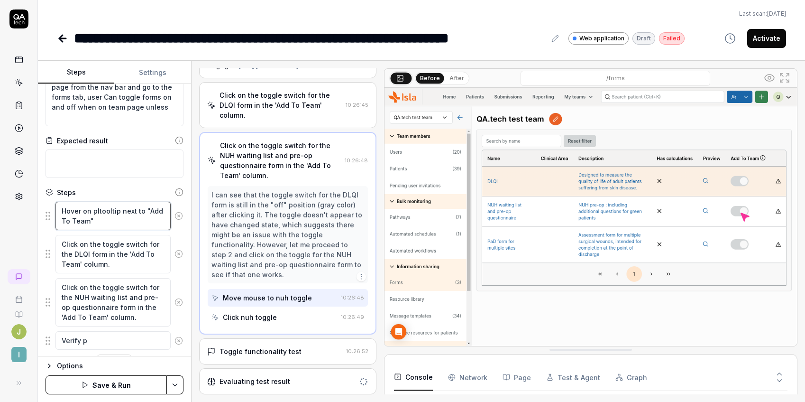
click at [98, 208] on textarea "Hover on pltooltip next to "Add To Team"" at bounding box center [112, 215] width 115 height 28
click at [95, 344] on textarea "Verify p" at bounding box center [112, 340] width 115 height 18
paste textarea "Please get in touch with [PERSON_NAME] if you want to add/remove forms on your …"
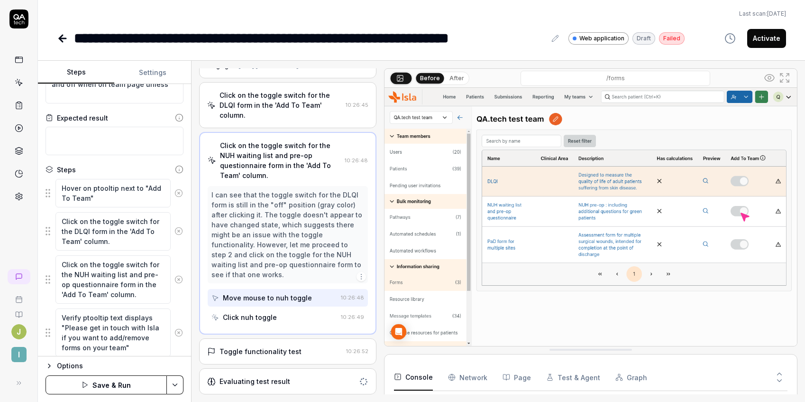
scroll to position [0, 0]
drag, startPoint x: 48, startPoint y: 332, endPoint x: 45, endPoint y: 270, distance: 62.2
click at [46, 270] on fieldset "Hover on ptooltip next to "Add To Team" Click on the toggle switch for the DLQI…" at bounding box center [115, 267] width 138 height 179
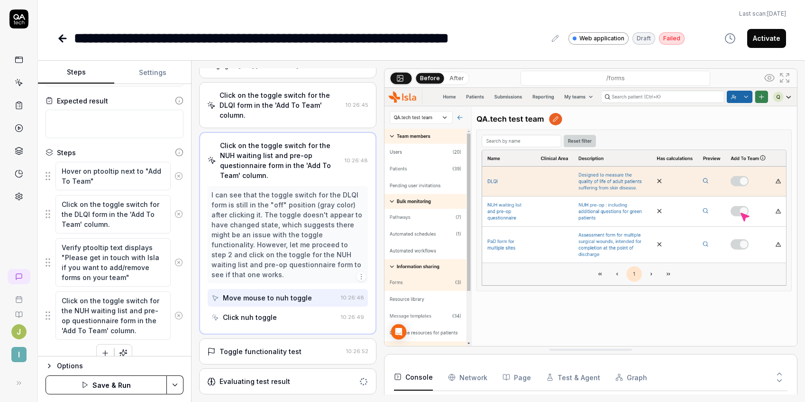
scroll to position [91, 0]
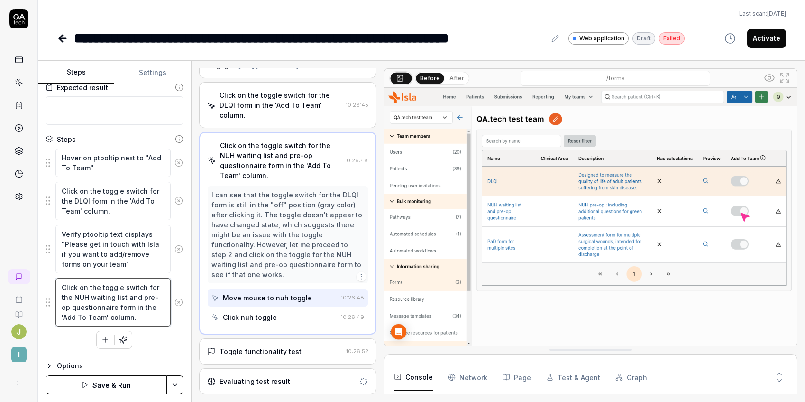
drag, startPoint x: 145, startPoint y: 318, endPoint x: 63, endPoint y: 280, distance: 90.4
click at [63, 280] on textarea "Click on the toggle switch for the NUH waiting list and pre-op questionnaire fo…" at bounding box center [112, 302] width 115 height 48
click at [102, 306] on textarea "Click on the toggle switch for the NUH waiting list and pre-op questionnaire fo…" at bounding box center [112, 302] width 115 height 48
click at [102, 284] on textarea "Click on the toggle switch for the NUH waiting list and pre-op questionnaire fo…" at bounding box center [112, 302] width 115 height 48
drag, startPoint x: 137, startPoint y: 316, endPoint x: 46, endPoint y: 281, distance: 97.7
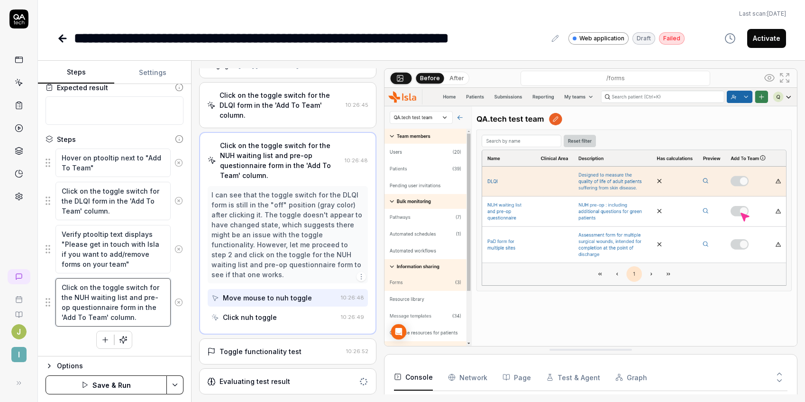
click at [46, 281] on div "Click on the toggle switch for the NUH waiting list and pre-op questionnaire fo…" at bounding box center [115, 301] width 138 height 49
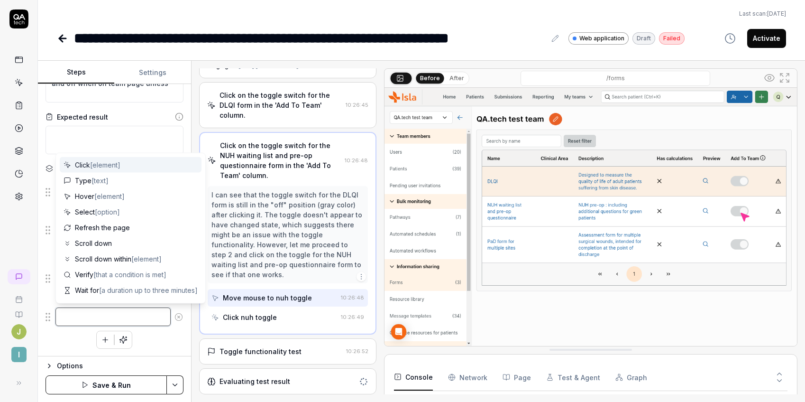
scroll to position [61, 0]
click at [105, 277] on span "[that a condition is met]" at bounding box center [129, 274] width 73 height 8
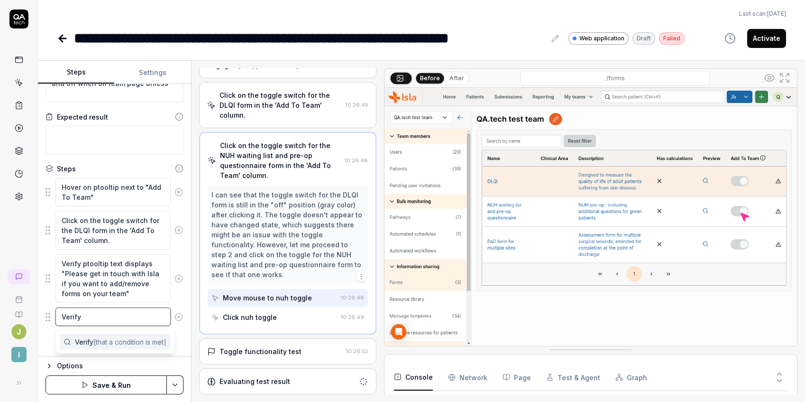
paste textarea "Click on the toggle switch for the NUH waiting list and pre-op questionnaire fo…"
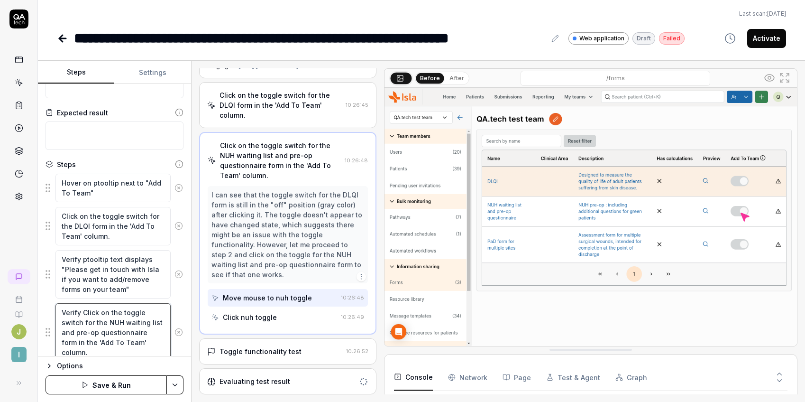
scroll to position [71, 0]
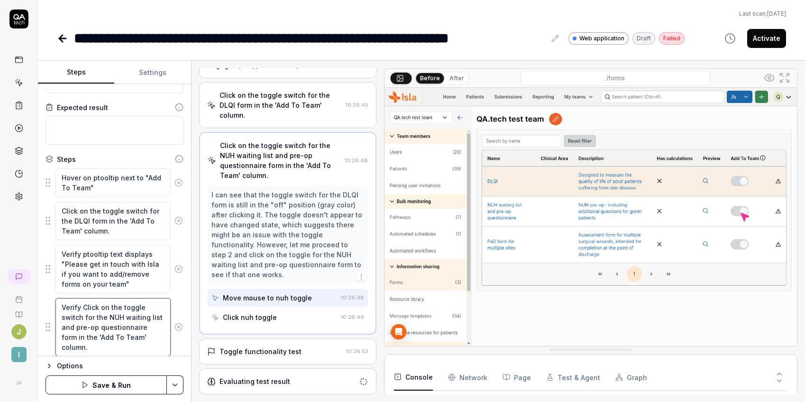
drag, startPoint x: 109, startPoint y: 304, endPoint x: 85, endPoint y: 304, distance: 24.2
click at [85, 304] on textarea "Verify Click on the toggle switch for the NUH waiting list and pre-op questionn…" at bounding box center [112, 327] width 115 height 58
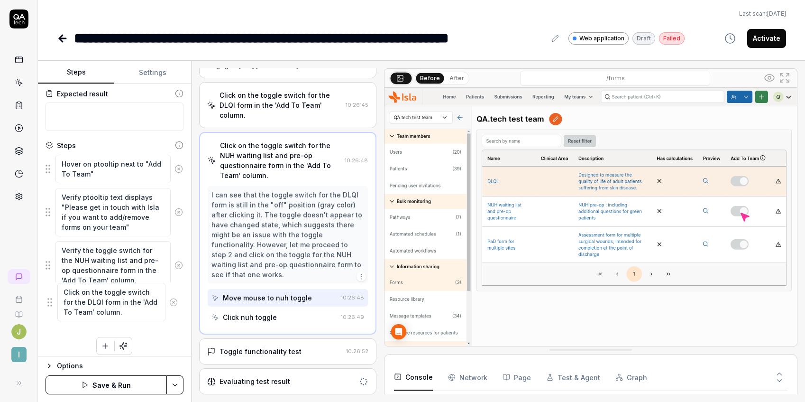
scroll to position [88, 0]
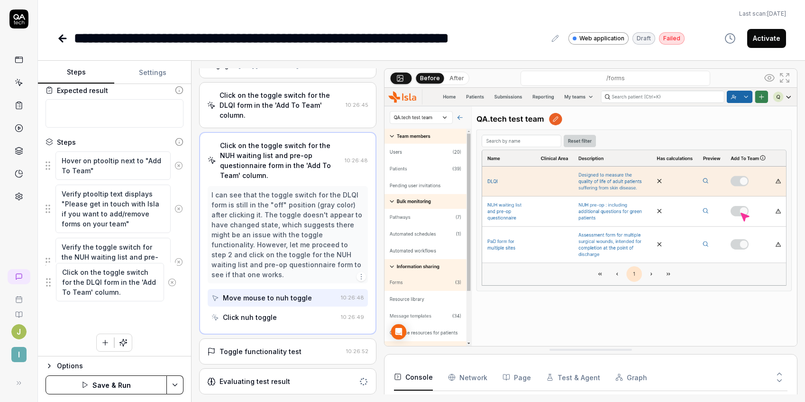
drag, startPoint x: 49, startPoint y: 222, endPoint x: 49, endPoint y: 293, distance: 70.6
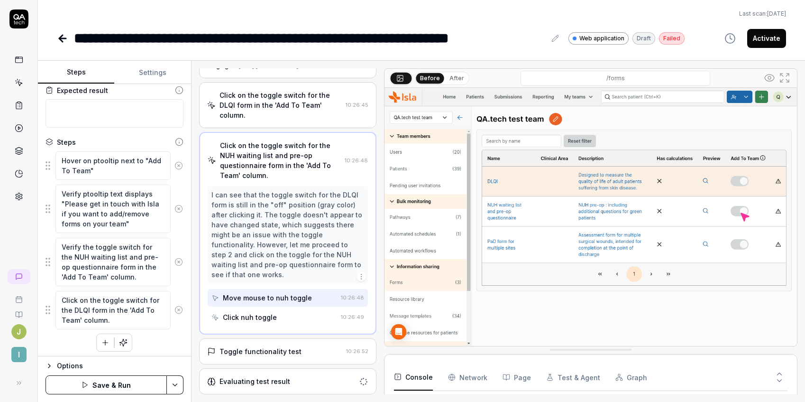
click at [174, 260] on icon at bounding box center [178, 261] width 9 height 9
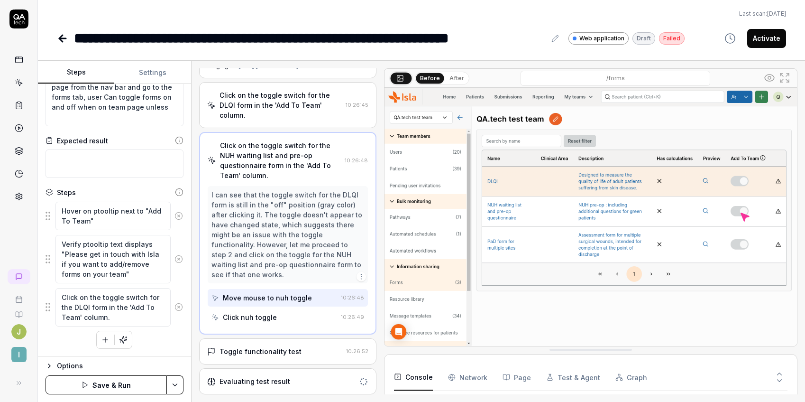
scroll to position [37, 0]
click at [90, 298] on textarea "Click on the toggle switch for the DLQI form in the 'Add To Team' column." at bounding box center [112, 307] width 115 height 38
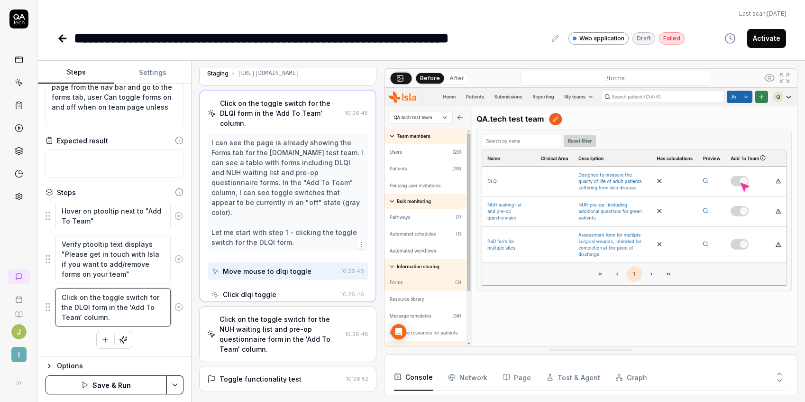
scroll to position [2, 0]
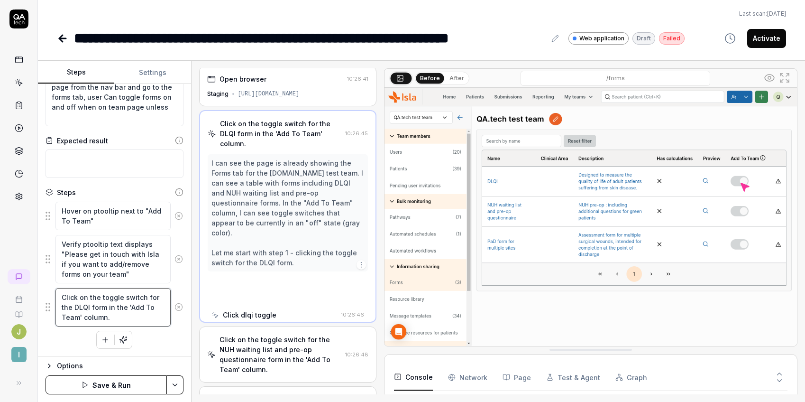
click at [90, 298] on textarea "Click on the toggle switch for the DLQI form in the 'Add To Team' column." at bounding box center [112, 307] width 115 height 38
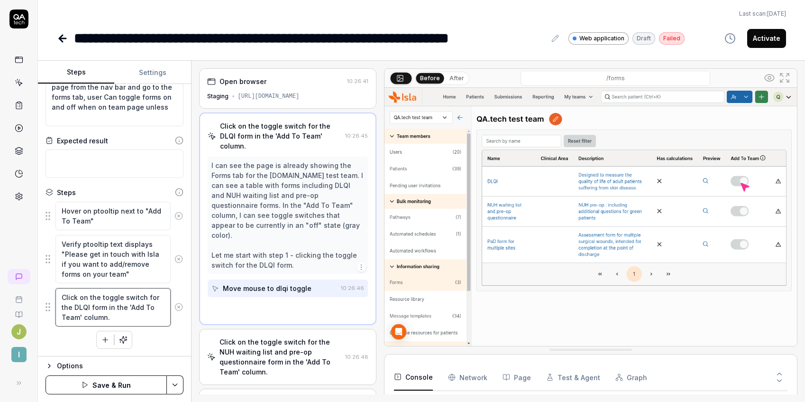
click at [90, 298] on textarea "Click on the toggle switch for the DLQI form in the 'Add To Team' column." at bounding box center [112, 307] width 115 height 38
click at [98, 307] on textarea "Click on the toggle switch for the DLQI form in the 'Add To Team' column." at bounding box center [112, 307] width 115 height 38
click at [178, 307] on icon at bounding box center [179, 307] width 2 height 2
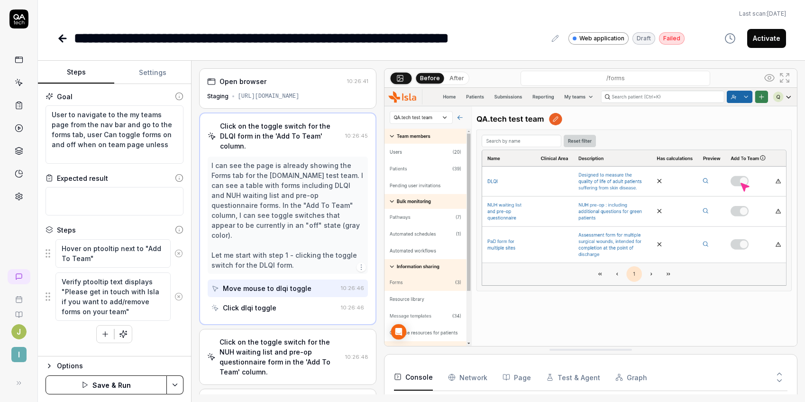
click at [105, 331] on icon "button" at bounding box center [105, 334] width 9 height 9
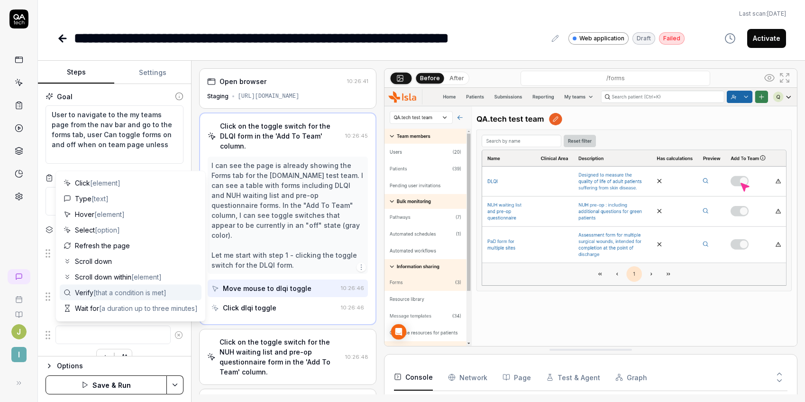
click at [92, 295] on span "Verify [that a condition is met]" at bounding box center [121, 292] width 92 height 10
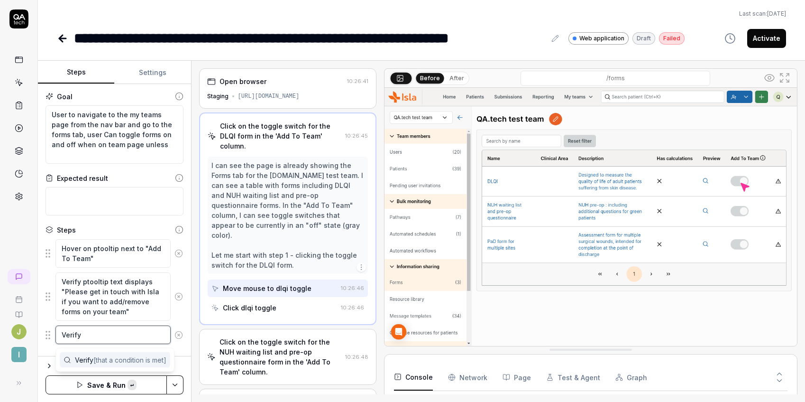
paste textarea "Click on the toggle switch for the DLQI form in the 'Add To Team' column."
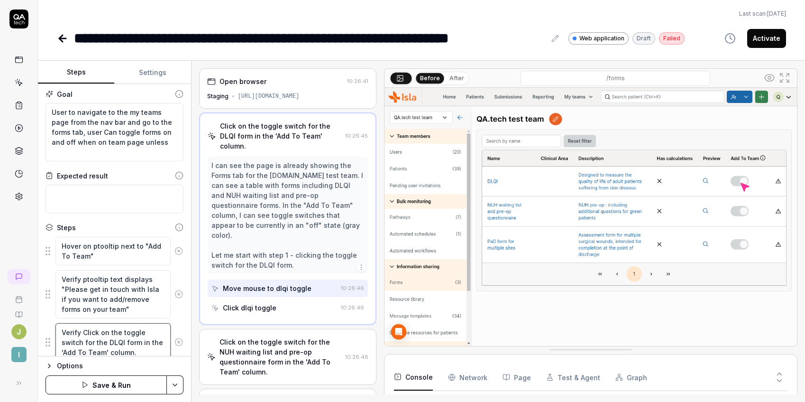
scroll to position [37, 0]
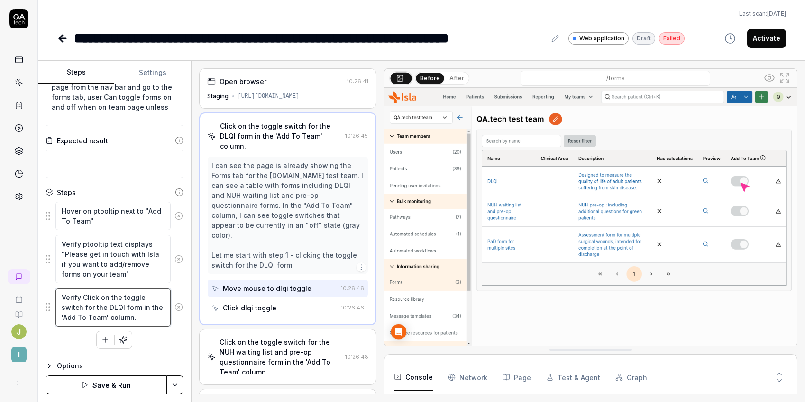
click at [109, 296] on textarea "Verify Click on the toggle switch for the DLQI form in the 'Add To Team' column." at bounding box center [112, 307] width 115 height 38
drag, startPoint x: 124, startPoint y: 316, endPoint x: 119, endPoint y: 318, distance: 6.0
click at [119, 318] on textarea "Verify the toggle switch for the DLQI form in the 'Add To Team' column." at bounding box center [112, 307] width 115 height 38
click at [110, 227] on textarea "Hover on ptooltip next to "Add To Team"" at bounding box center [112, 215] width 115 height 28
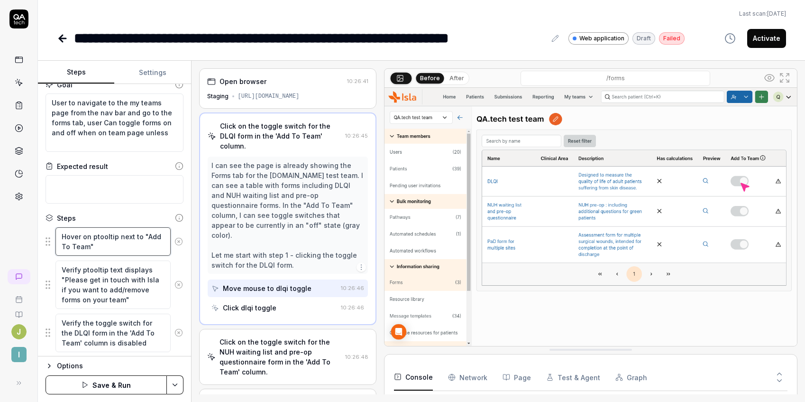
scroll to position [5, 0]
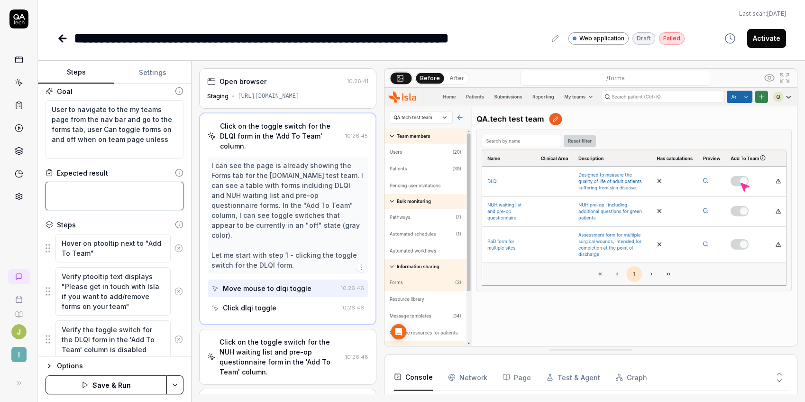
click at [106, 197] on textarea at bounding box center [115, 196] width 138 height 28
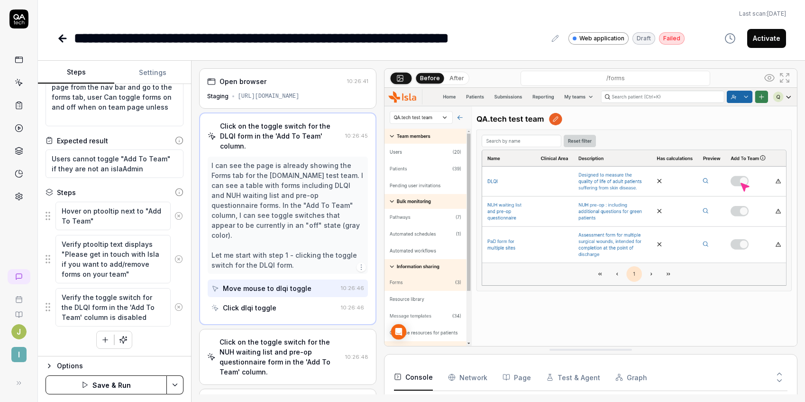
click at [85, 382] on icon "button" at bounding box center [85, 385] width 8 height 8
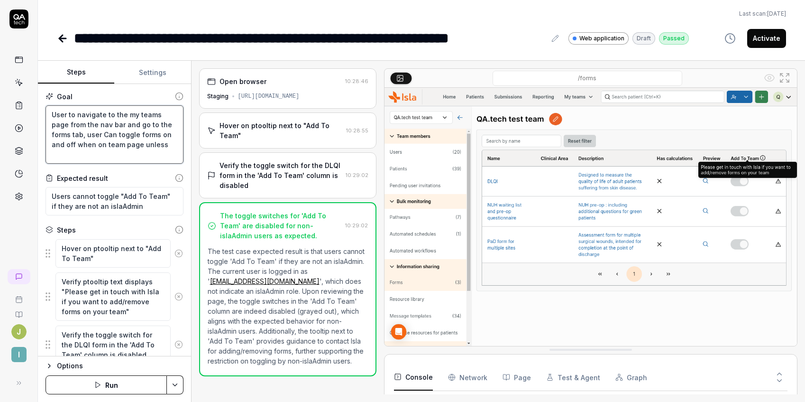
click at [167, 146] on textarea "User to navigate to the my teams page from the nav bar and go to the forms tab,…" at bounding box center [115, 134] width 138 height 58
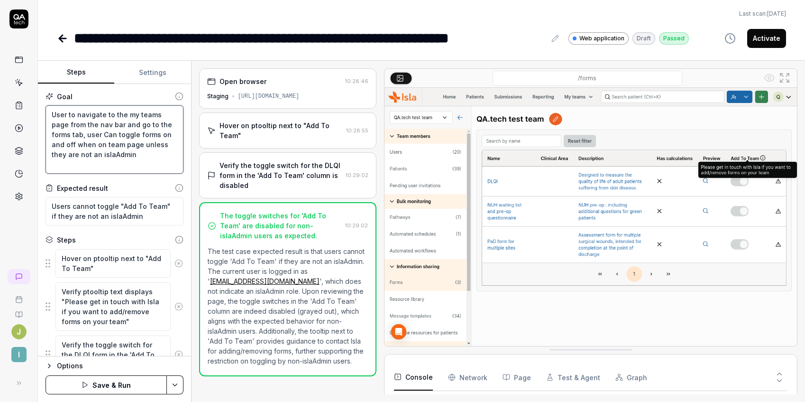
scroll to position [47, 0]
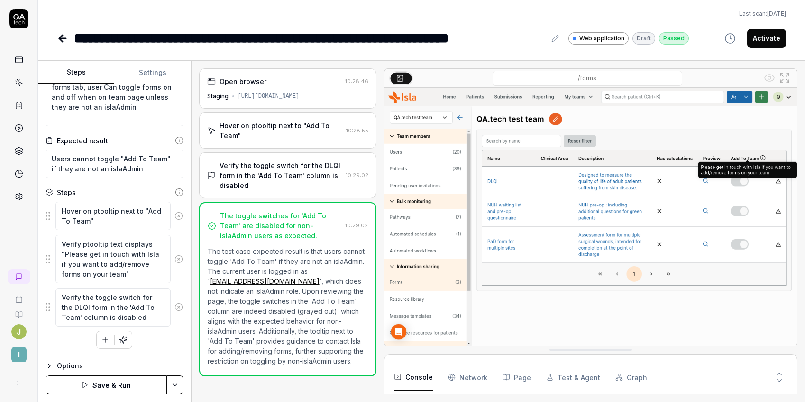
click at [84, 380] on button "Save & Run" at bounding box center [106, 384] width 121 height 19
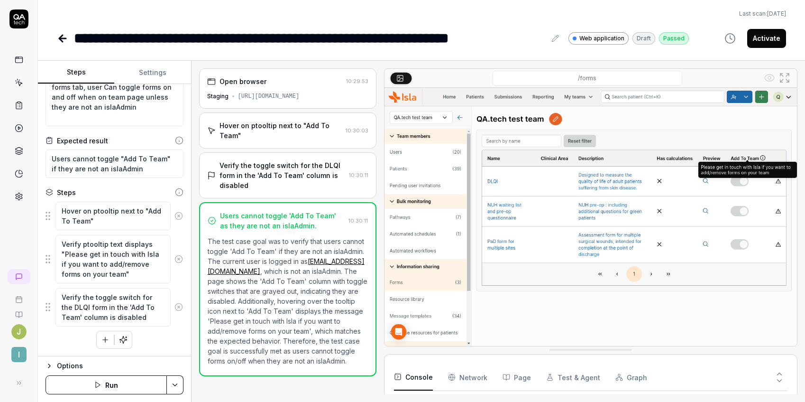
scroll to position [10, 0]
click at [766, 43] on button "Activate" at bounding box center [766, 38] width 39 height 19
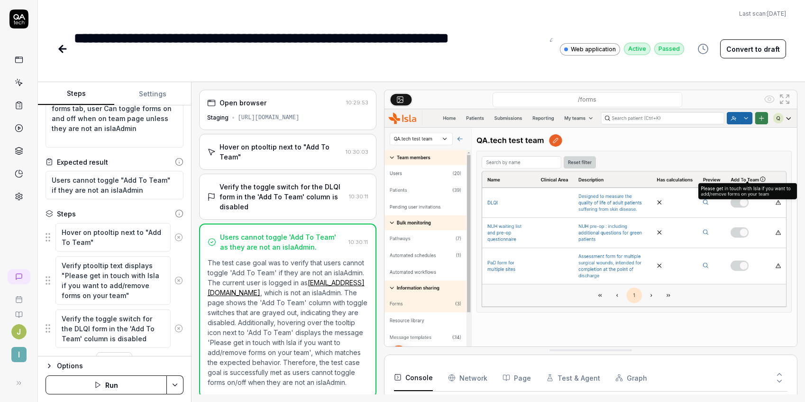
click at [61, 49] on icon at bounding box center [62, 49] width 7 height 0
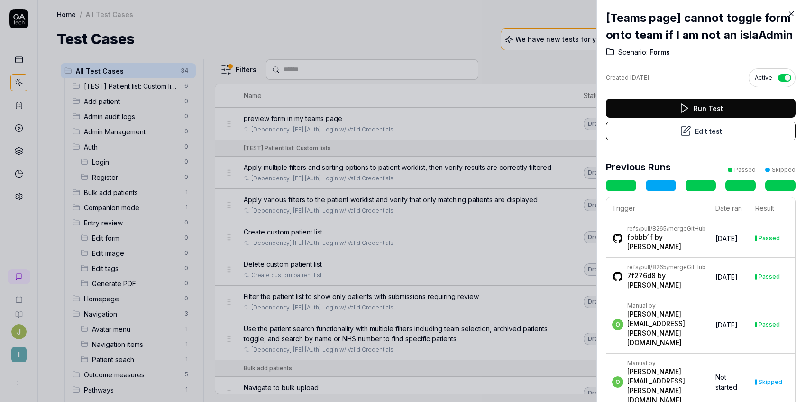
click at [789, 12] on icon at bounding box center [791, 14] width 4 height 4
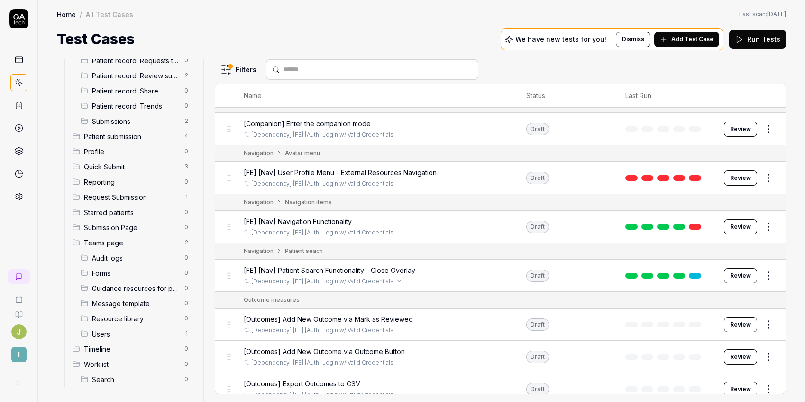
scroll to position [337, 0]
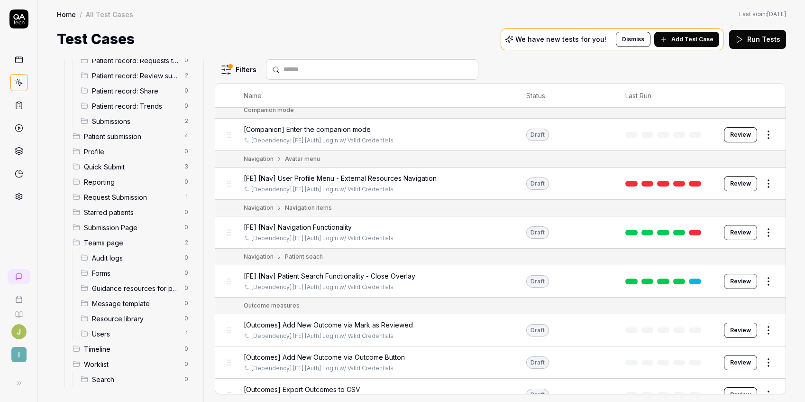
click at [406, 271] on span "[FE] [Nav] Patient Search Functionality - Close Overlay" at bounding box center [330, 276] width 172 height 10
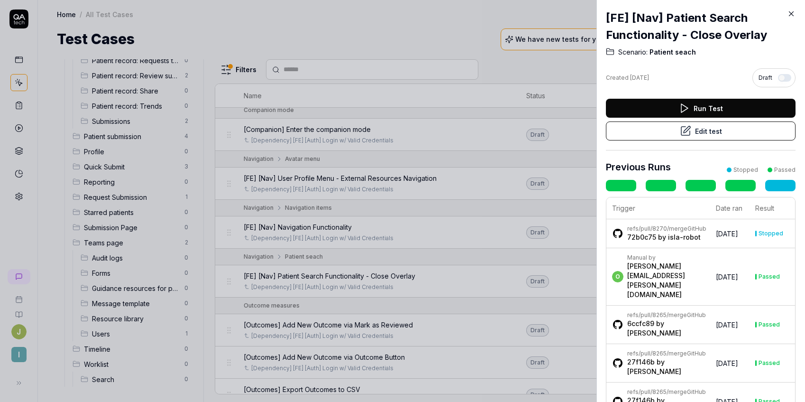
click at [690, 131] on button "Edit test" at bounding box center [701, 130] width 190 height 19
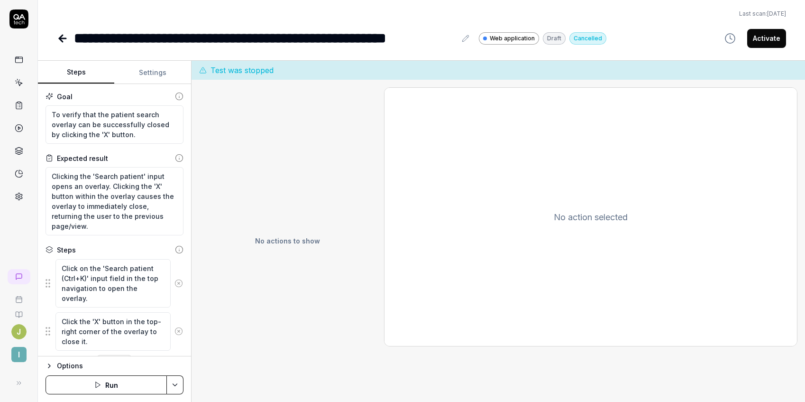
click at [71, 384] on button "Run" at bounding box center [106, 384] width 121 height 19
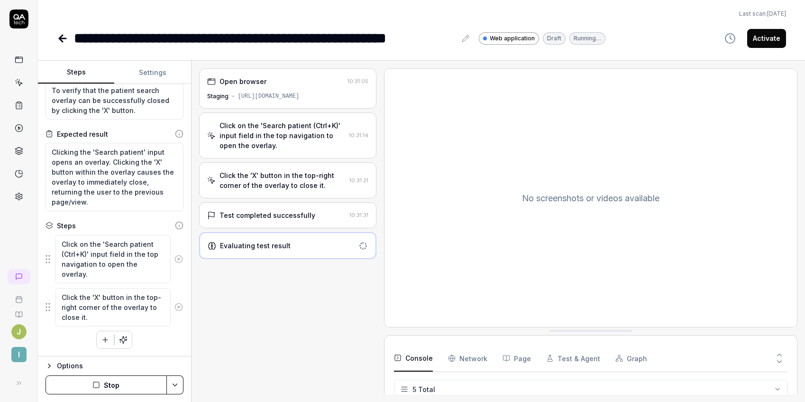
click at [59, 37] on icon at bounding box center [62, 38] width 11 height 11
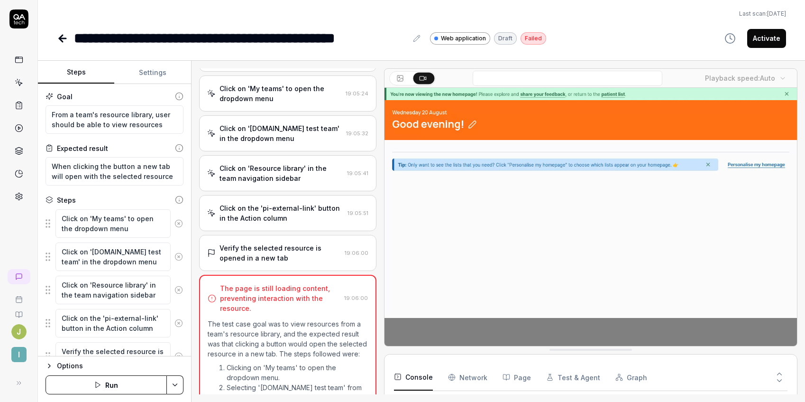
click at [59, 38] on icon at bounding box center [62, 38] width 7 height 0
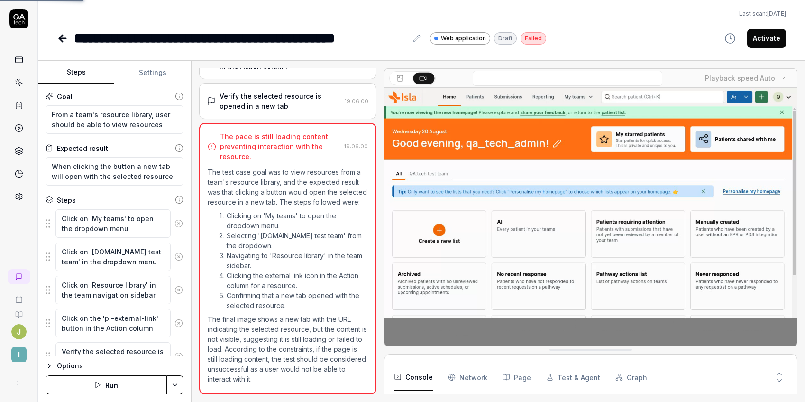
scroll to position [27, 0]
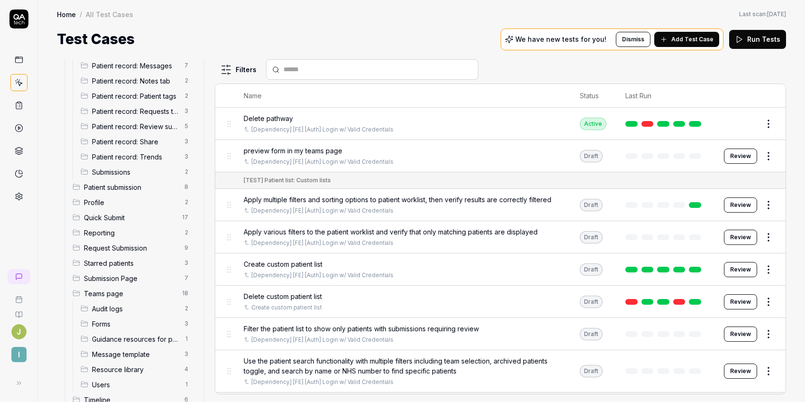
scroll to position [435, 0]
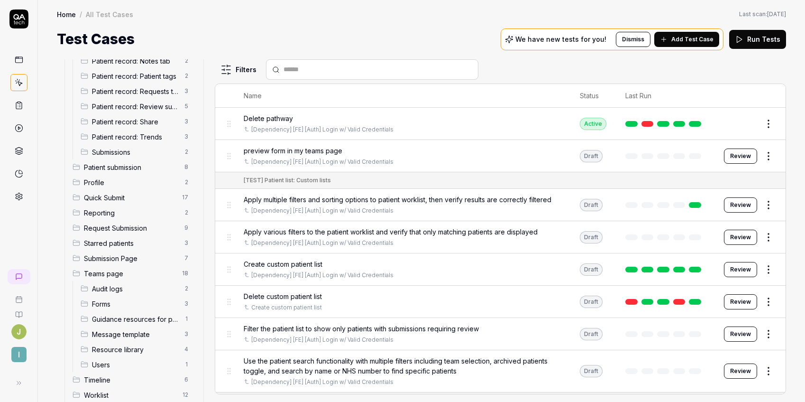
click at [125, 274] on span "Teams page" at bounding box center [130, 273] width 92 height 10
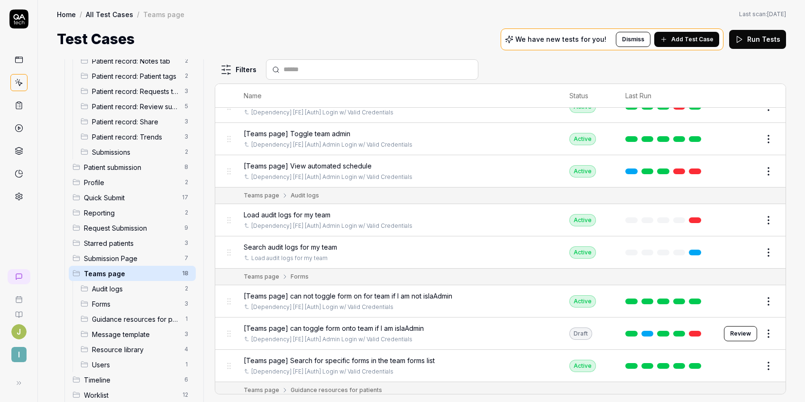
scroll to position [73, 0]
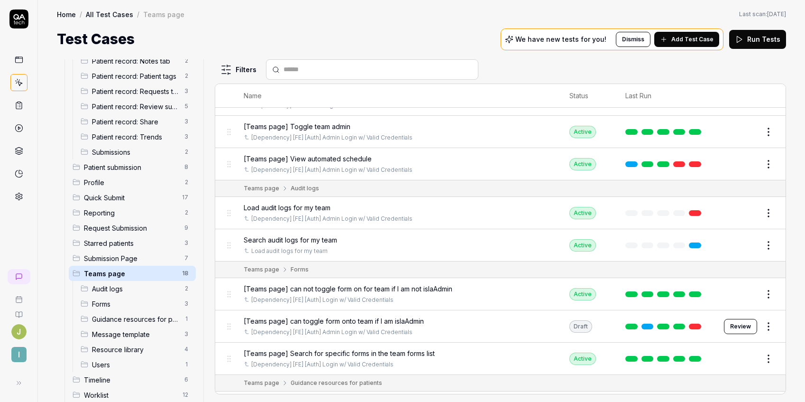
click at [294, 156] on span "[Teams page] View automated schedule" at bounding box center [308, 159] width 128 height 10
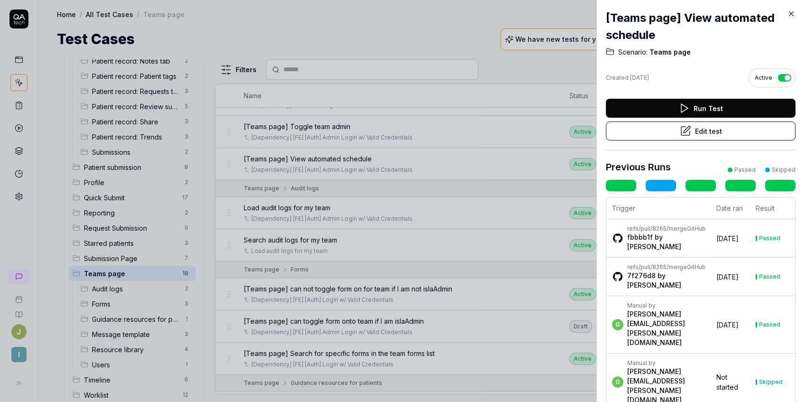
click at [675, 34] on h2 "[Teams page] View automated schedule" at bounding box center [701, 26] width 190 height 34
click at [690, 126] on button "Edit test" at bounding box center [701, 130] width 190 height 19
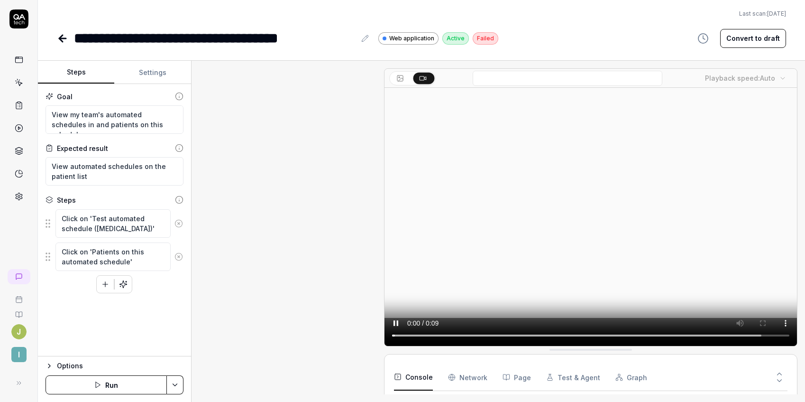
scroll to position [79, 0]
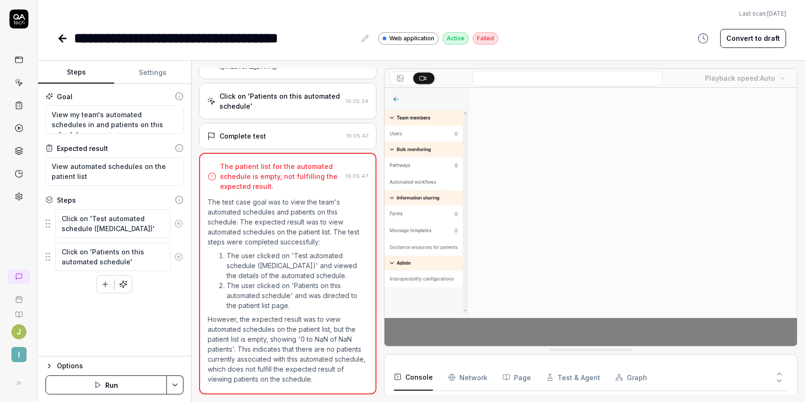
scroll to position [27, 0]
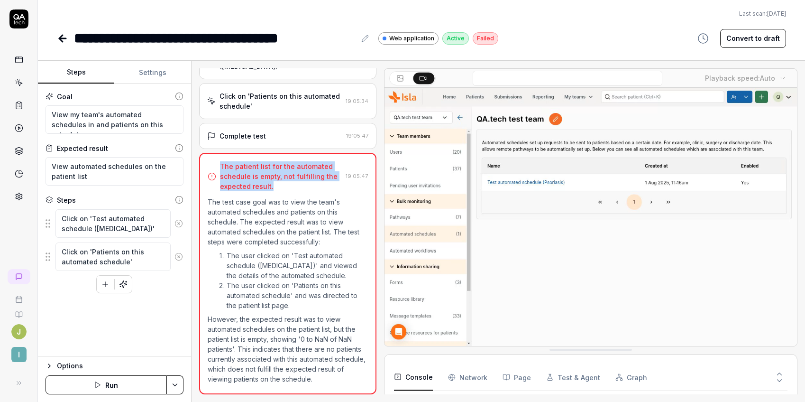
drag, startPoint x: 271, startPoint y: 178, endPoint x: 220, endPoint y: 159, distance: 53.7
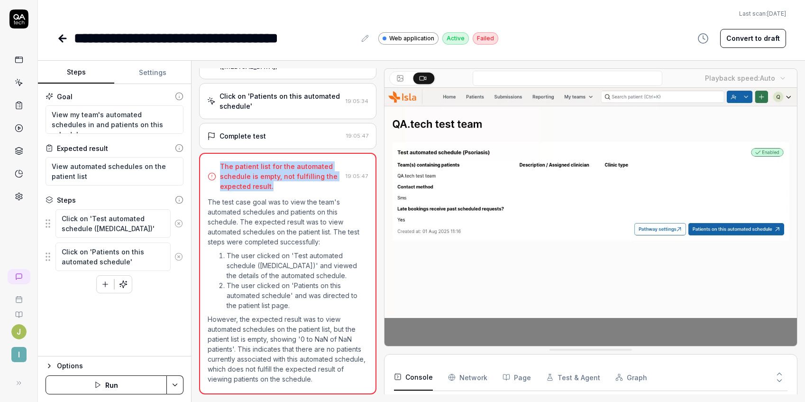
click at [220, 161] on div "The patient list for the automated schedule is empty, not fulfilling the expect…" at bounding box center [281, 176] width 122 height 30
copy div "The patient list for the automated schedule is empty, not fulfilling the expect…"
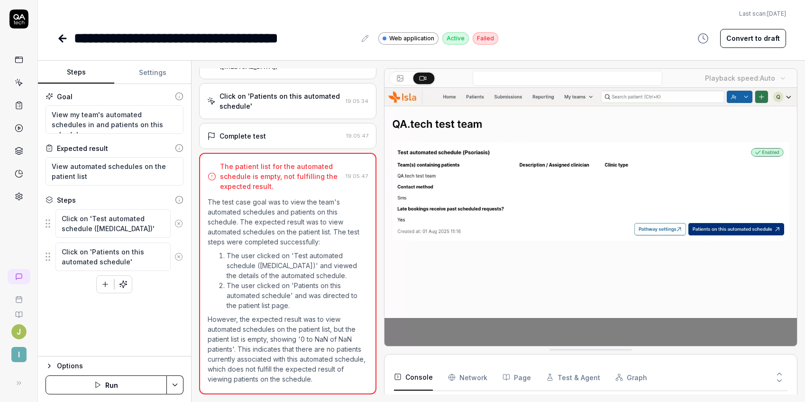
click at [583, 36] on div "**********" at bounding box center [421, 37] width 729 height 21
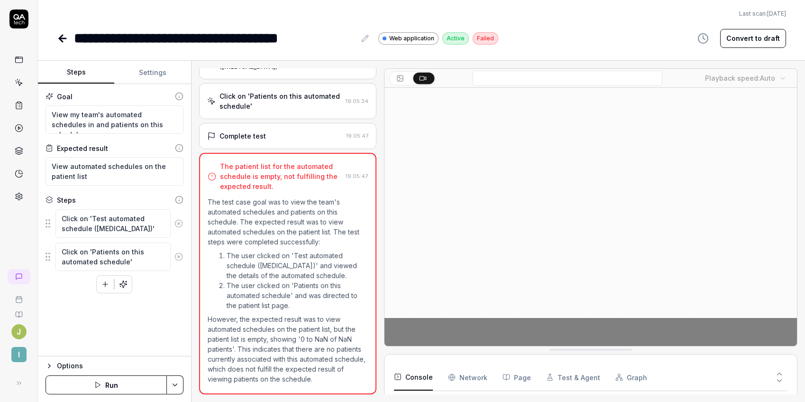
click at [760, 38] on button "Convert to draft" at bounding box center [753, 38] width 66 height 19
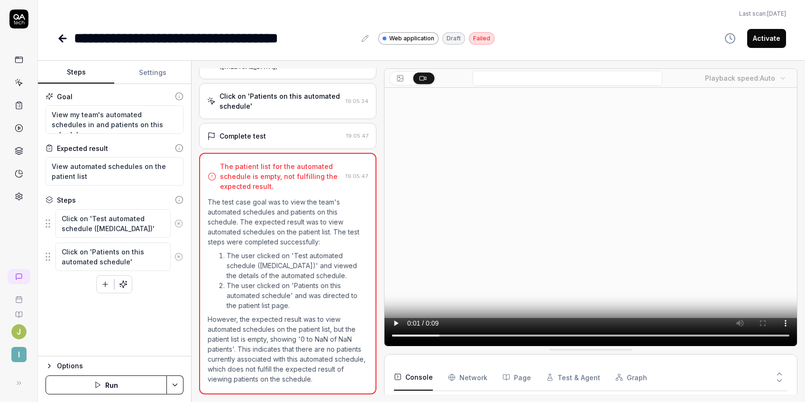
type textarea "*"
